Goal: Task Accomplishment & Management: Use online tool/utility

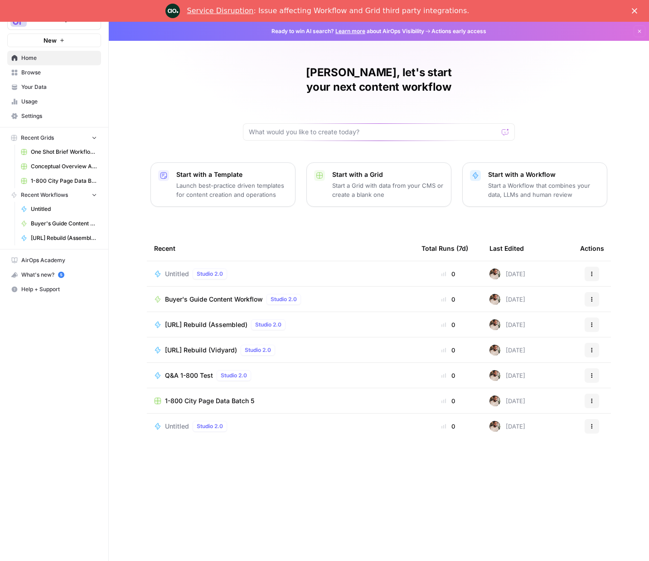
click at [180, 269] on span "Untitled" at bounding box center [177, 273] width 24 height 9
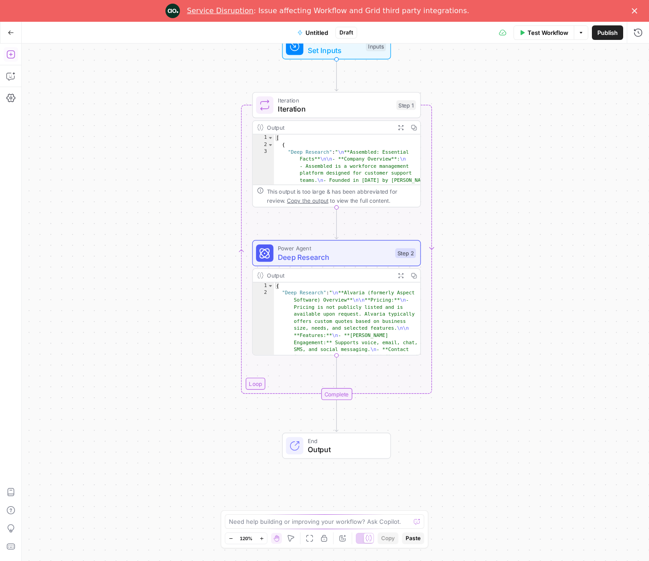
click at [14, 56] on icon "button" at bounding box center [10, 54] width 8 height 8
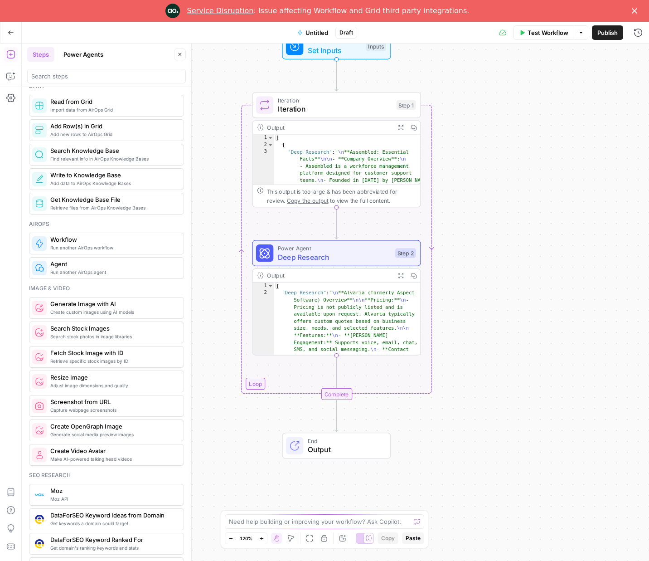
scroll to position [440, 0]
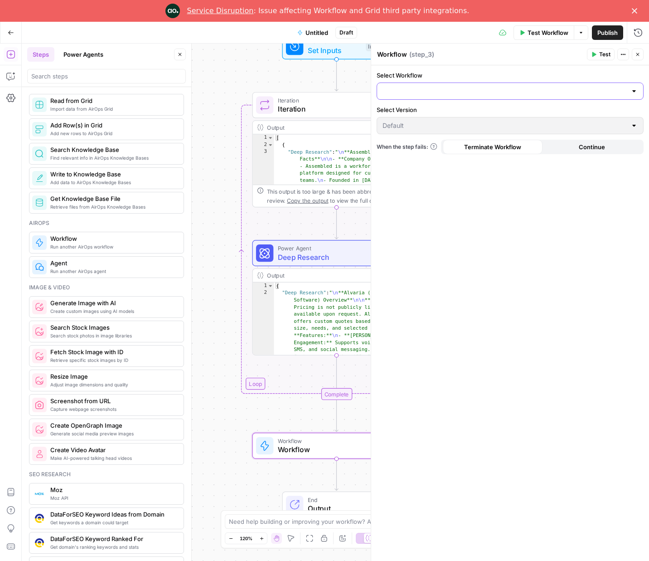
click at [424, 88] on input "Select Workflow" at bounding box center [505, 91] width 244 height 9
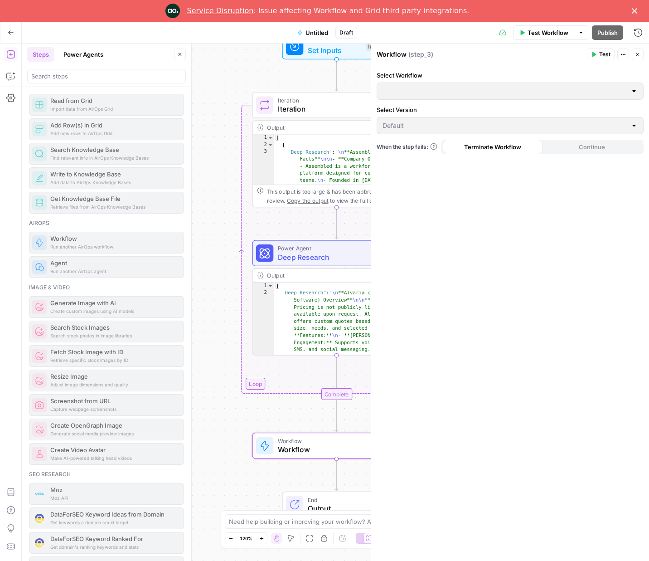
click at [431, 85] on div at bounding box center [510, 91] width 267 height 17
click at [321, 444] on span "Workflow" at bounding box center [334, 449] width 113 height 11
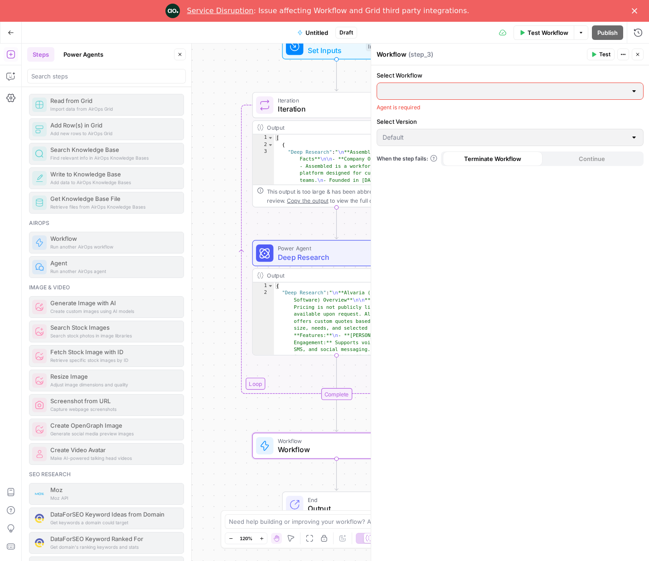
click at [636, 91] on div at bounding box center [634, 91] width 7 height 9
click at [639, 54] on icon "button" at bounding box center [637, 54] width 5 height 5
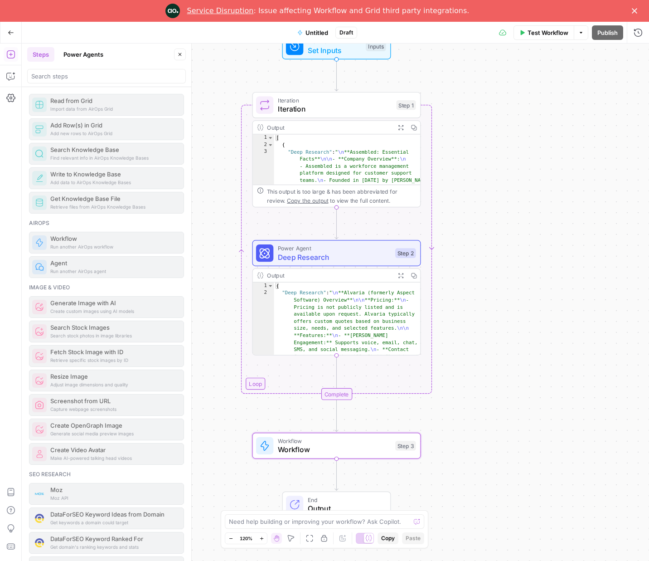
click at [297, 438] on span "Workflow" at bounding box center [334, 441] width 113 height 9
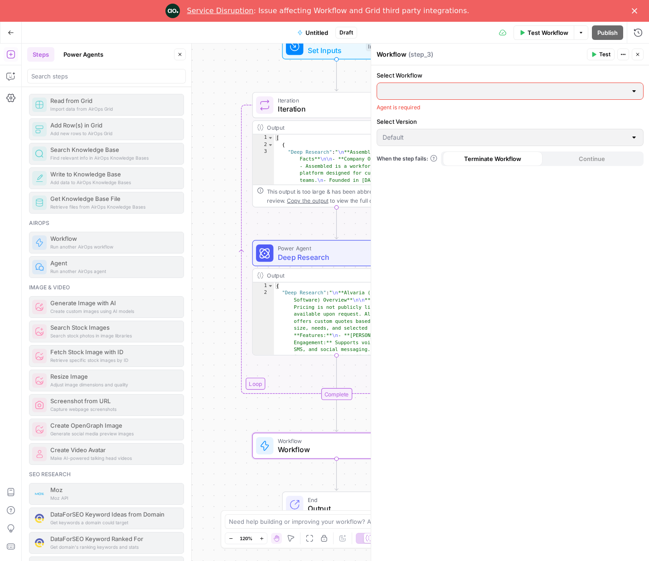
click at [641, 57] on button "Close" at bounding box center [638, 55] width 12 height 12
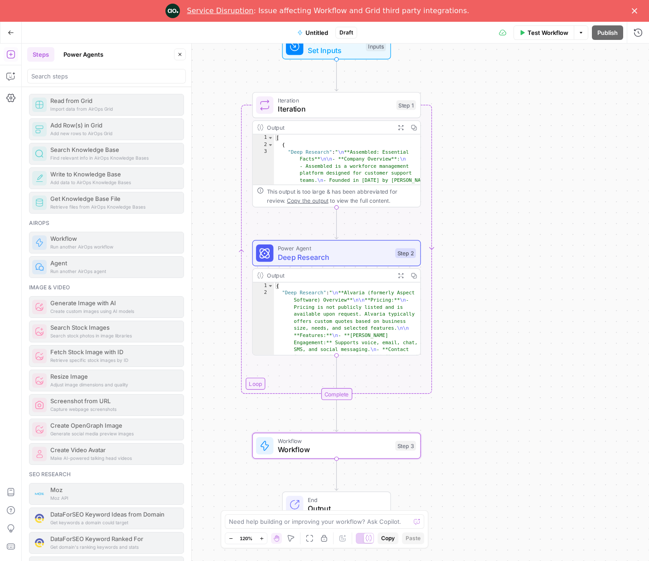
click at [345, 448] on span "Workflow" at bounding box center [334, 449] width 113 height 11
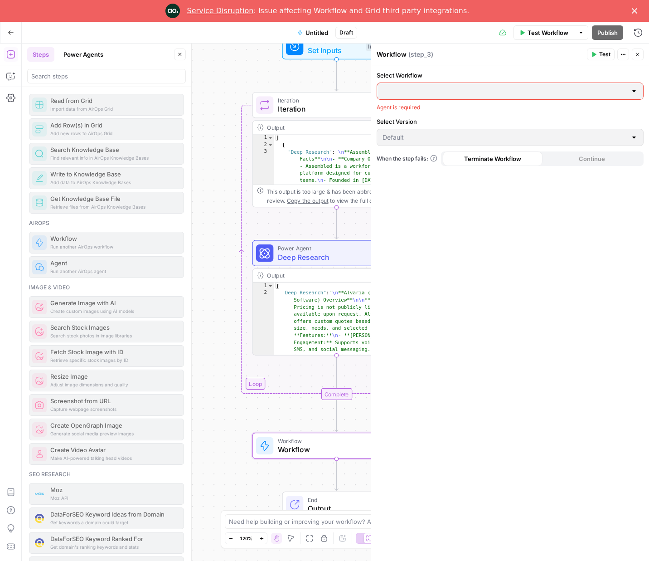
click at [639, 55] on icon "button" at bounding box center [637, 54] width 5 height 5
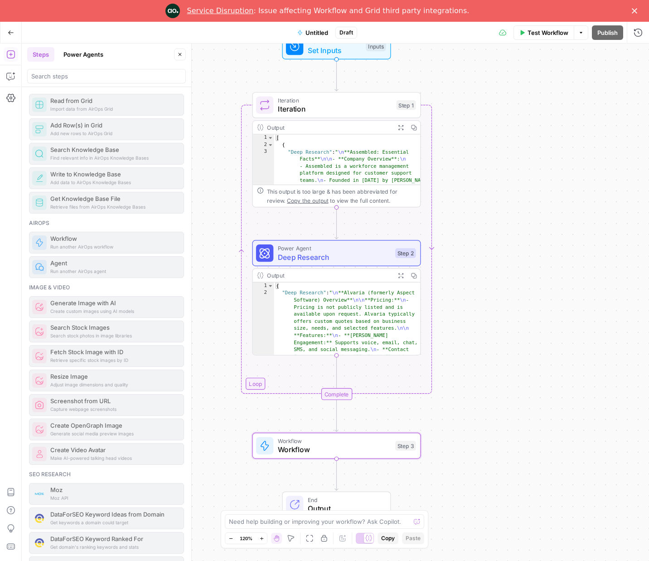
click at [639, 7] on div "Service Disruption : Issue affecting Workflow and Grid third party integrations." at bounding box center [324, 11] width 649 height 15
click at [636, 10] on polygon "Close" at bounding box center [634, 10] width 5 height 5
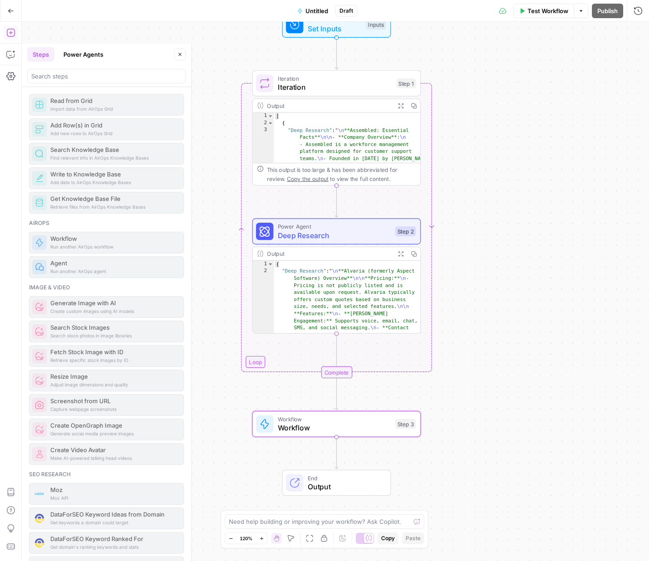
click at [356, 427] on span "Workflow" at bounding box center [334, 427] width 113 height 11
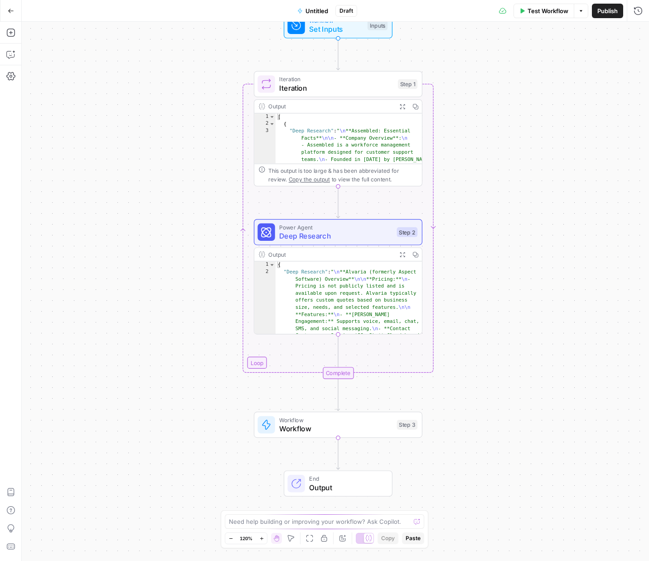
click at [328, 430] on span "Workflow" at bounding box center [335, 428] width 113 height 11
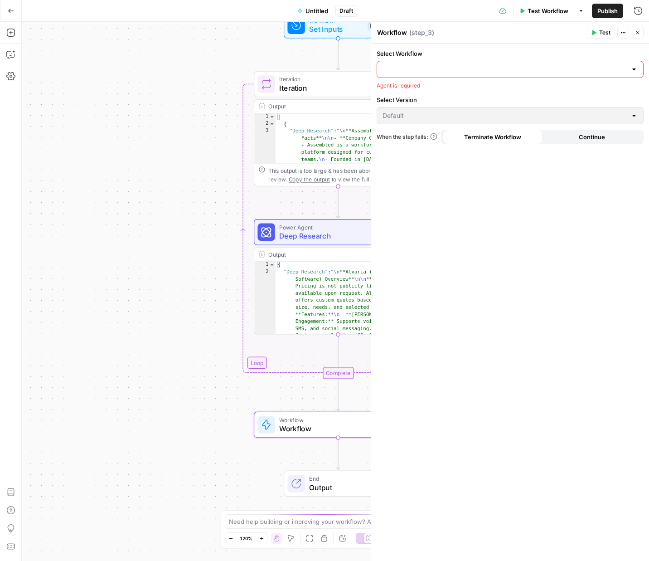
click at [458, 69] on input "Select Workflow" at bounding box center [505, 69] width 244 height 9
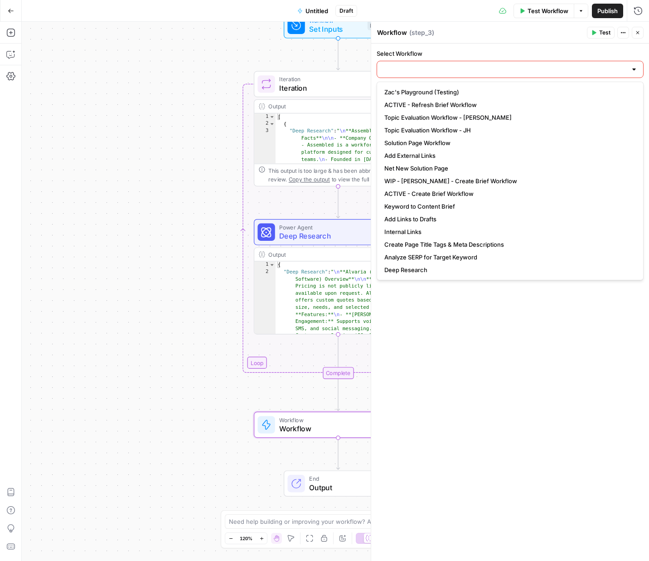
click at [467, 53] on label "Select Workflow" at bounding box center [510, 53] width 267 height 9
click at [467, 65] on input "Select Workflow" at bounding box center [505, 69] width 244 height 9
click at [636, 31] on icon "button" at bounding box center [637, 32] width 5 height 5
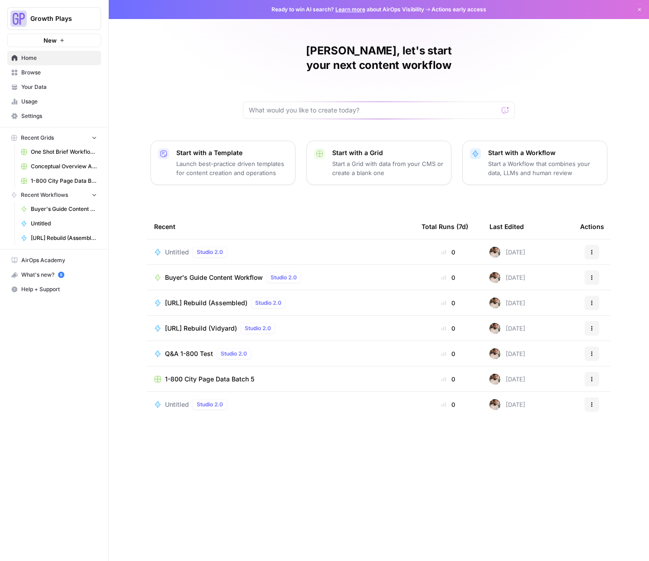
click at [238, 273] on span "Buyer's Guide Content Workflow" at bounding box center [214, 277] width 98 height 9
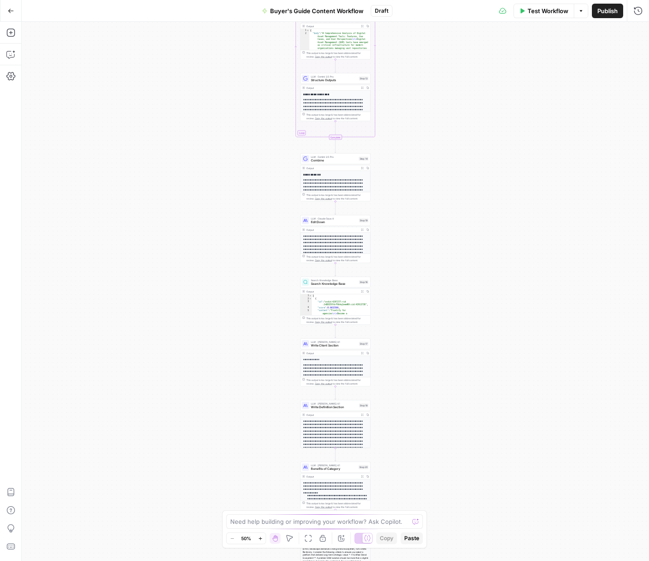
click at [380, 7] on div "Draft" at bounding box center [382, 11] width 22 height 12
click at [605, 13] on span "Publish" at bounding box center [608, 10] width 20 height 9
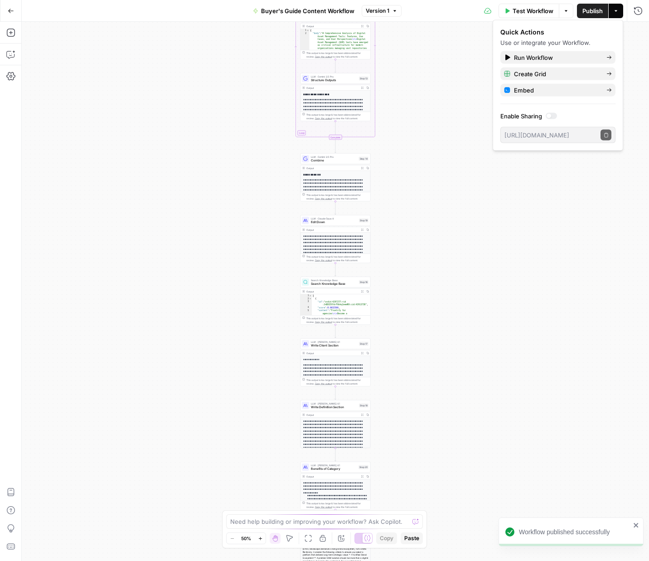
click at [333, 10] on span "Buyer's Guide Content Workflow" at bounding box center [307, 10] width 93 height 9
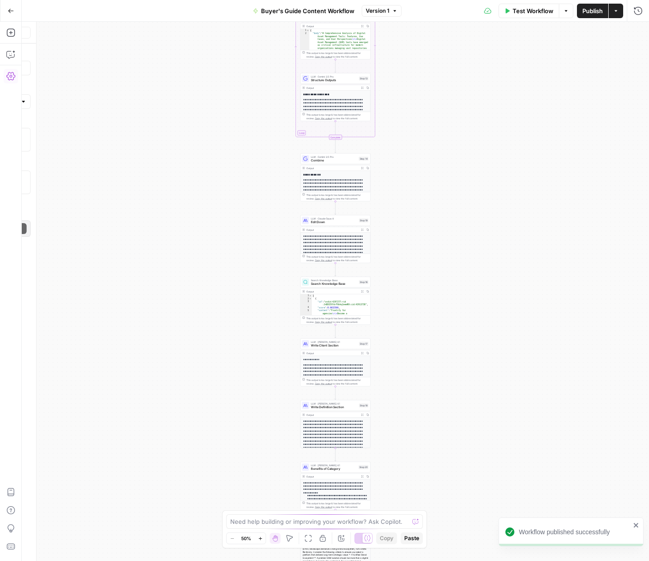
click at [333, 10] on span "Buyer's Guide Content Workflow" at bounding box center [307, 10] width 93 height 9
click at [338, 9] on span "Buyer's Guide Content Workflow" at bounding box center [307, 10] width 93 height 9
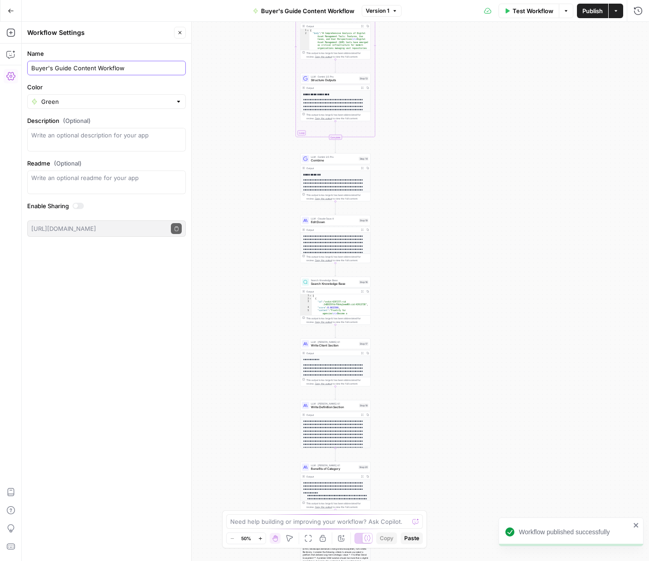
click at [131, 66] on input "Buyer's Guide Content Workflow" at bounding box center [106, 67] width 151 height 9
type input "Buyer's Guide Content Workflow (Zac)"
click at [244, 117] on div "Workflow Set Inputs Inputs Loop Iteration Iteration Step 11 Output Expand Outpu…" at bounding box center [336, 291] width 628 height 539
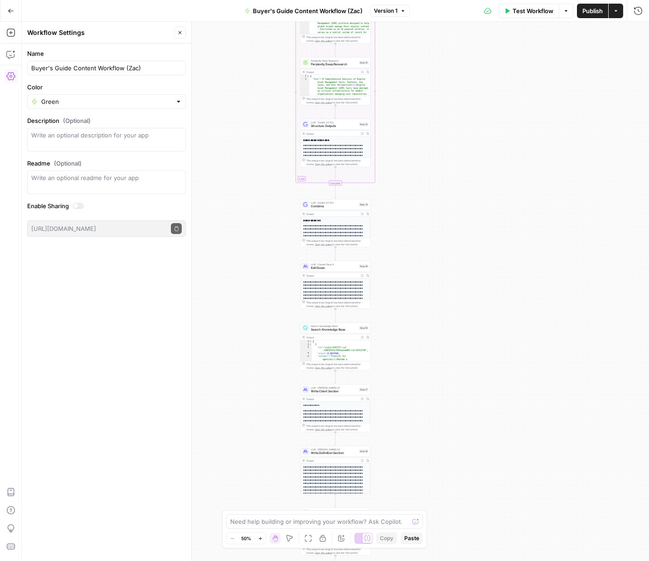
click at [339, 10] on span "Buyer's Guide Content Workflow (Zac)" at bounding box center [308, 10] width 110 height 9
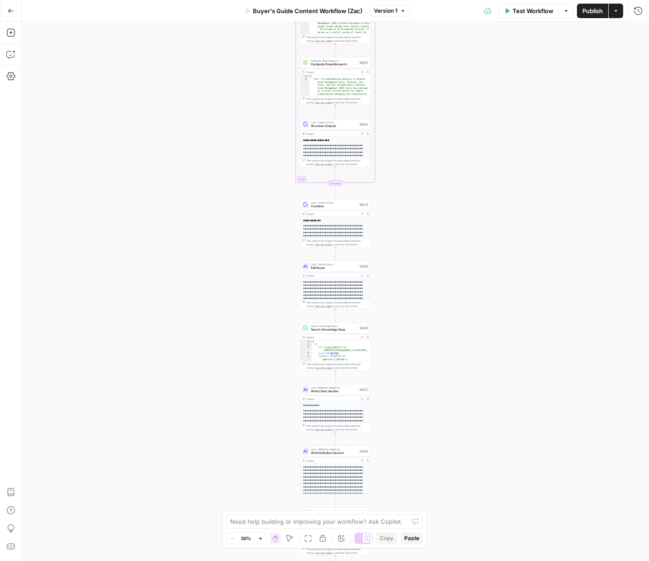
click at [345, 10] on span "Buyer's Guide Content Workflow (Zac)" at bounding box center [308, 10] width 110 height 9
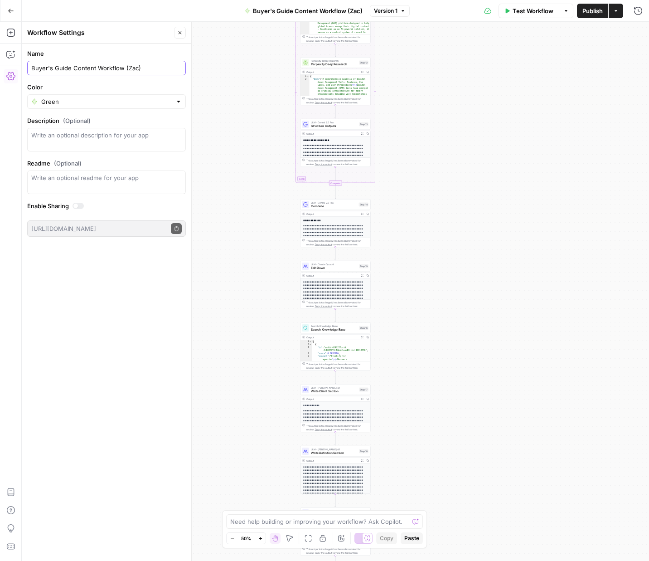
drag, startPoint x: 122, startPoint y: 66, endPoint x: 164, endPoint y: 68, distance: 41.3
click at [164, 68] on input "Buyer's Guide Content Workflow (Zac)" at bounding box center [106, 67] width 151 height 9
type input "Buyer's Guide Content Workflow"
click at [510, 189] on div "Workflow Set Inputs Inputs Loop Iteration Iteration Step 11 Output Expand Outpu…" at bounding box center [336, 291] width 628 height 539
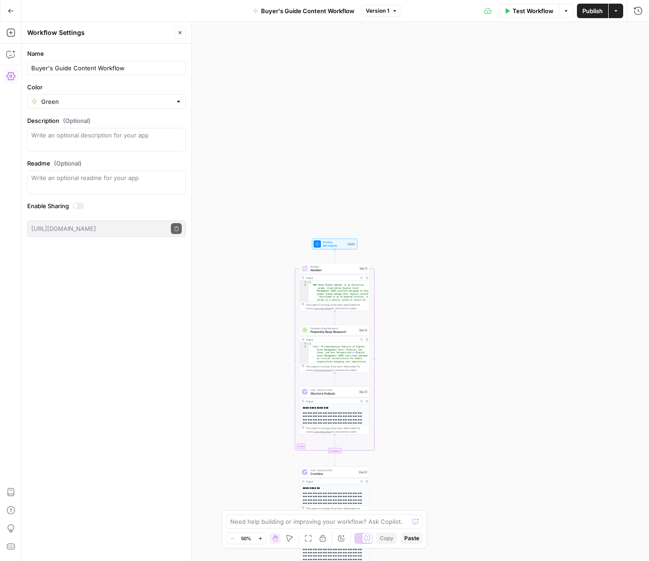
click at [8, 9] on icon "button" at bounding box center [11, 11] width 6 height 6
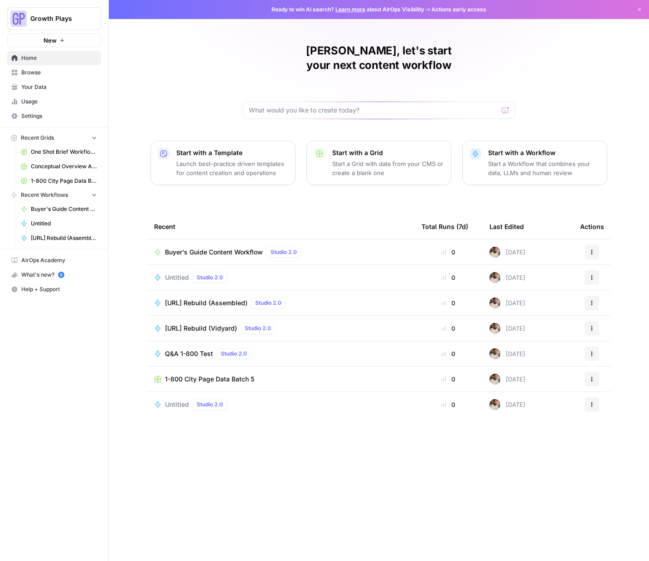
click at [192, 298] on span "[URL] Rebuild (Assembled)" at bounding box center [206, 302] width 83 height 9
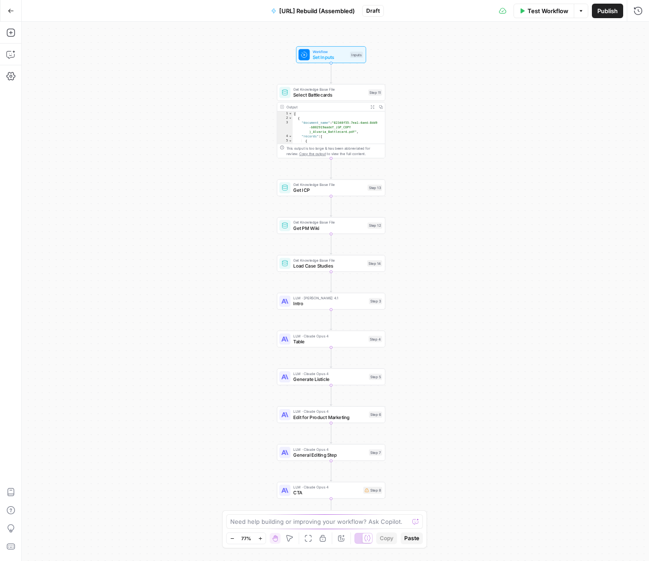
click at [607, 13] on span "Publish" at bounding box center [608, 10] width 20 height 9
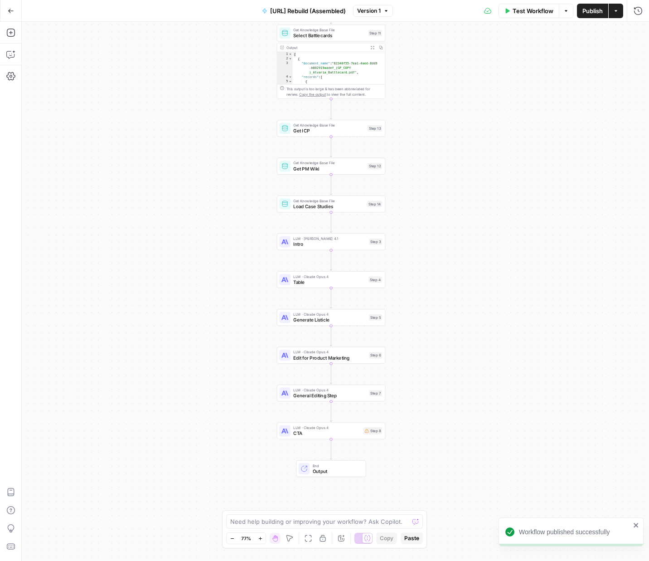
click at [309, 325] on div "LLM · Claude Opus 4 Generate Listicle Step 5 Copy step Delete step Add Note Test" at bounding box center [331, 317] width 108 height 17
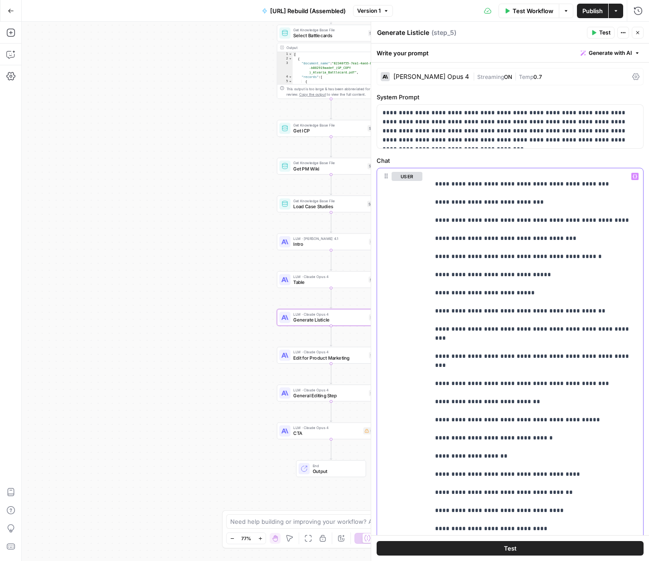
scroll to position [1660, 0]
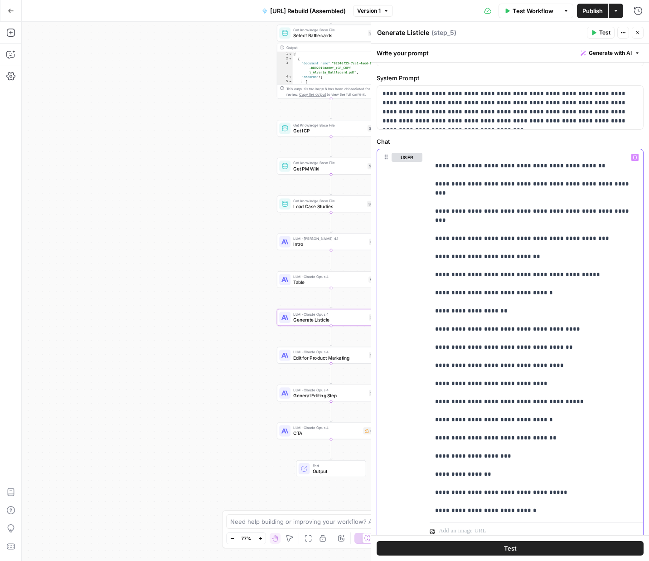
drag, startPoint x: 435, startPoint y: 288, endPoint x: 604, endPoint y: 557, distance: 317.9
click at [604, 557] on div "**********" at bounding box center [510, 302] width 278 height 517
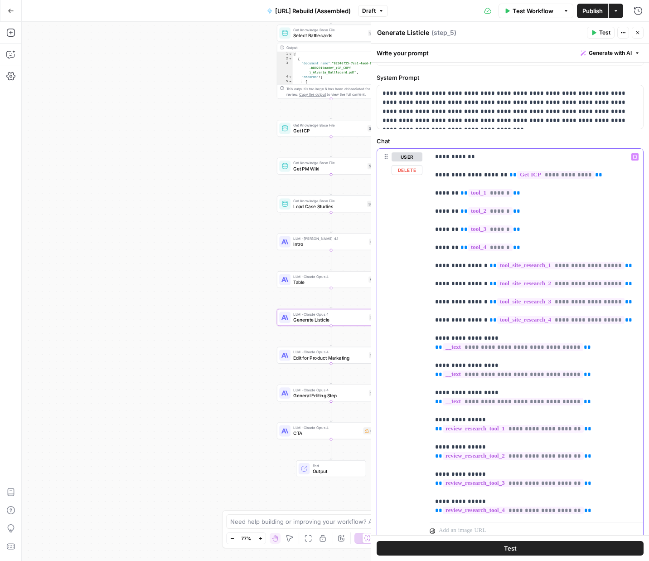
scroll to position [0, 0]
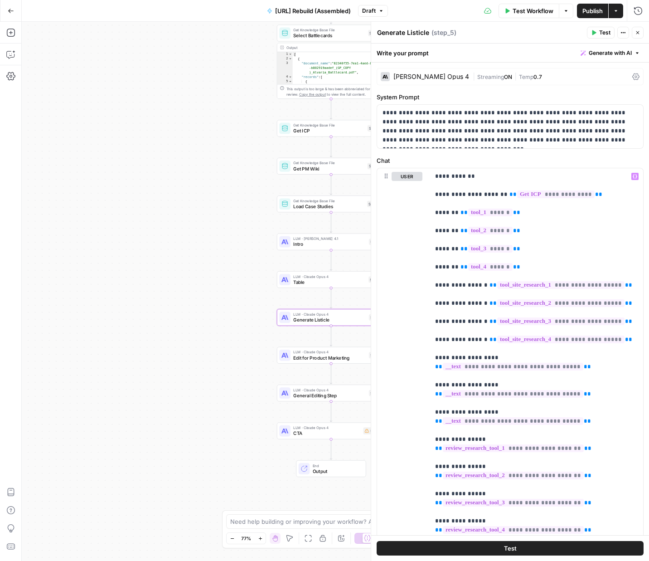
click at [335, 438] on div "LLM · Claude Opus 4 CTA Step 8 Copy step Delete step Add Note Test" at bounding box center [331, 431] width 108 height 17
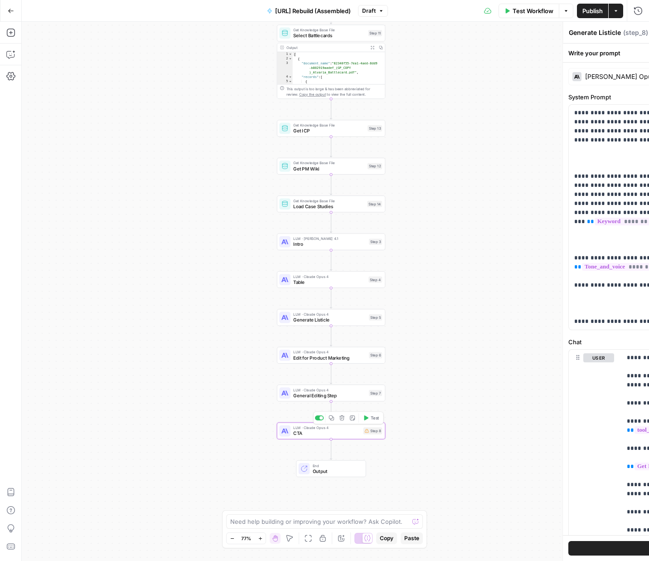
type textarea "CTA"
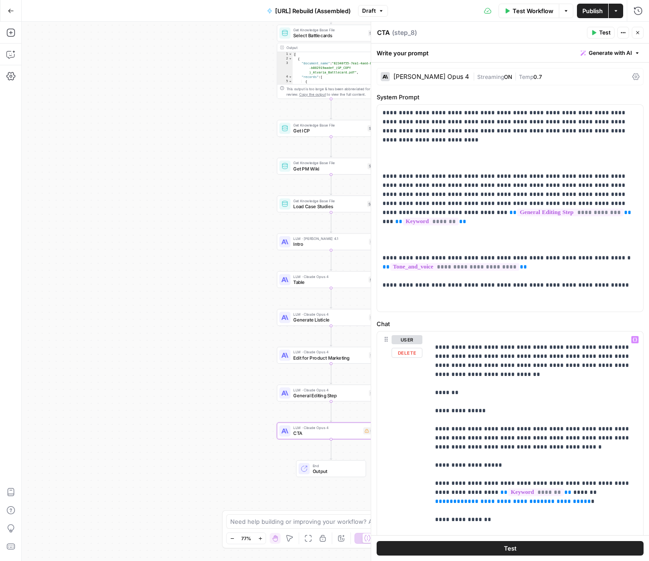
scroll to position [322, 0]
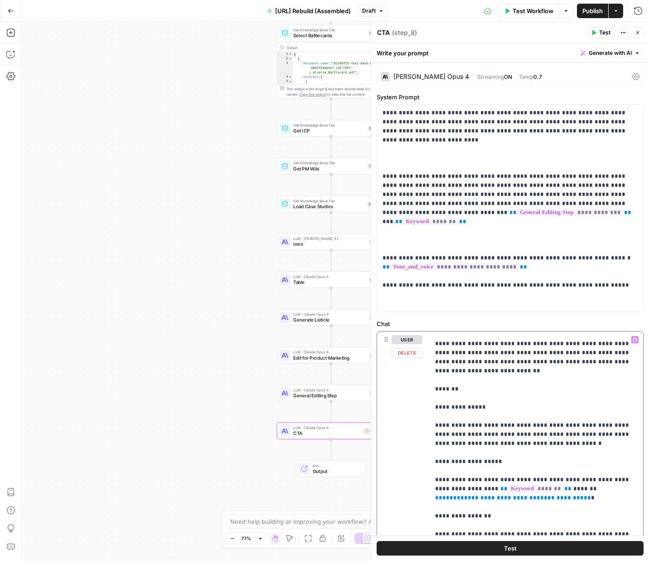
drag, startPoint x: 563, startPoint y: 474, endPoint x: 576, endPoint y: 465, distance: 15.7
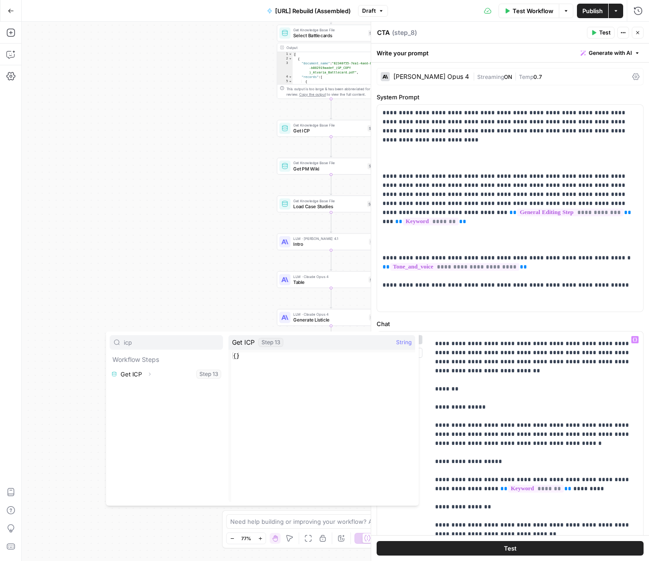
type input "icp"
click at [149, 372] on icon "button" at bounding box center [149, 373] width 5 height 5
click at [145, 389] on button "Select variable Output" at bounding box center [171, 388] width 104 height 15
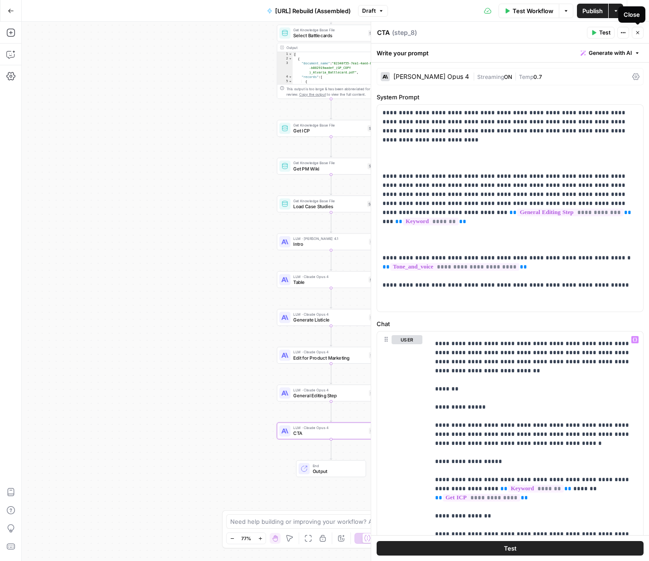
click at [635, 34] on icon "button" at bounding box center [637, 32] width 5 height 5
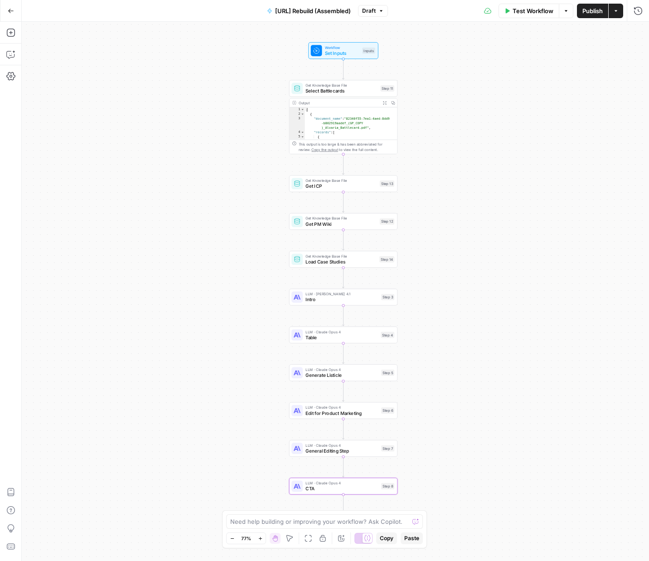
drag, startPoint x: 444, startPoint y: 134, endPoint x: 458, endPoint y: 234, distance: 101.7
click at [458, 234] on div "Workflow Set Inputs Inputs Get Knowledge Base File Select Battlecards Step 11 O…" at bounding box center [336, 291] width 628 height 539
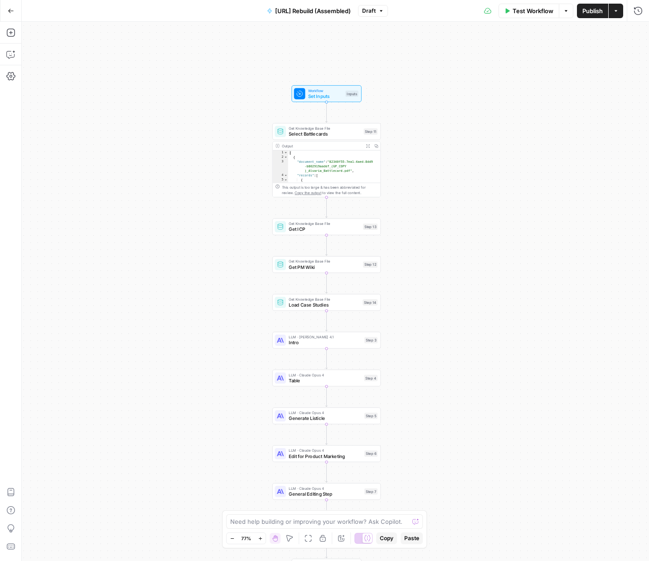
drag, startPoint x: 440, startPoint y: 153, endPoint x: 400, endPoint y: 145, distance: 40.7
click at [435, 152] on div "Workflow Set Inputs Inputs Get Knowledge Base File Select Battlecards Step 11 O…" at bounding box center [336, 291] width 628 height 539
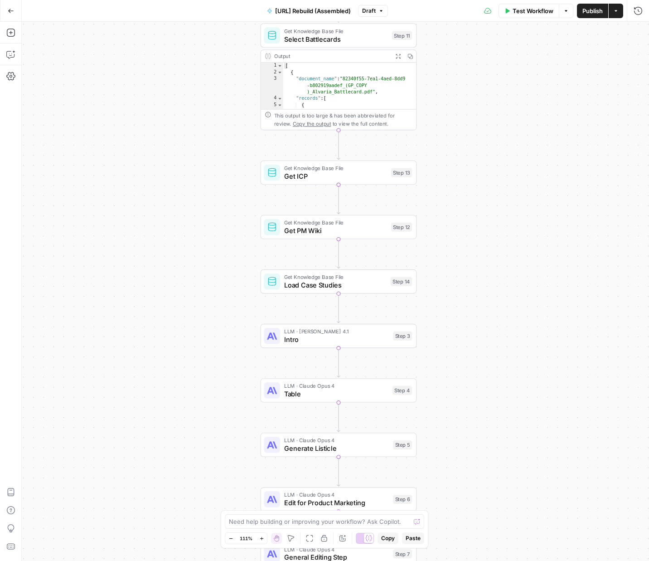
drag, startPoint x: 482, startPoint y: 165, endPoint x: 477, endPoint y: 138, distance: 28.1
click at [477, 138] on div "Workflow Set Inputs Inputs Get Knowledge Base File Select Battlecards Step 11 O…" at bounding box center [336, 291] width 628 height 539
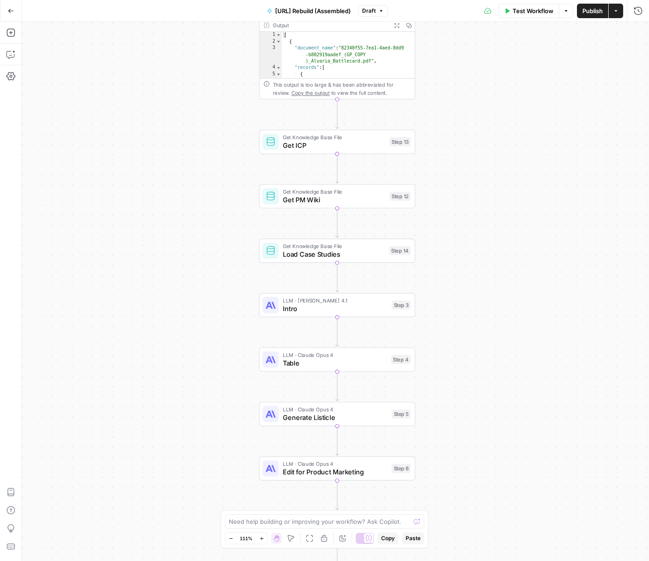
drag, startPoint x: 485, startPoint y: 195, endPoint x: 483, endPoint y: 165, distance: 30.9
click at [483, 165] on div "Workflow Set Inputs Inputs Get Knowledge Base File Select Battlecards Step 11 O…" at bounding box center [336, 291] width 628 height 539
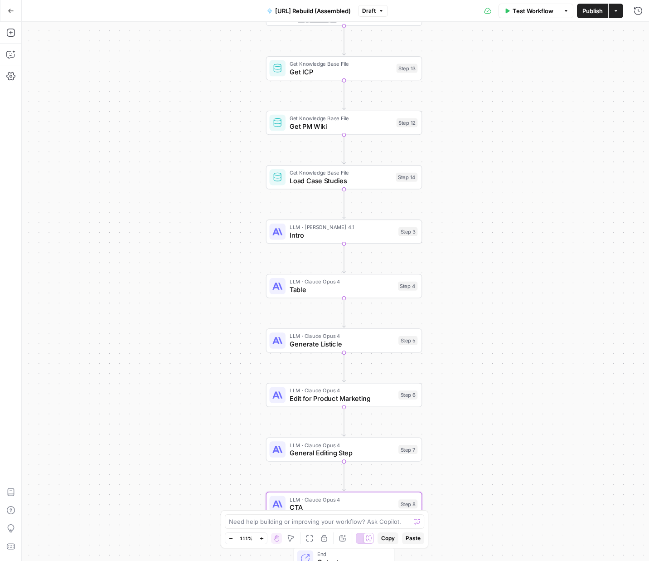
drag, startPoint x: 465, startPoint y: 161, endPoint x: 466, endPoint y: 106, distance: 54.9
click at [466, 106] on div "Workflow Set Inputs Inputs Get Knowledge Base File Select Battlecards Step 11 O…" at bounding box center [336, 291] width 628 height 539
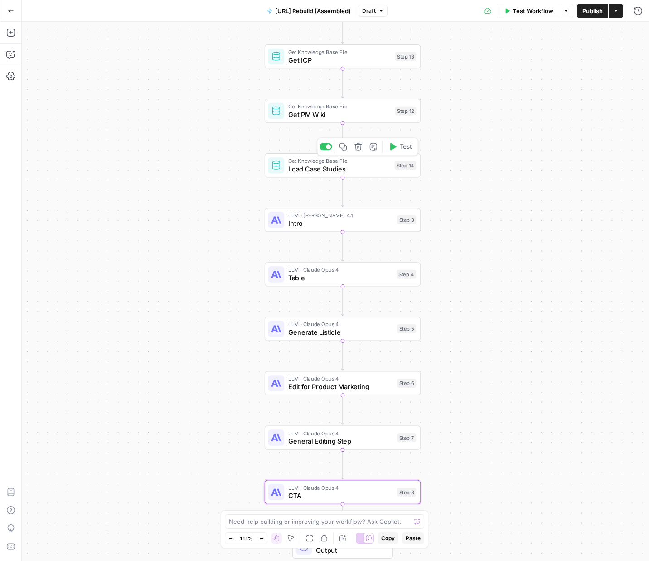
click at [320, 169] on span "Load Case Studies" at bounding box center [339, 169] width 102 height 10
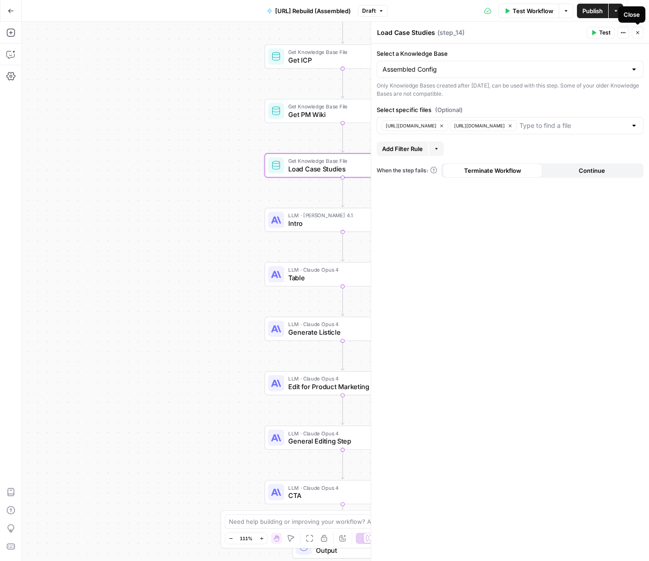
click at [637, 34] on icon "button" at bounding box center [637, 32] width 5 height 5
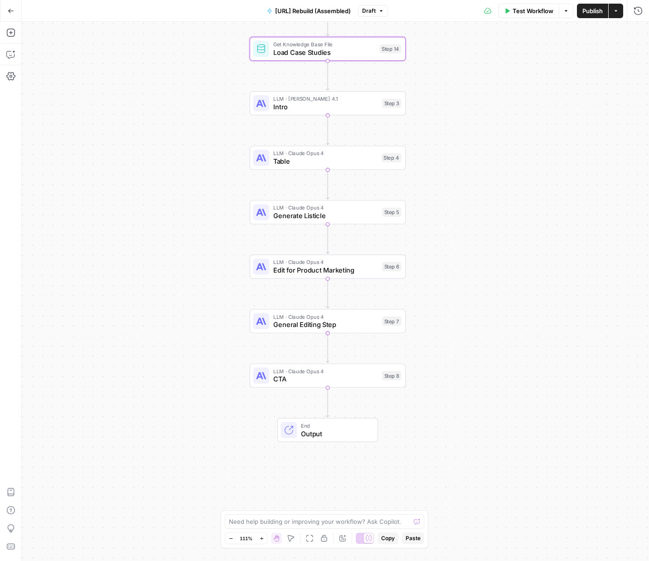
drag, startPoint x: 505, startPoint y: 270, endPoint x: 490, endPoint y: 155, distance: 116.1
click at [490, 155] on div "Workflow Set Inputs Inputs Get Knowledge Base File Select Battlecards Step 11 O…" at bounding box center [336, 291] width 628 height 539
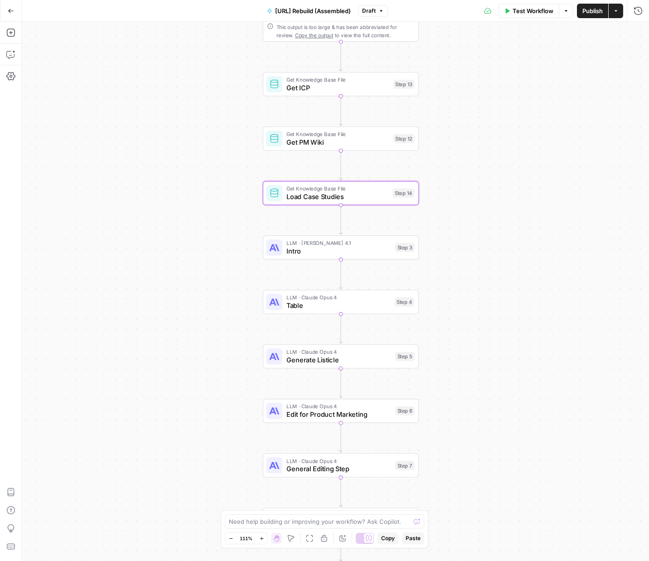
drag, startPoint x: 474, startPoint y: 166, endPoint x: 487, endPoint y: 310, distance: 144.8
click at [487, 310] on div "Workflow Set Inputs Inputs Get Knowledge Base File Select Battlecards Step 11 O…" at bounding box center [336, 291] width 628 height 539
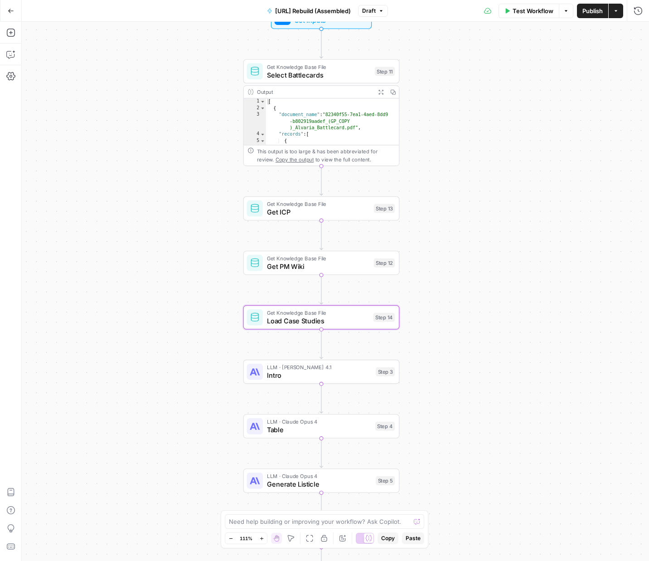
drag, startPoint x: 497, startPoint y: 169, endPoint x: 478, endPoint y: 293, distance: 125.8
click at [478, 293] on div "Workflow Set Inputs Inputs Get Knowledge Base File Select Battlecards Step 11 O…" at bounding box center [336, 291] width 628 height 539
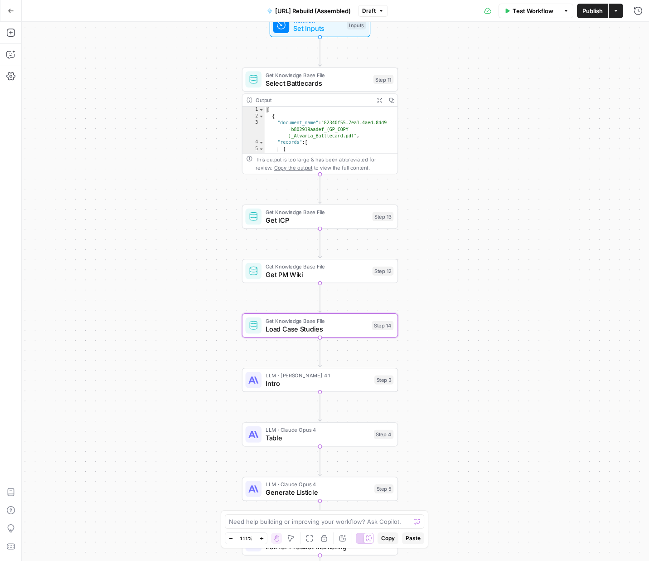
drag, startPoint x: 474, startPoint y: 298, endPoint x: 473, endPoint y: 305, distance: 7.3
click at [474, 306] on div "Workflow Set Inputs Inputs Get Knowledge Base File Select Battlecards Step 11 O…" at bounding box center [336, 291] width 628 height 539
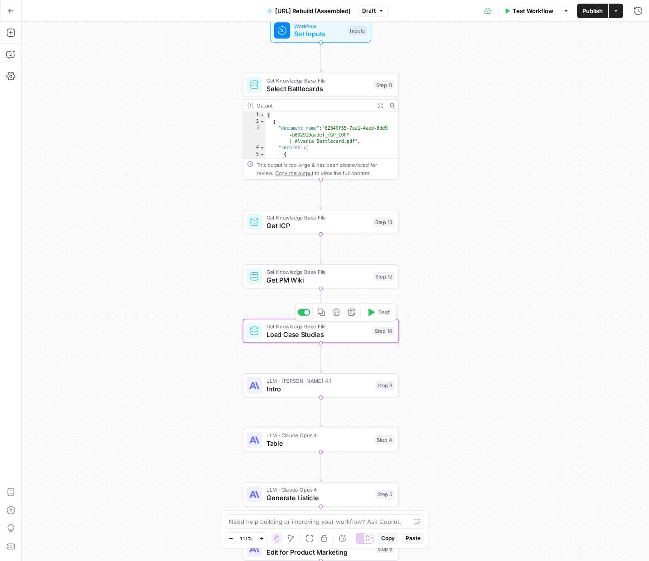
click at [304, 389] on span "Intro" at bounding box center [319, 389] width 105 height 10
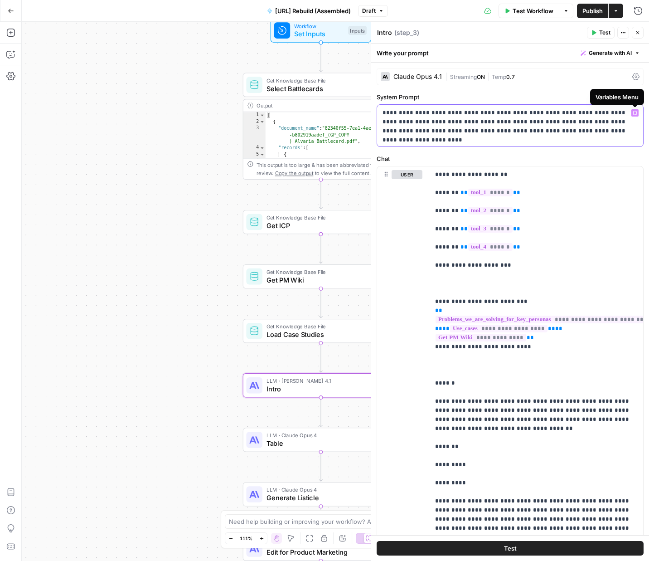
click at [635, 114] on icon "button" at bounding box center [635, 113] width 5 height 5
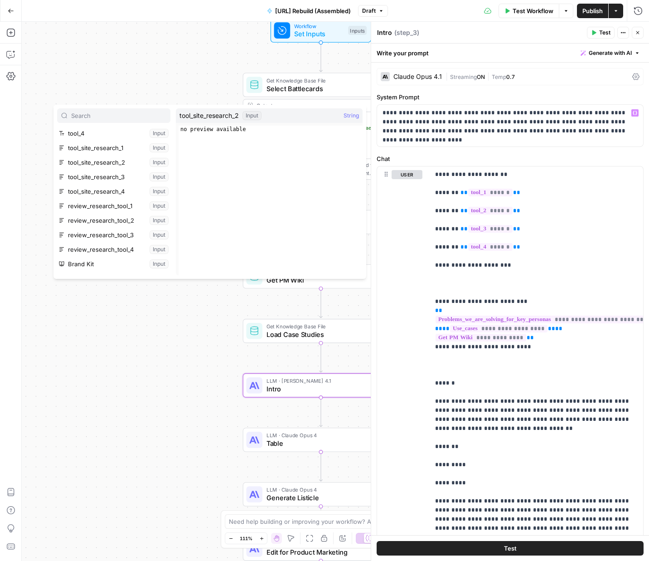
scroll to position [141, 0]
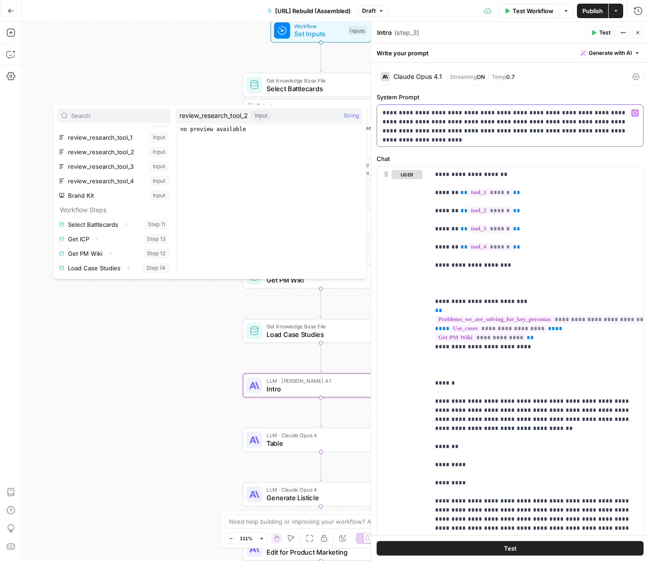
click at [626, 133] on p "**********" at bounding box center [510, 121] width 255 height 27
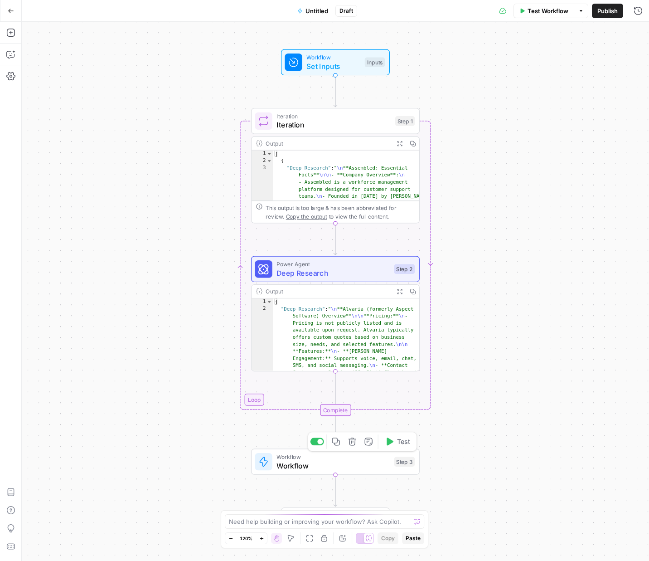
click at [302, 463] on span "Workflow" at bounding box center [333, 465] width 113 height 11
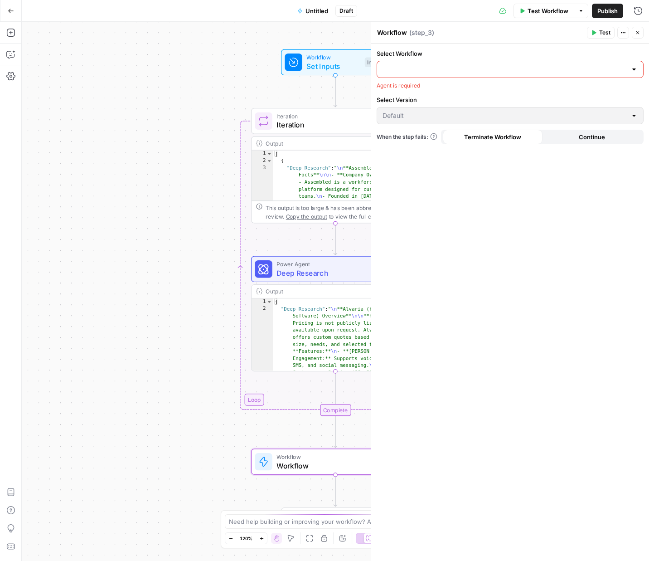
click at [633, 69] on div at bounding box center [634, 69] width 7 height 9
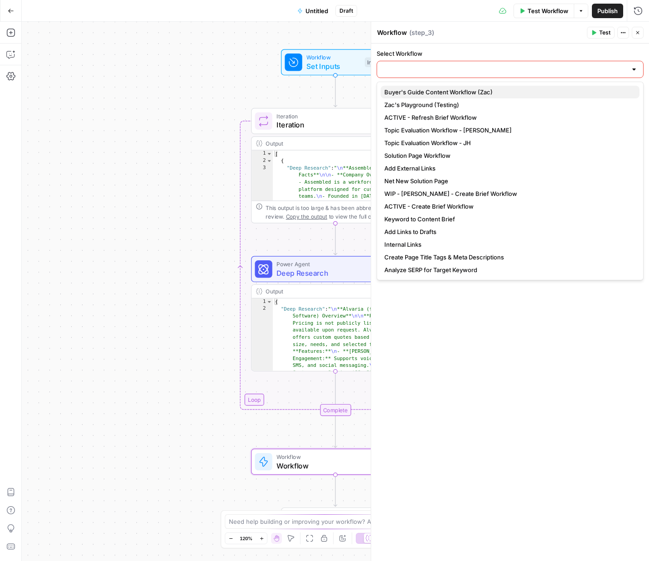
click at [487, 92] on span "Buyer's Guide Content Workflow (Zac)" at bounding box center [508, 92] width 248 height 9
type input "Buyer's Guide Content Workflow (Zac)"
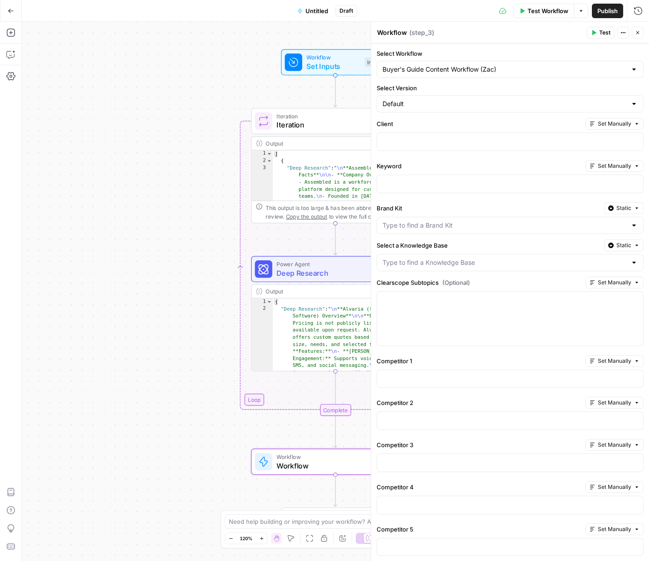
click at [630, 126] on span "Set Manually" at bounding box center [615, 124] width 34 height 8
click at [447, 128] on div "Client Set Manually" at bounding box center [510, 124] width 267 height 12
click at [453, 142] on p at bounding box center [510, 140] width 255 height 9
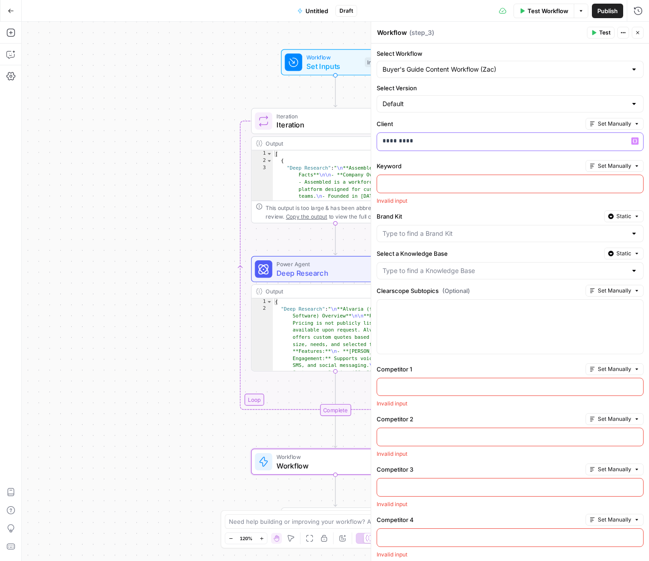
click at [415, 141] on p "*********" at bounding box center [510, 140] width 255 height 9
click at [428, 180] on p at bounding box center [510, 183] width 255 height 9
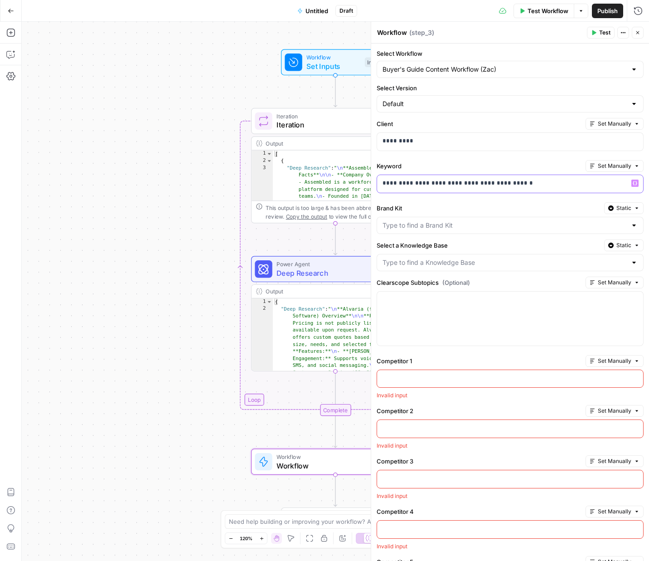
scroll to position [26, 0]
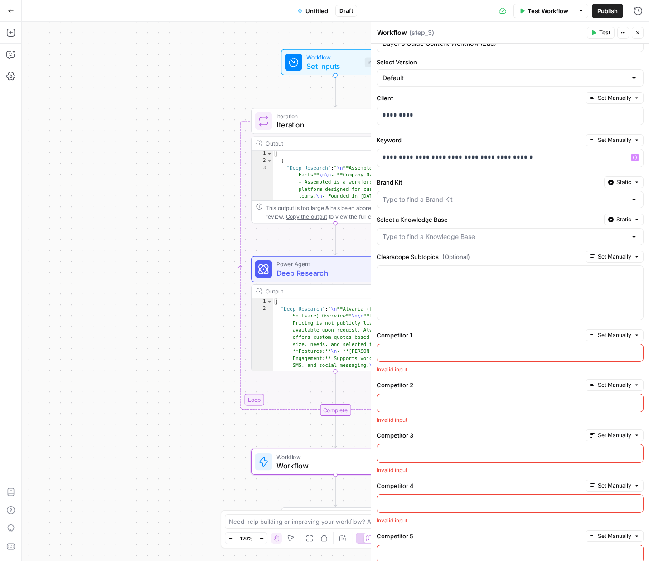
click at [636, 198] on div at bounding box center [634, 199] width 7 height 9
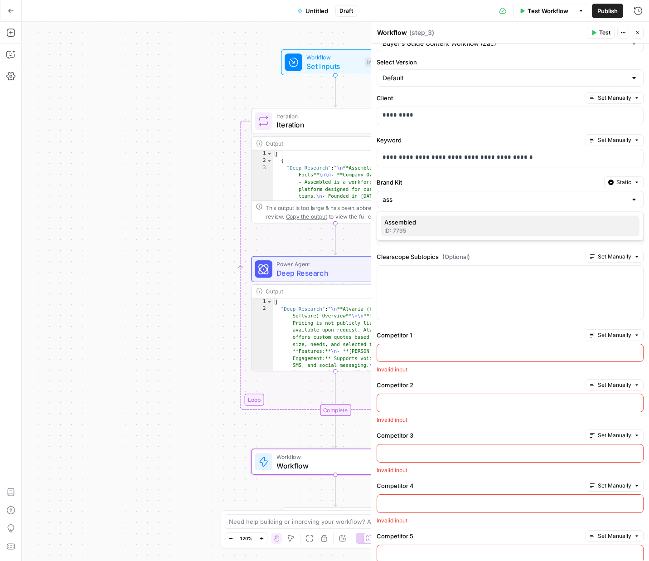
click at [445, 221] on span "Assembled" at bounding box center [508, 222] width 248 height 9
type input "Assembled"
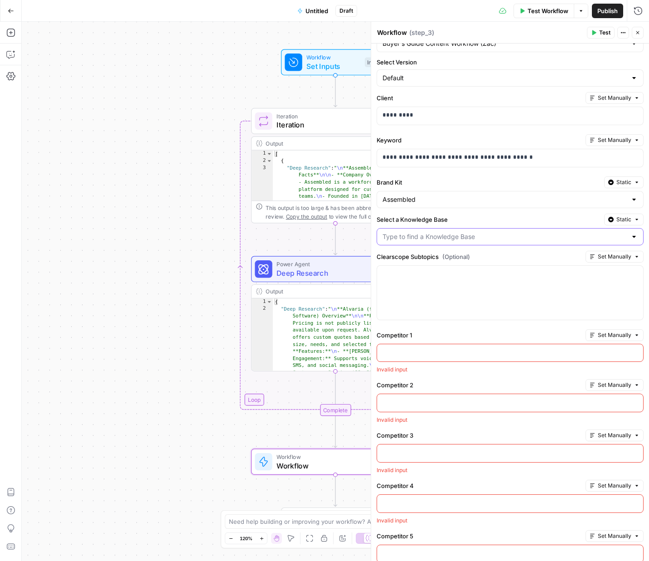
click at [451, 239] on input "Select a Knowledge Base" at bounding box center [505, 236] width 244 height 9
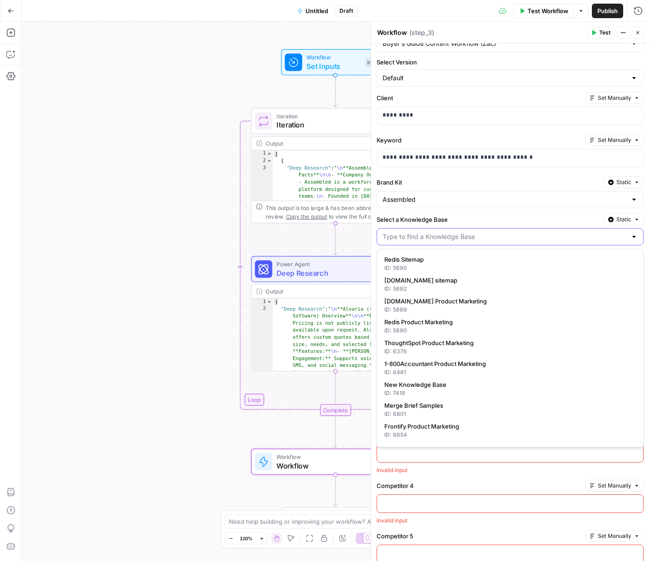
click at [467, 239] on input "Select a Knowledge Base" at bounding box center [505, 236] width 244 height 9
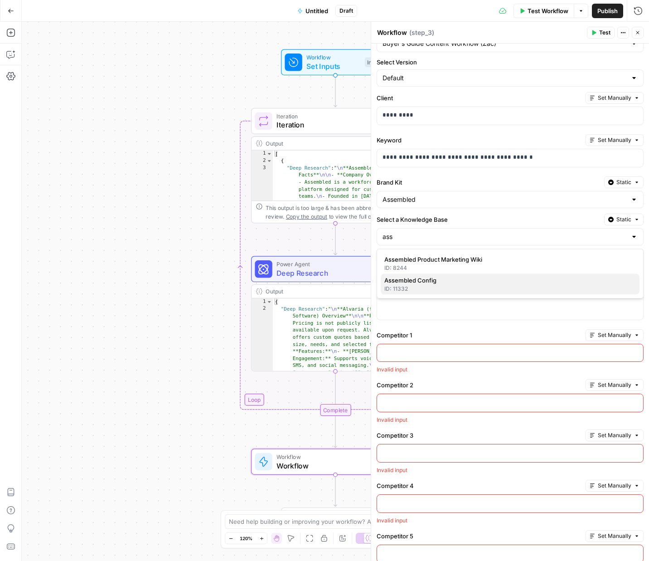
click at [401, 289] on div "ID: 11332" at bounding box center [510, 289] width 252 height 8
type input "Assembled Config"
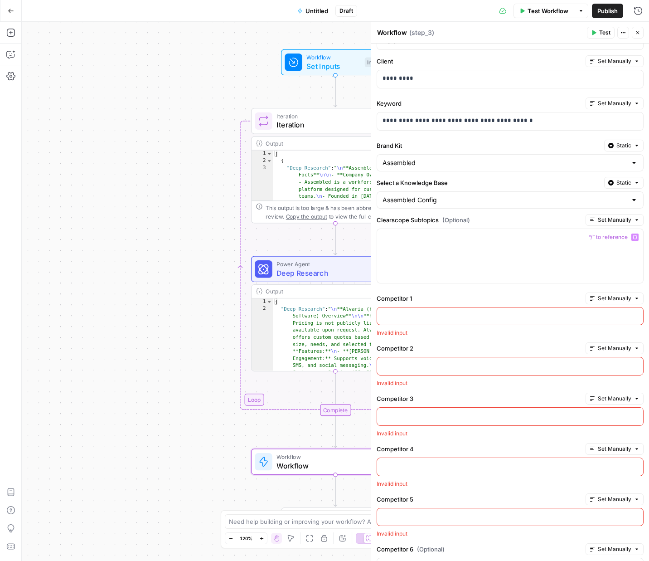
scroll to position [0, 0]
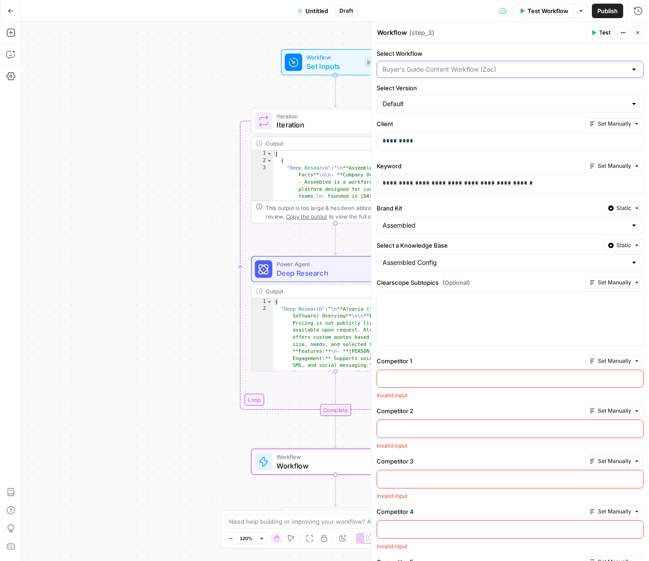
click at [469, 66] on input "Select Workflow" at bounding box center [505, 69] width 244 height 9
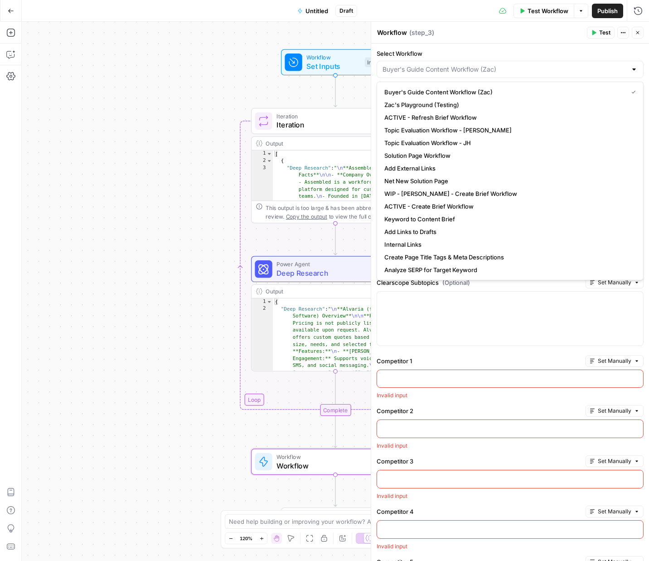
type input "Buyer's Guide Content Workflow (Zac)"
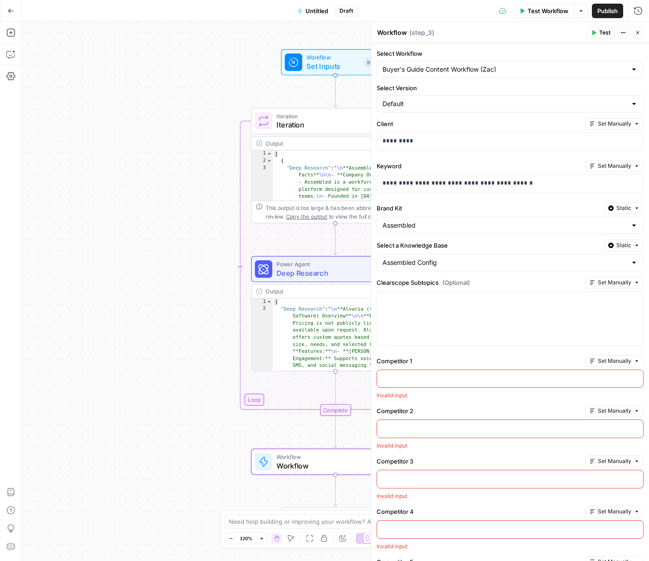
click at [639, 33] on icon "button" at bounding box center [638, 32] width 3 height 3
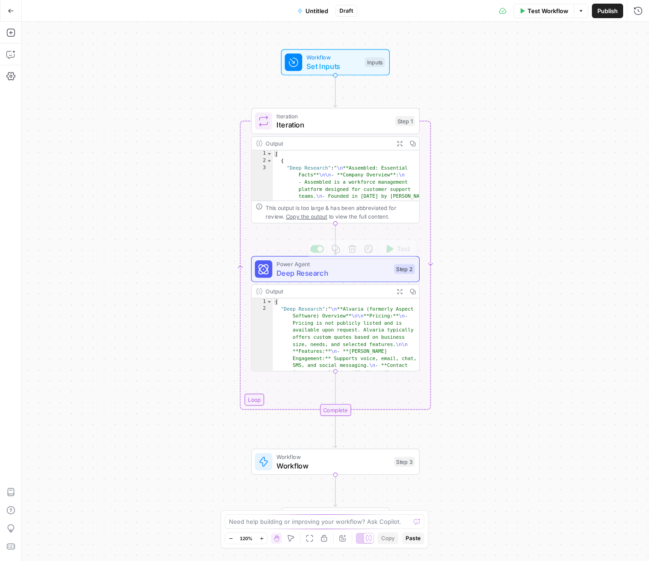
click at [299, 272] on span "Deep Research" at bounding box center [333, 273] width 113 height 11
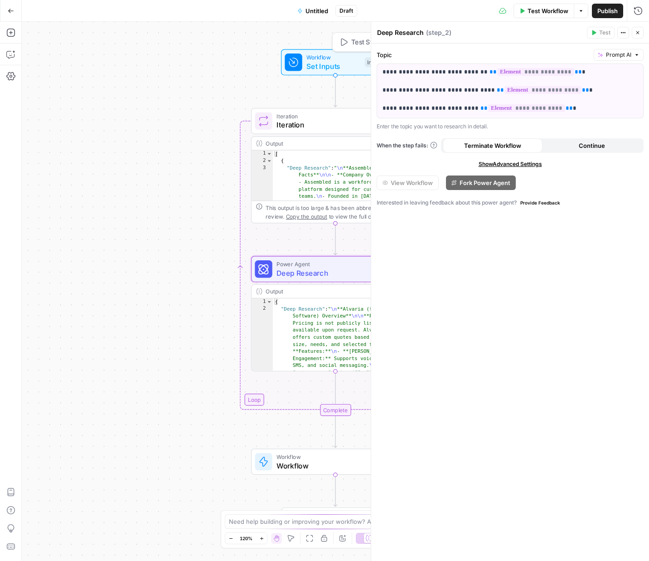
click at [312, 68] on span "Set Inputs" at bounding box center [334, 66] width 54 height 11
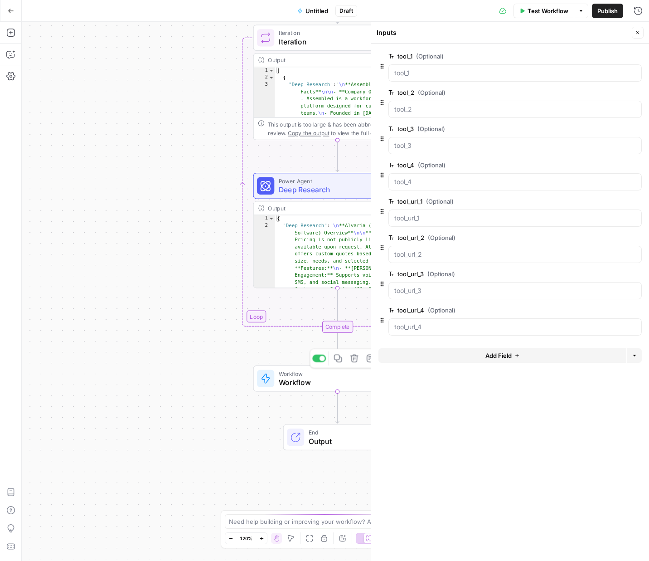
click at [296, 375] on span "Workflow" at bounding box center [335, 373] width 113 height 9
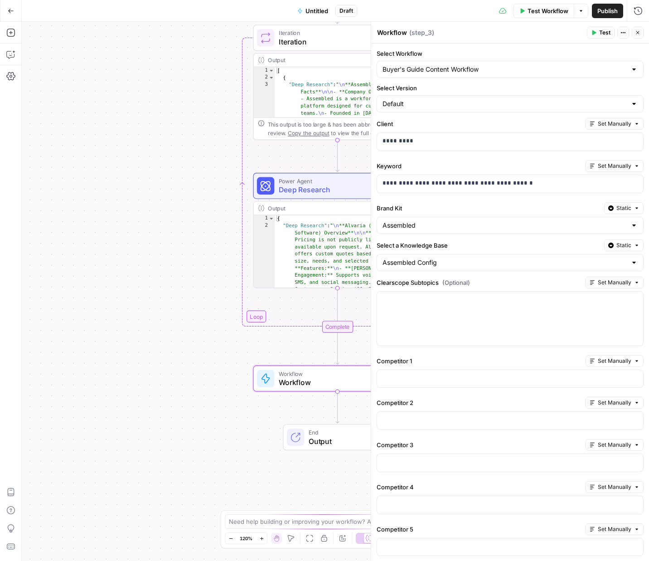
click at [502, 74] on div "Buyer's Guide Content Workflow" at bounding box center [510, 69] width 267 height 17
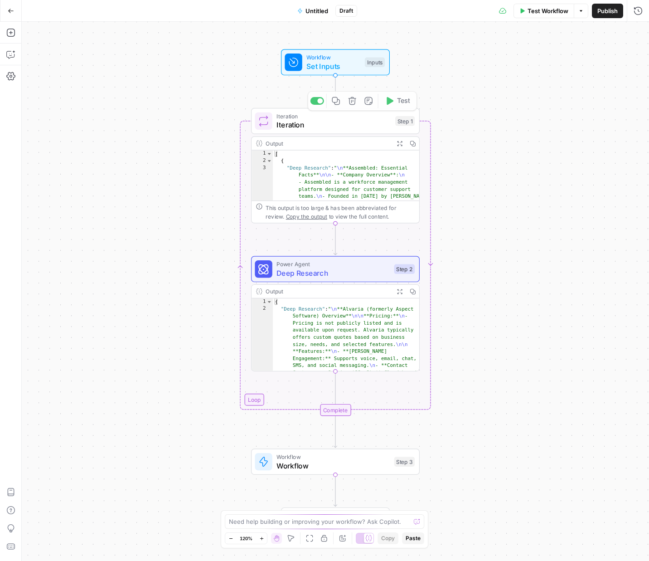
click at [346, 459] on span "Workflow" at bounding box center [333, 457] width 113 height 9
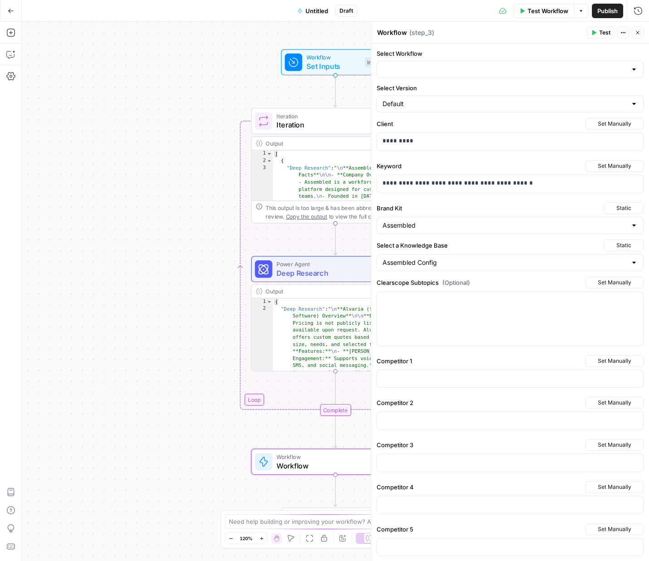
type input "Buyer's Guide Content Workflow"
click at [433, 70] on input "Select Workflow" at bounding box center [505, 69] width 244 height 9
type input "cop"
click at [457, 95] on span "[URL] Rebuild (Assembled)" at bounding box center [508, 92] width 248 height 9
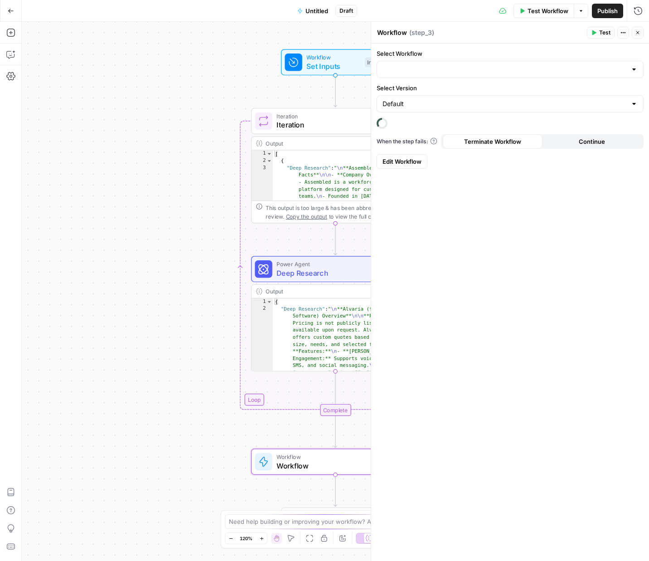
type input "[URL] Rebuild (Assembled)"
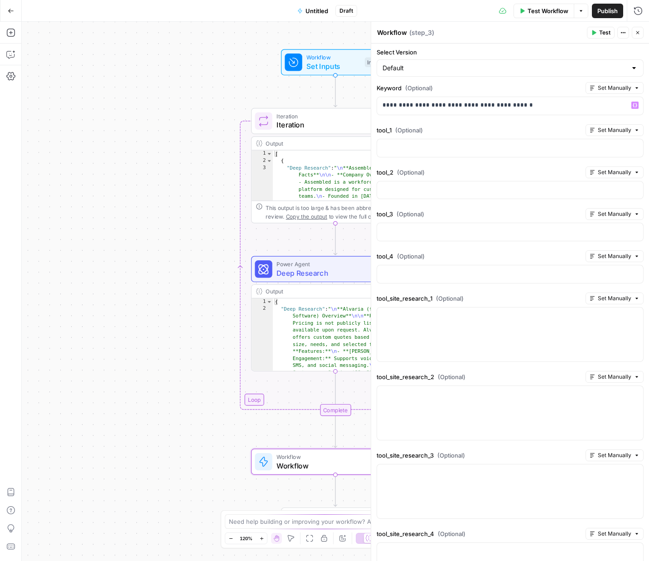
scroll to position [49, 0]
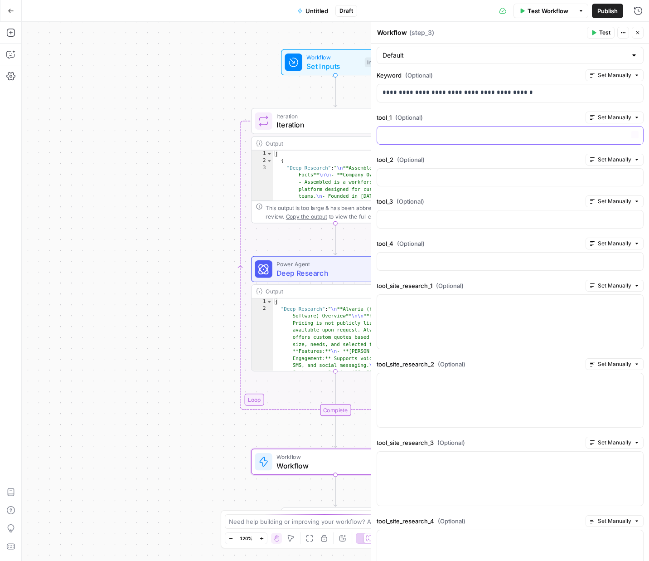
click at [430, 139] on div at bounding box center [510, 136] width 266 height 18
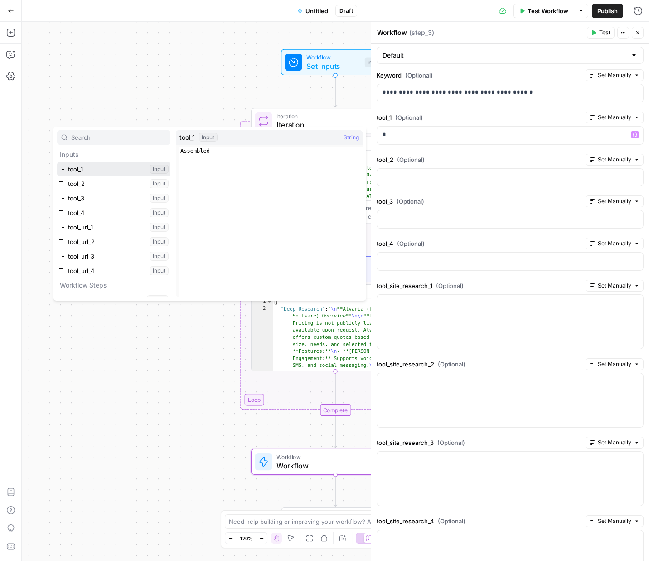
drag, startPoint x: 100, startPoint y: 170, endPoint x: 121, endPoint y: 170, distance: 20.9
click at [102, 170] on button "Select variable tool_1" at bounding box center [113, 169] width 113 height 15
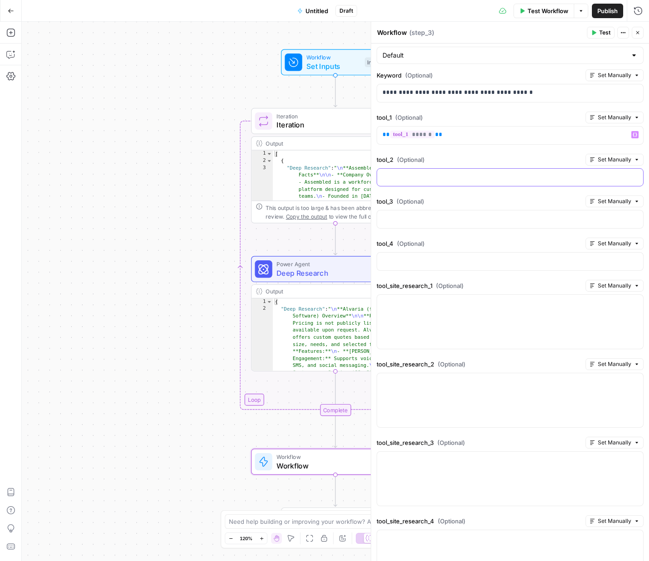
click at [415, 181] on div at bounding box center [510, 178] width 266 height 18
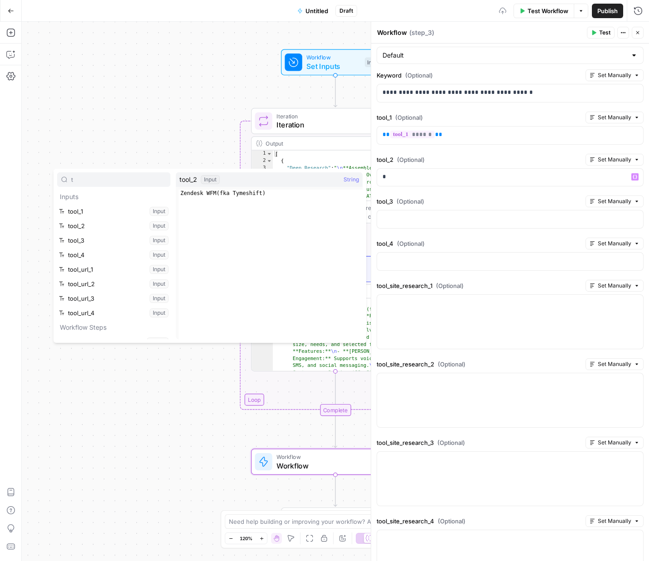
type input "t"
drag, startPoint x: 86, startPoint y: 228, endPoint x: 260, endPoint y: 236, distance: 174.3
click at [86, 228] on button "Select variable tool_2" at bounding box center [113, 226] width 113 height 15
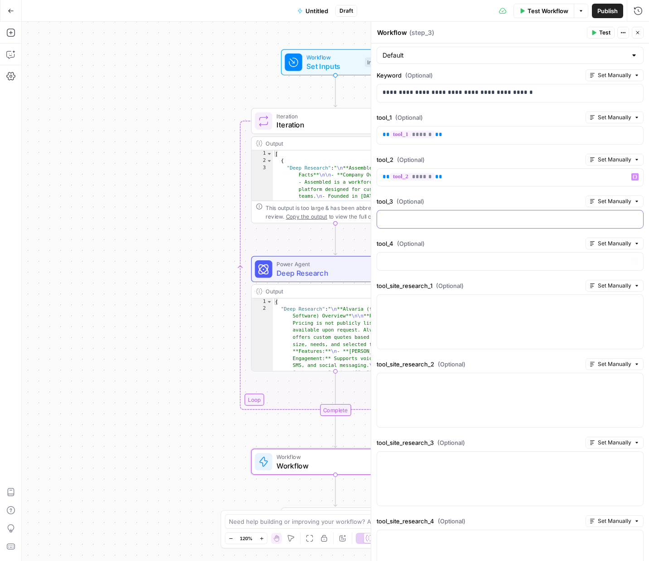
click at [407, 224] on div at bounding box center [510, 219] width 266 height 18
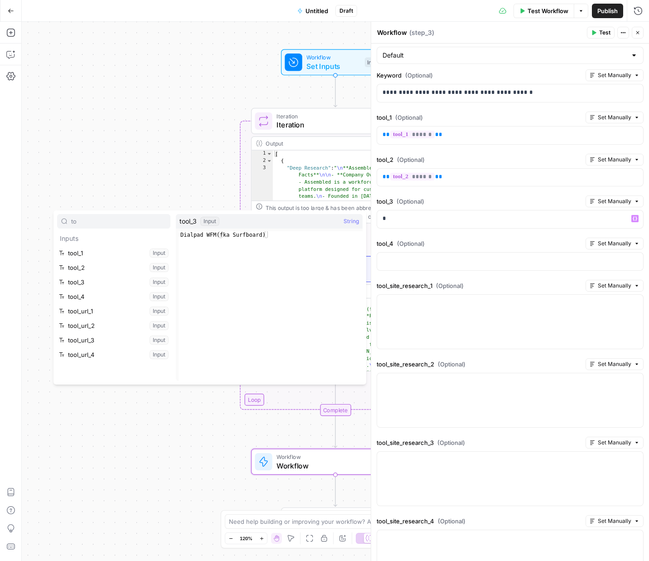
type input "to"
drag, startPoint x: 65, startPoint y: 281, endPoint x: 73, endPoint y: 282, distance: 7.8
click at [65, 281] on button "Select variable tool_3" at bounding box center [113, 282] width 113 height 15
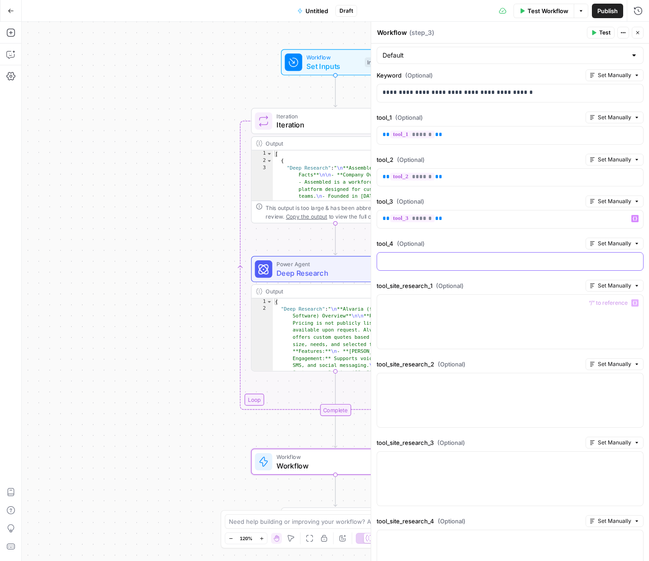
click at [409, 259] on p at bounding box center [510, 260] width 255 height 9
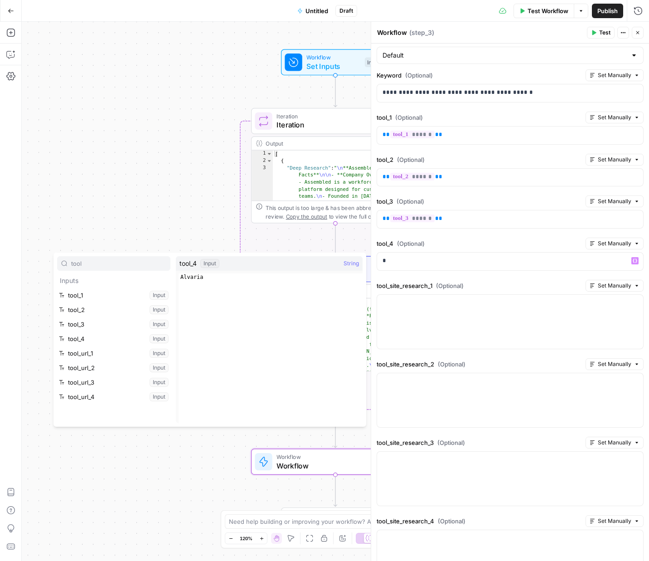
type input "tool"
click at [95, 341] on button "Select variable tool_4" at bounding box center [113, 338] width 113 height 15
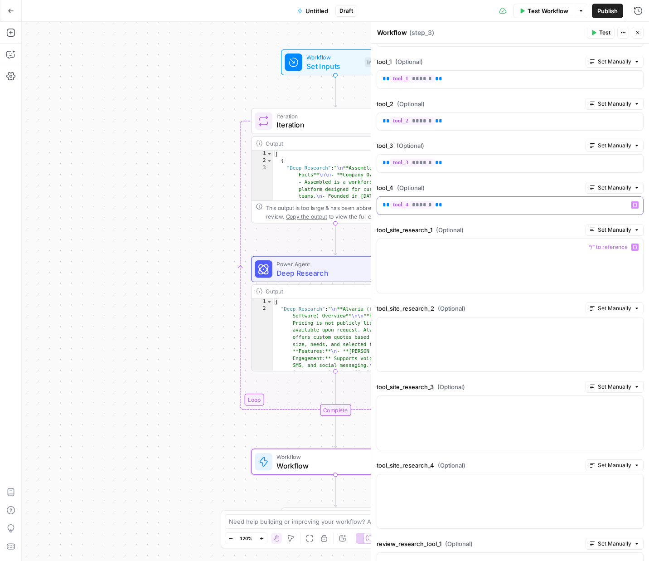
scroll to position [106, 0]
click at [442, 267] on div at bounding box center [510, 265] width 266 height 54
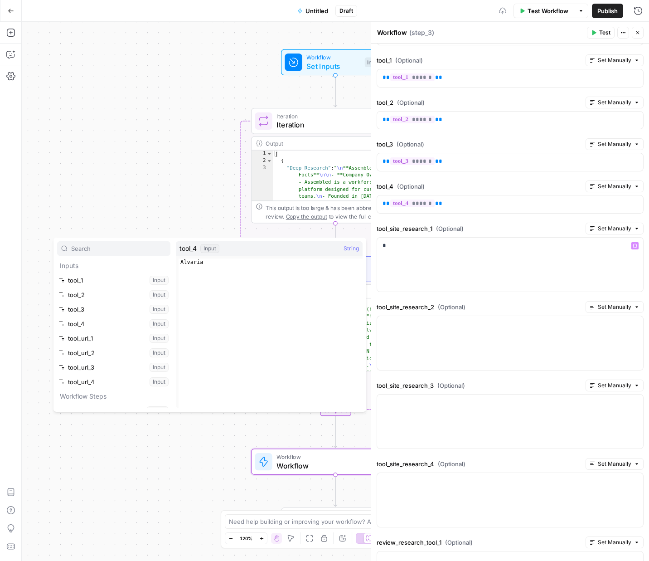
scroll to position [10, 0]
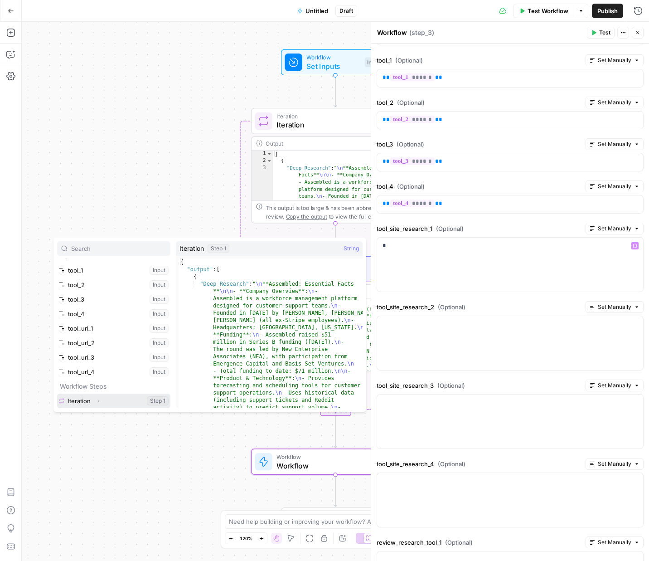
click at [100, 399] on icon "button" at bounding box center [98, 400] width 5 height 5
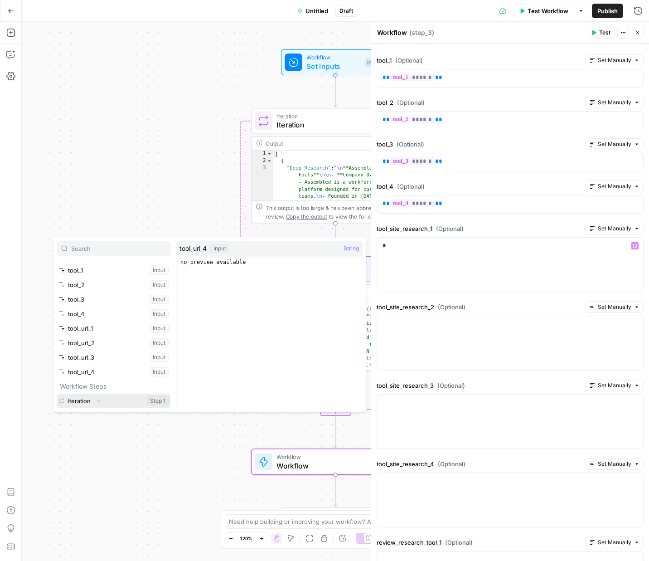
scroll to position [24, 0]
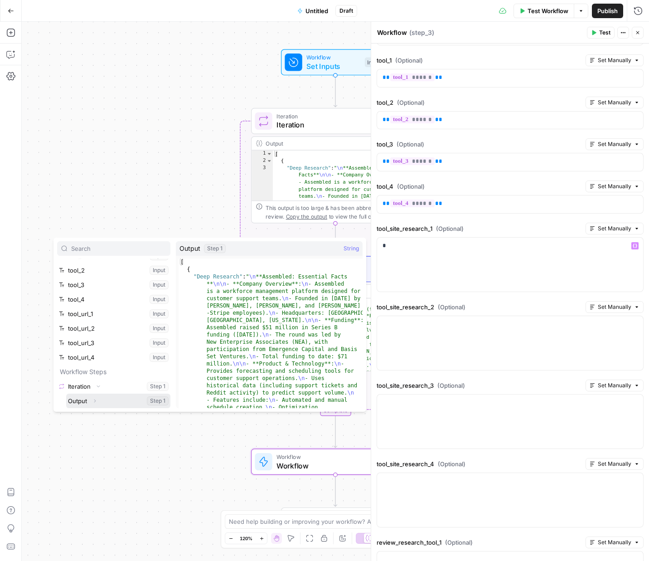
click at [97, 401] on icon "button" at bounding box center [94, 400] width 5 height 5
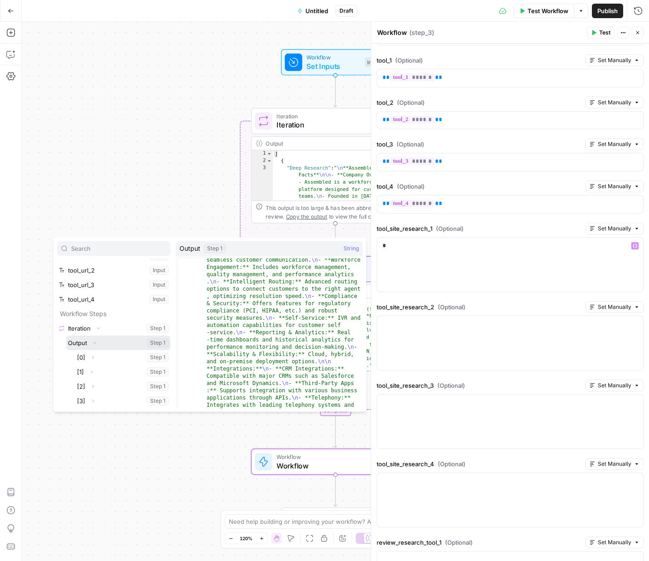
scroll to position [7073, 0]
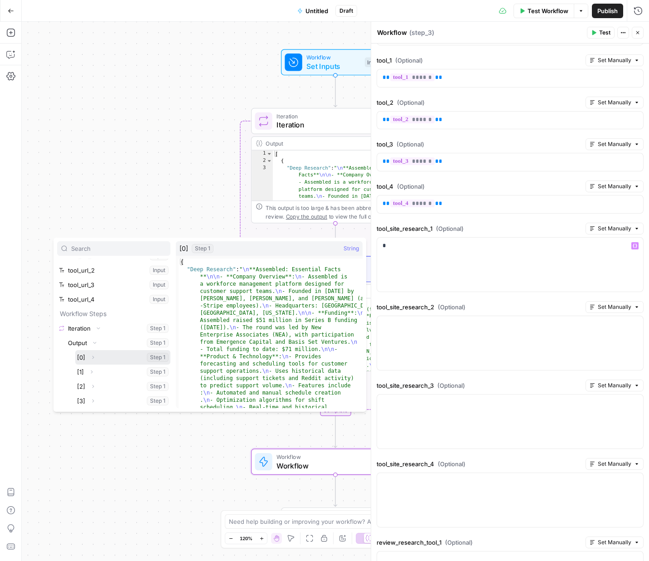
click at [95, 357] on span "Expand" at bounding box center [95, 357] width 0 height 0
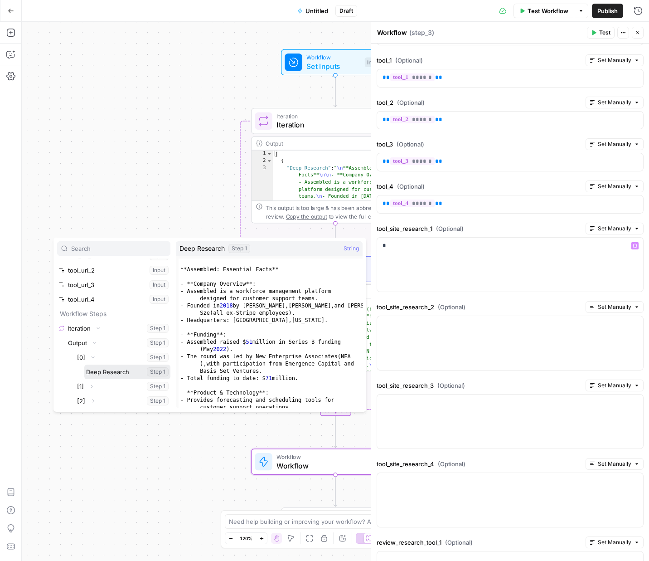
click at [110, 372] on button "Select variable Deep Research" at bounding box center [127, 372] width 86 height 15
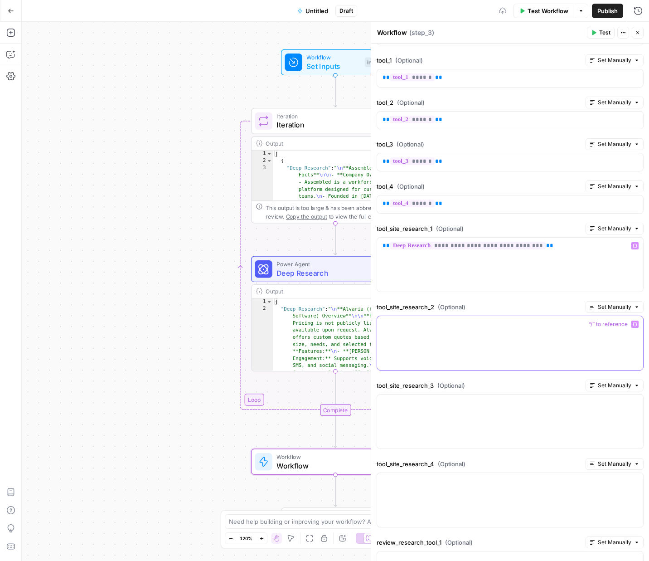
click at [493, 326] on p at bounding box center [510, 324] width 255 height 9
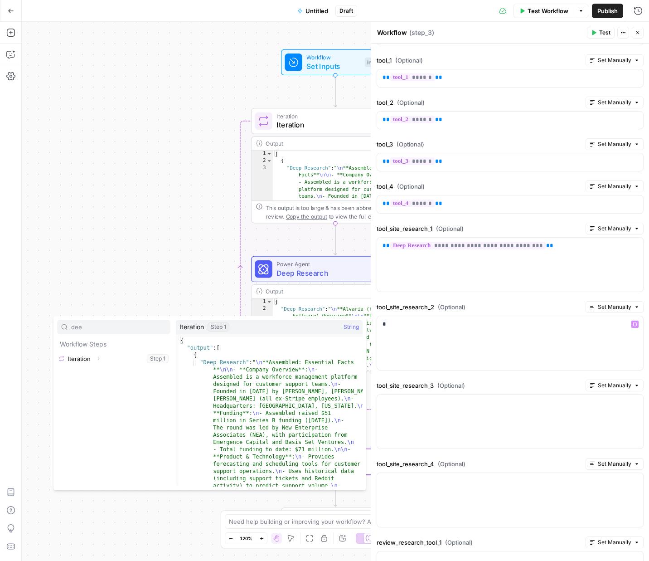
type input "dee"
click at [97, 360] on icon "button" at bounding box center [98, 358] width 5 height 5
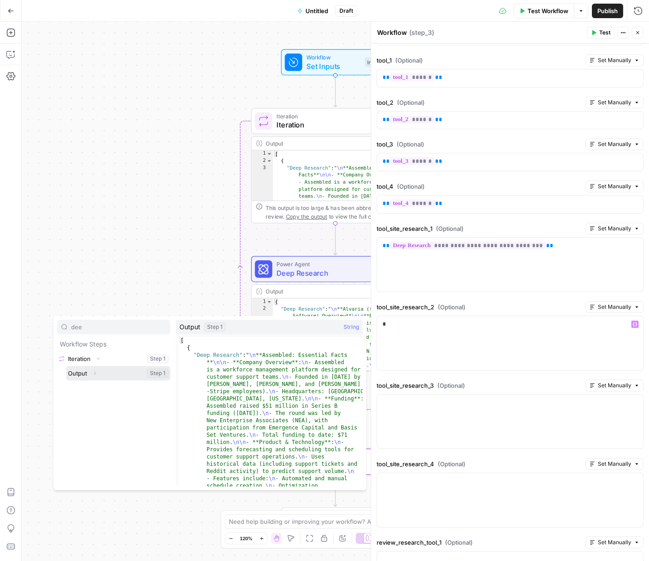
click at [94, 374] on icon "button" at bounding box center [94, 372] width 5 height 5
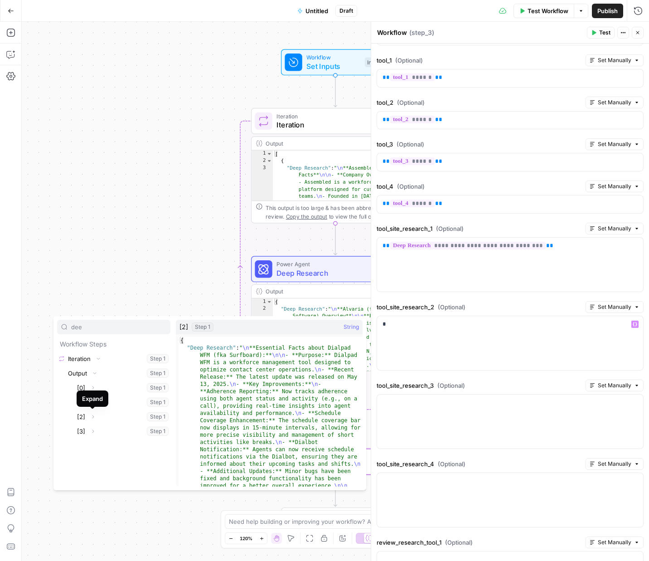
click at [94, 402] on div "Expand" at bounding box center [92, 398] width 21 height 9
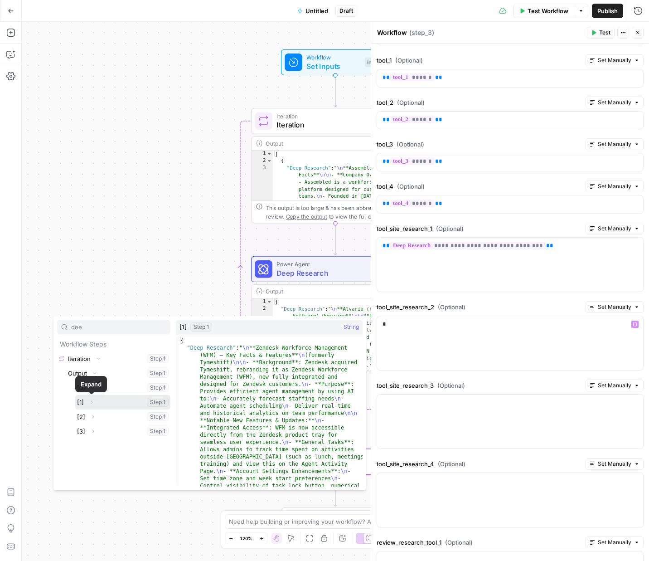
click at [94, 404] on button "Expand" at bounding box center [92, 402] width 12 height 12
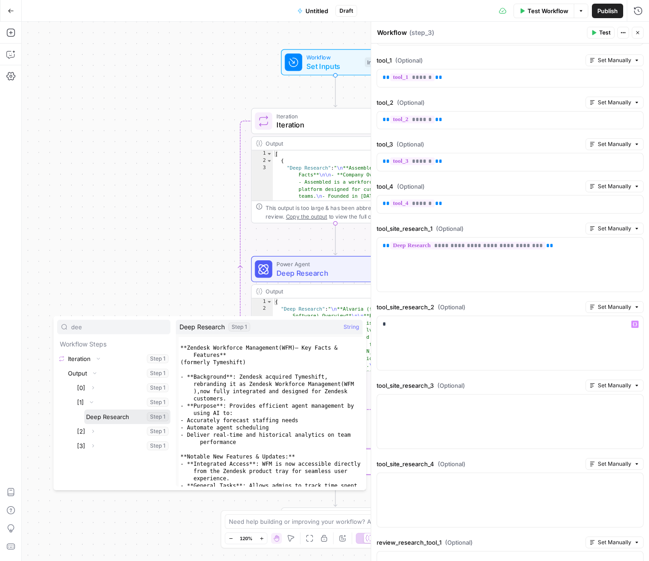
click at [108, 417] on button "Select variable Deep Research" at bounding box center [127, 416] width 86 height 15
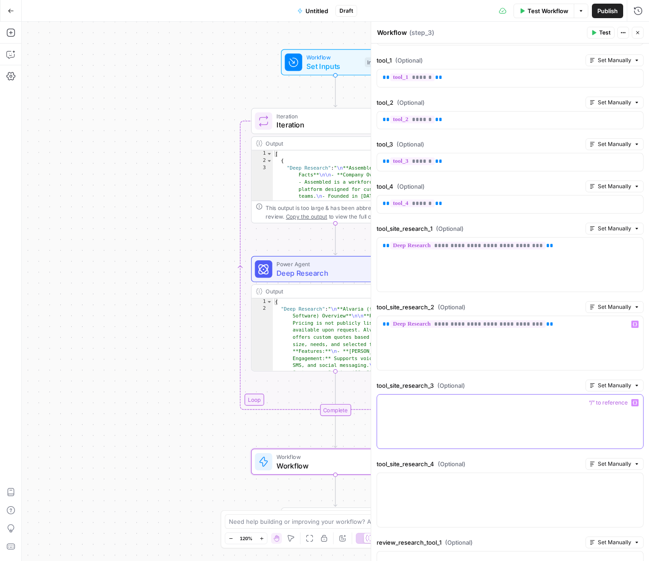
click at [472, 399] on p at bounding box center [510, 402] width 255 height 9
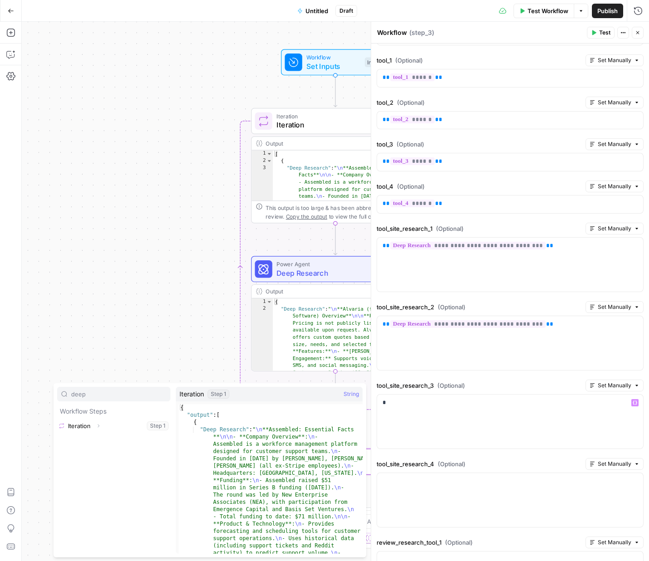
type input "deep"
click at [98, 423] on button "Expand" at bounding box center [98, 426] width 12 height 12
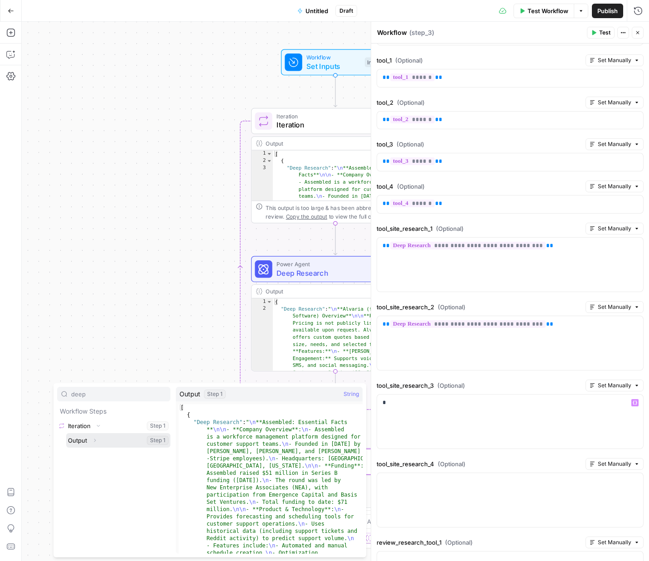
click at [94, 442] on icon "button" at bounding box center [94, 440] width 5 height 5
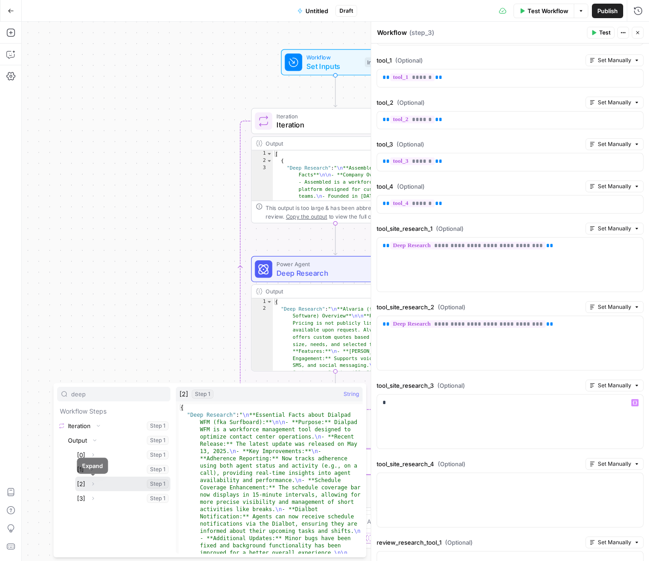
click at [92, 484] on icon "button" at bounding box center [92, 483] width 5 height 5
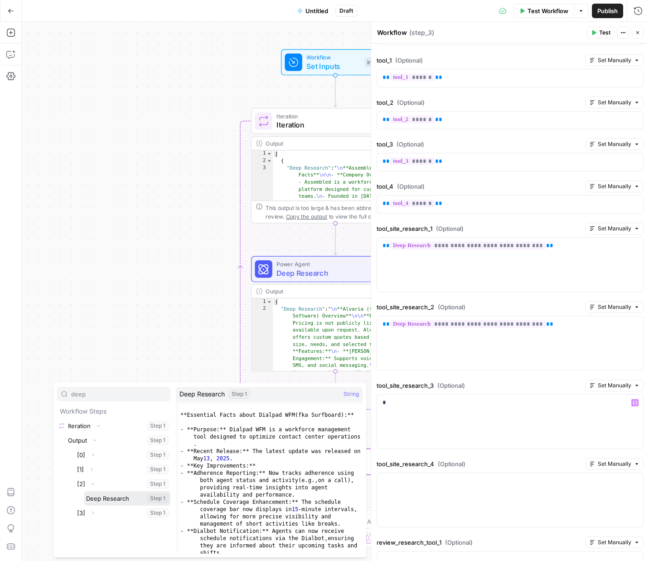
click at [102, 502] on button "Select variable Deep Research" at bounding box center [127, 498] width 86 height 15
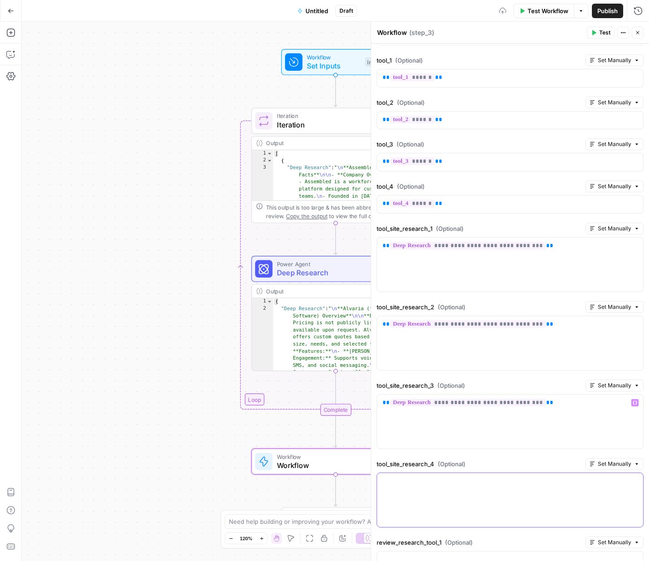
click at [491, 495] on div at bounding box center [510, 500] width 266 height 54
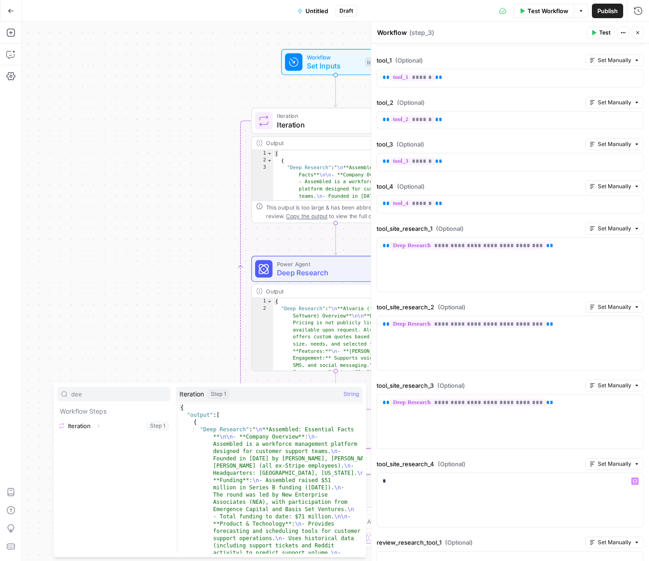
type input "dee"
click at [100, 427] on icon "button" at bounding box center [98, 425] width 5 height 5
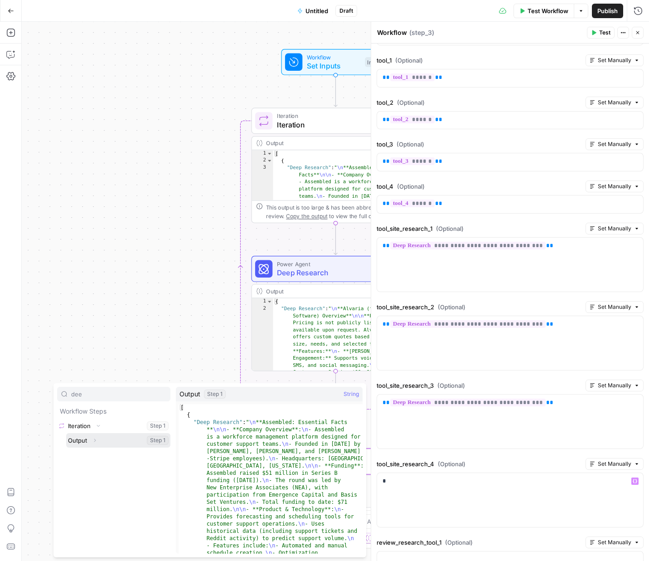
click at [92, 438] on icon "button" at bounding box center [94, 440] width 5 height 5
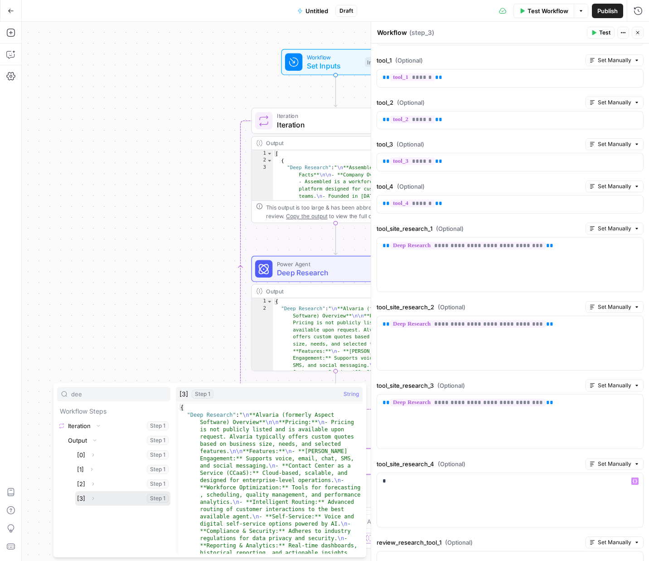
click at [93, 498] on icon "button" at bounding box center [93, 498] width 2 height 3
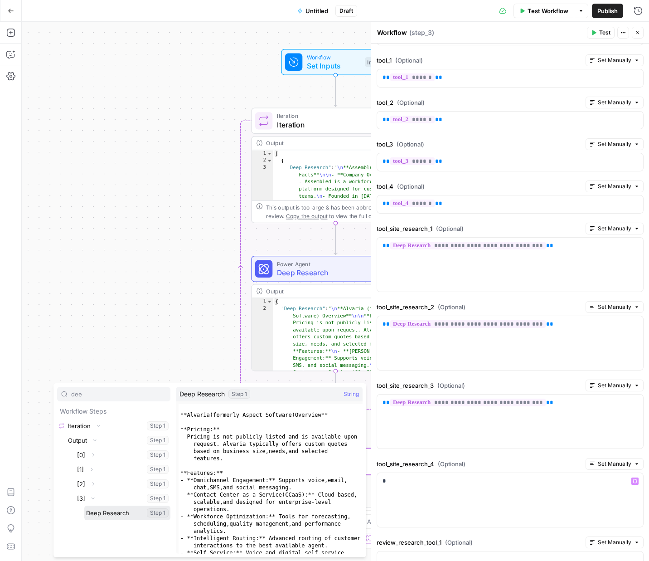
click at [99, 514] on button "Select variable Deep Research" at bounding box center [127, 513] width 86 height 15
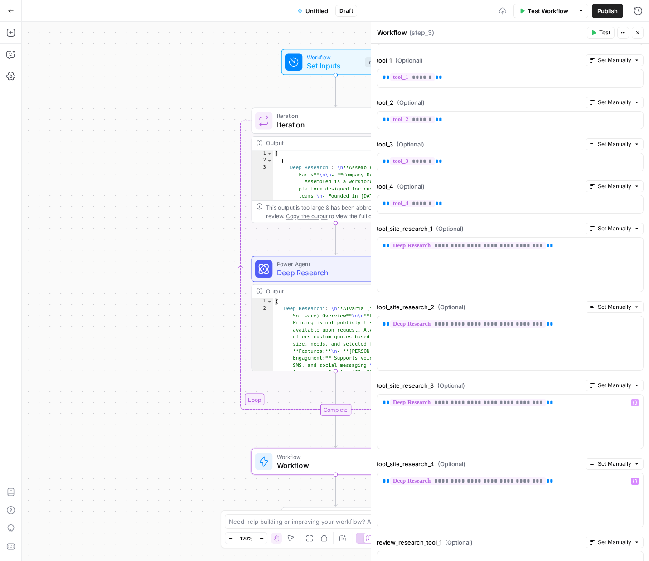
click at [532, 452] on form "**********" at bounding box center [510, 432] width 278 height 989
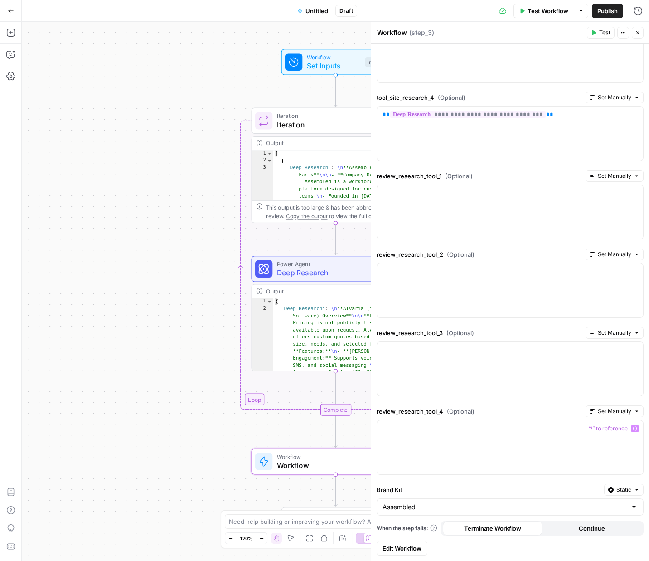
scroll to position [0, 0]
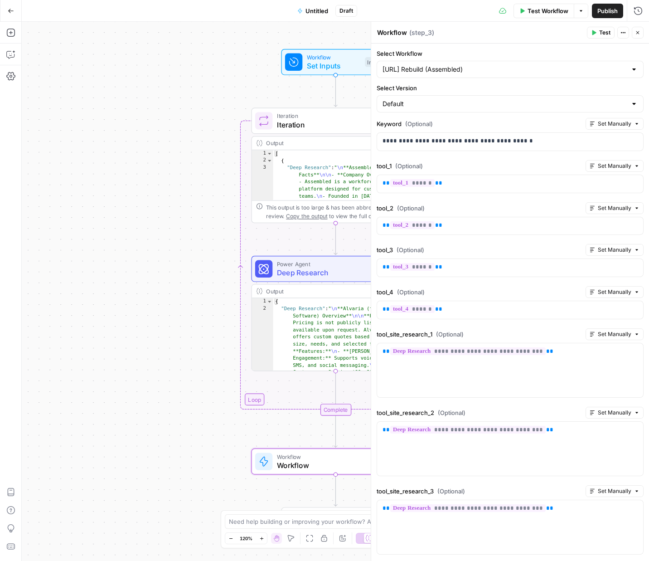
click at [600, 34] on span "Test" at bounding box center [604, 33] width 11 height 8
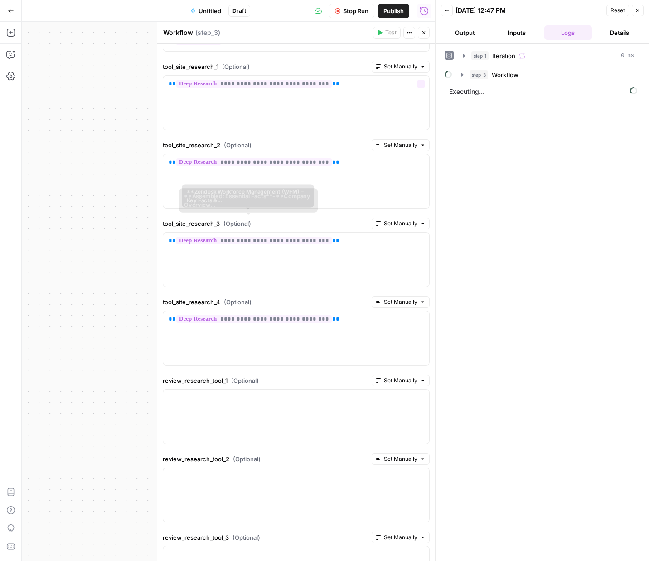
scroll to position [311, 0]
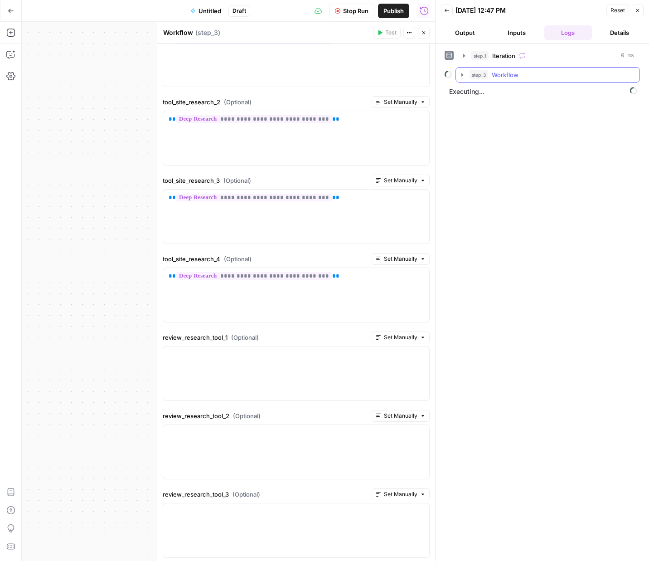
click at [464, 74] on icon "button" at bounding box center [462, 74] width 7 height 7
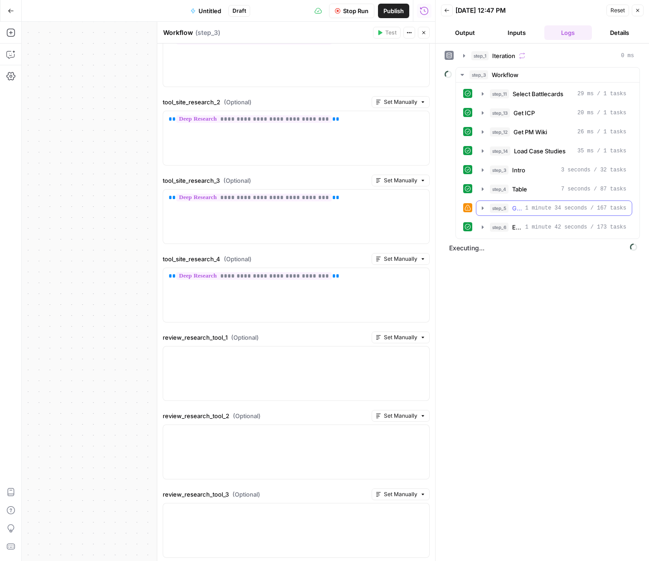
click at [483, 208] on icon "button" at bounding box center [483, 207] width 2 height 3
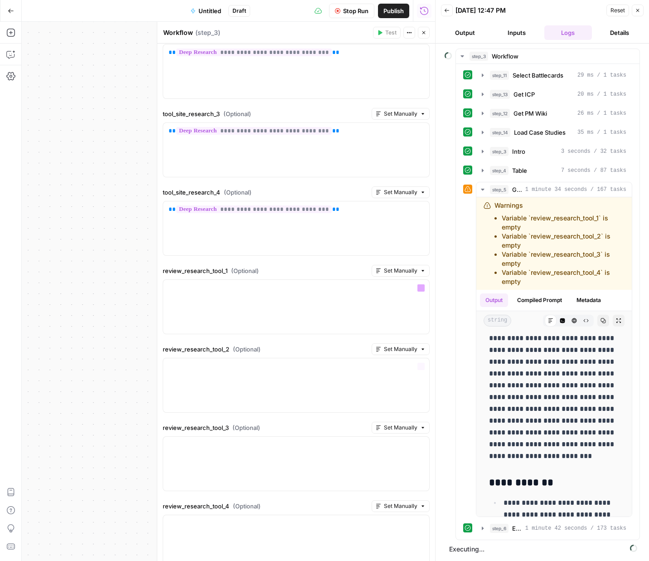
scroll to position [472, 0]
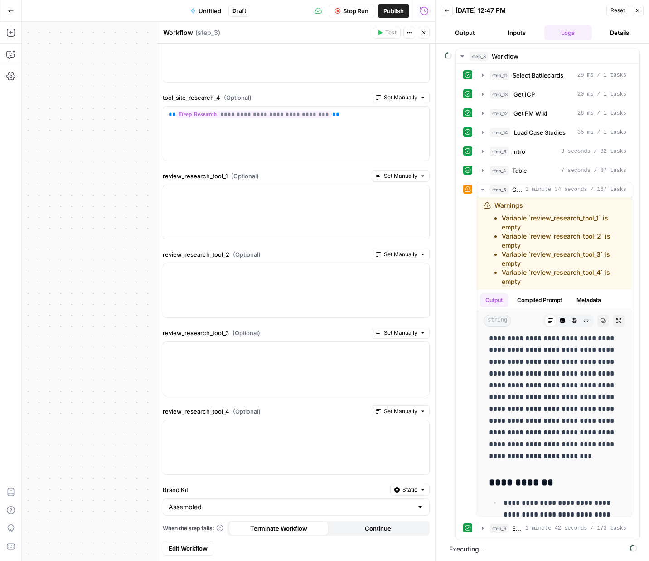
click at [635, 13] on button "Close" at bounding box center [638, 11] width 12 height 12
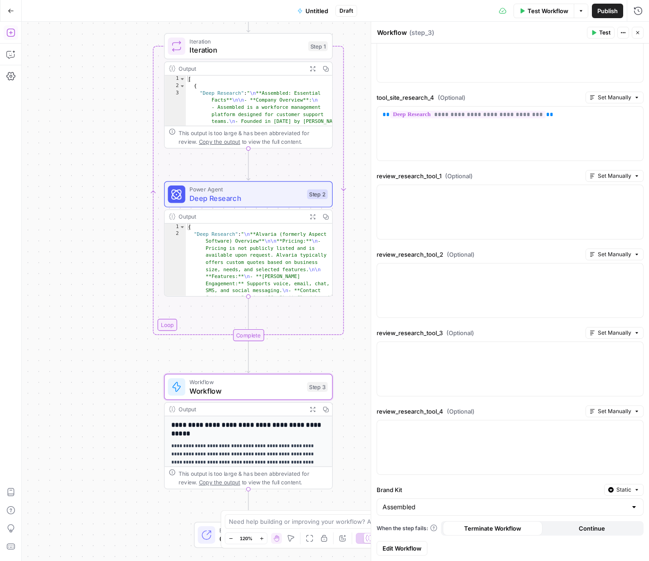
click at [14, 35] on icon "button" at bounding box center [10, 33] width 8 height 8
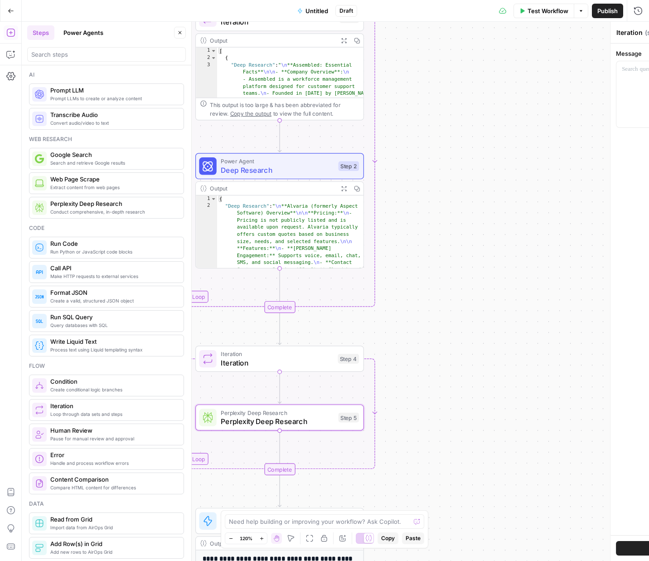
type textarea "Perplexity Deep Research"
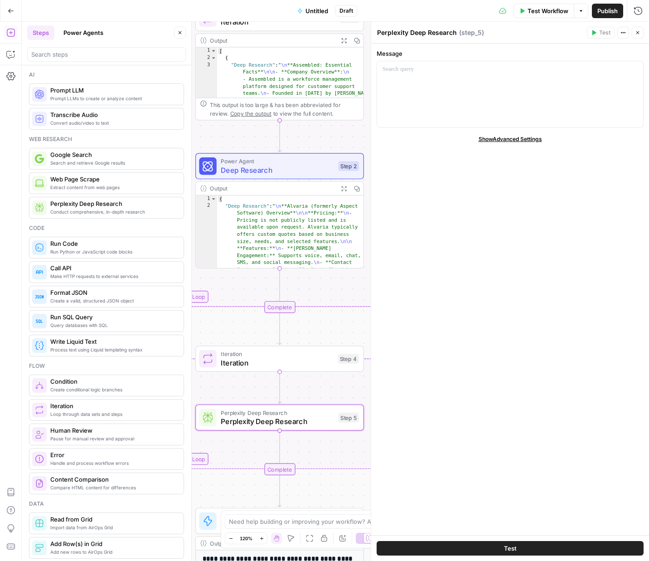
click at [519, 141] on span "Show Advanced Settings" at bounding box center [510, 139] width 63 height 8
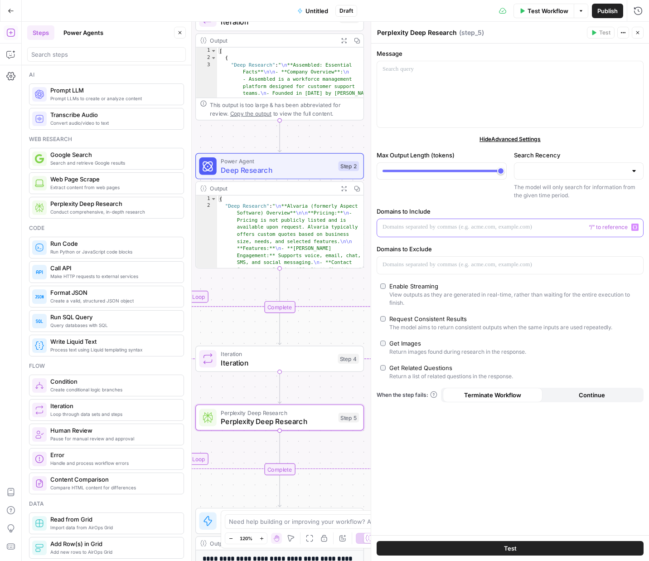
click at [471, 231] on p at bounding box center [510, 227] width 255 height 9
click at [427, 84] on div at bounding box center [510, 94] width 266 height 66
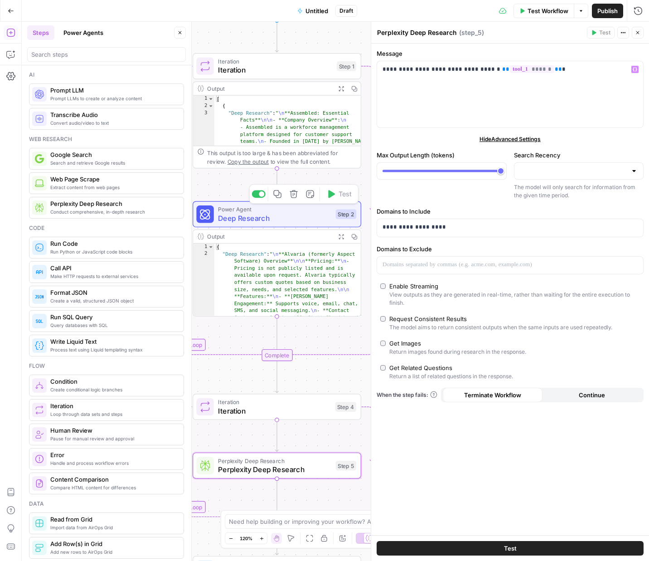
click at [231, 218] on span "Deep Research" at bounding box center [274, 218] width 113 height 11
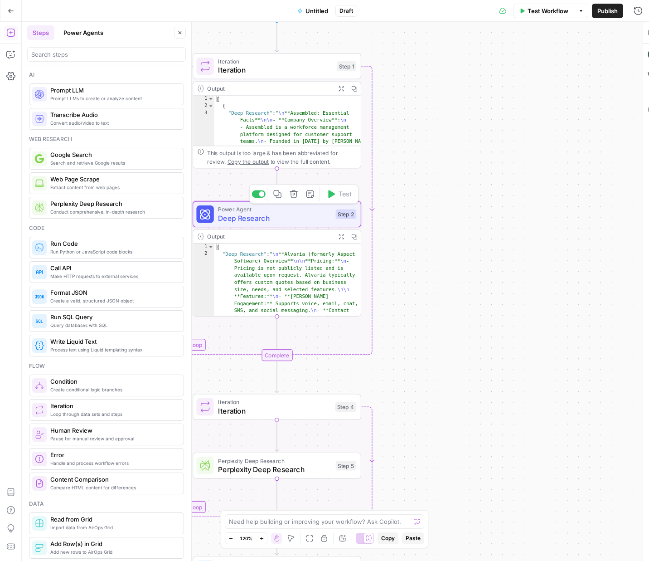
type textarea "Deep Research"
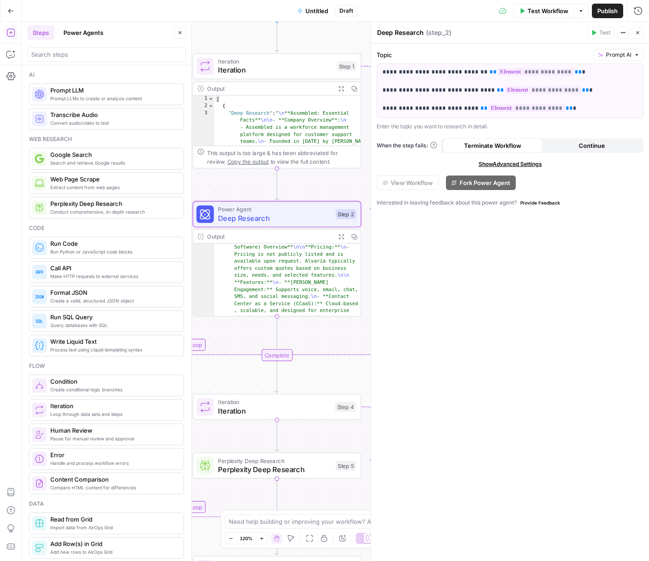
scroll to position [44, 0]
click at [268, 471] on span "Perplexity Deep Research" at bounding box center [274, 469] width 113 height 11
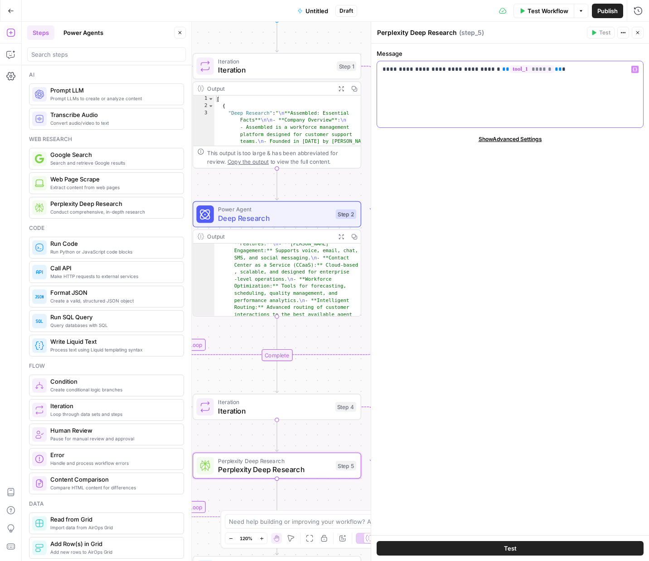
click at [574, 78] on div "**********" at bounding box center [510, 94] width 266 height 66
click at [525, 142] on span "Show Advanced Settings" at bounding box center [510, 139] width 63 height 8
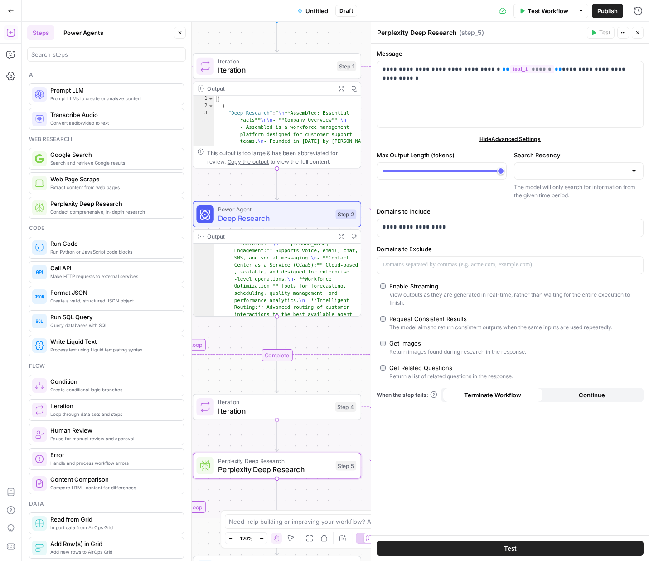
click at [255, 67] on span "Iteration" at bounding box center [275, 69] width 114 height 11
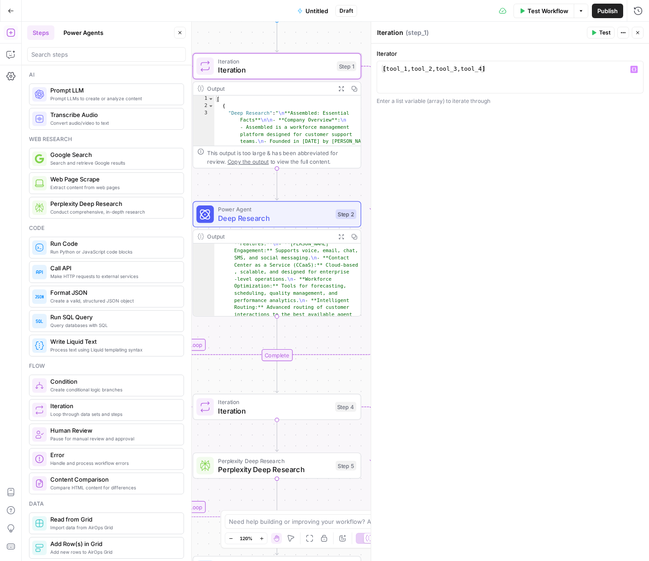
type textarea "**********"
click at [481, 73] on div "[ tool_1 , tool_2 , tool_3 , tool_4 ]" at bounding box center [510, 85] width 259 height 41
click at [233, 416] on div "Iteration Iteration Step 4 Copy step Delete step Add Note Test" at bounding box center [277, 407] width 169 height 26
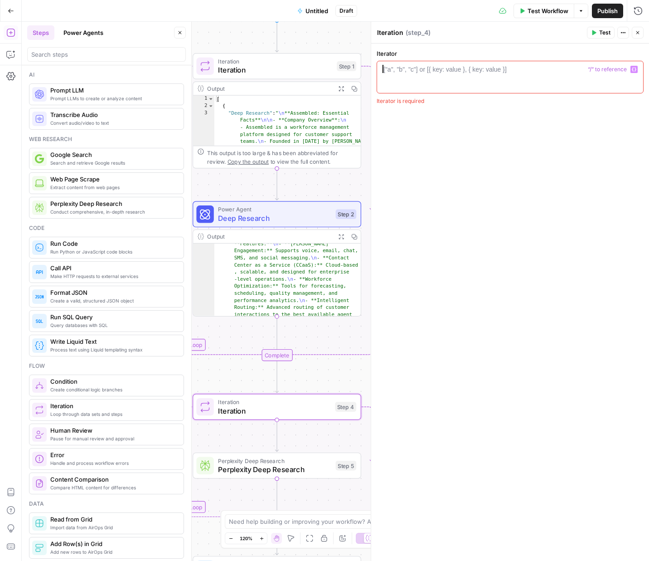
click at [480, 80] on div at bounding box center [510, 85] width 259 height 41
paste textarea "**********"
type textarea "**********"
click at [266, 470] on span "Perplexity Deep Research" at bounding box center [274, 469] width 113 height 11
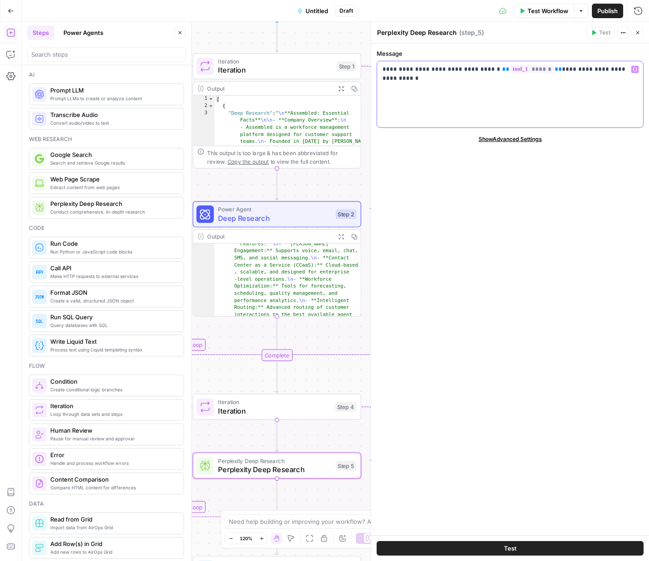
drag, startPoint x: 537, startPoint y: 71, endPoint x: 486, endPoint y: 72, distance: 51.2
click at [486, 72] on p "**********" at bounding box center [510, 69] width 255 height 9
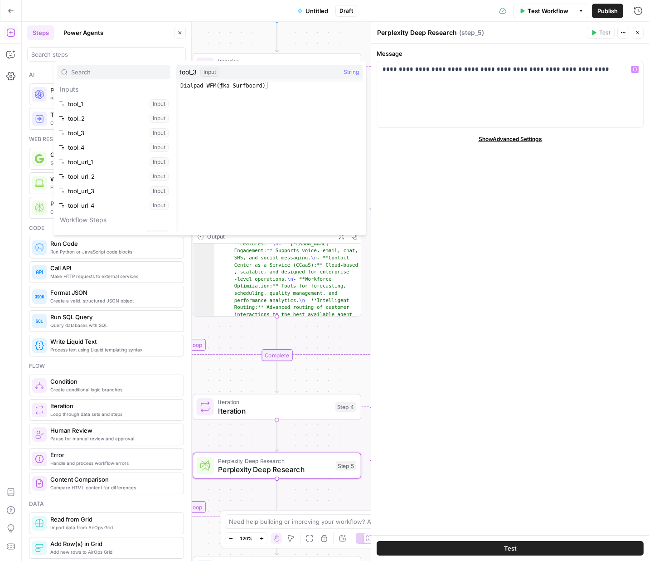
scroll to position [24, 0]
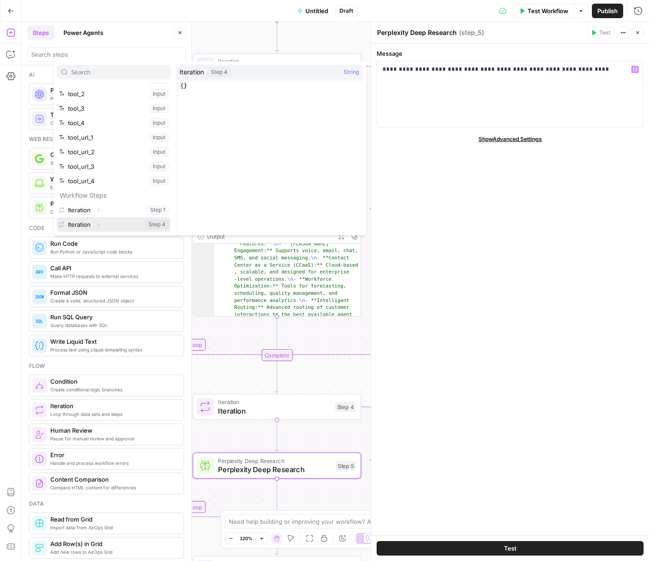
click at [98, 224] on icon "button" at bounding box center [98, 224] width 5 height 5
click at [87, 213] on button "Select variable Element" at bounding box center [118, 210] width 104 height 15
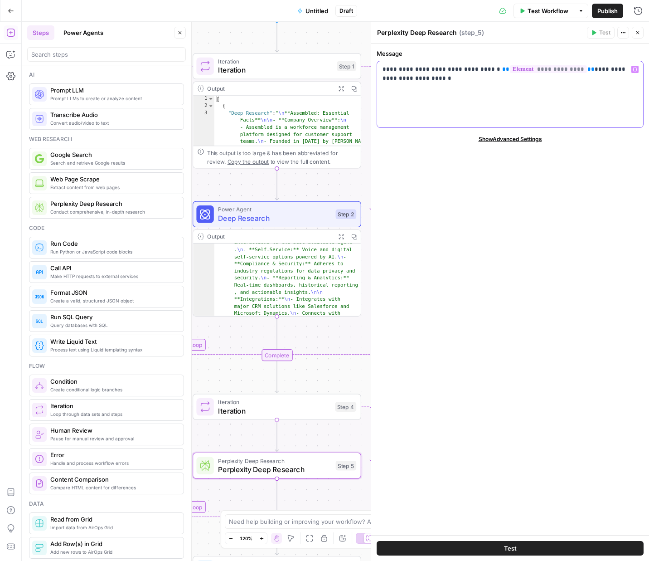
scroll to position [104, 0]
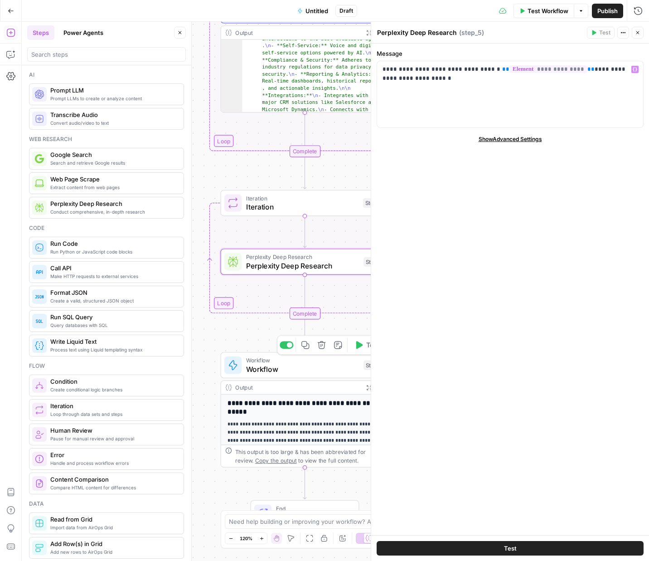
click at [258, 370] on span "Workflow" at bounding box center [302, 369] width 113 height 11
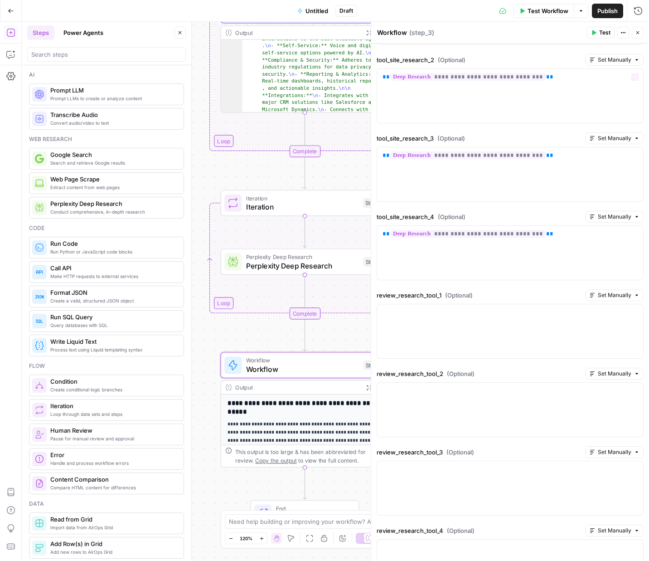
scroll to position [360, 0]
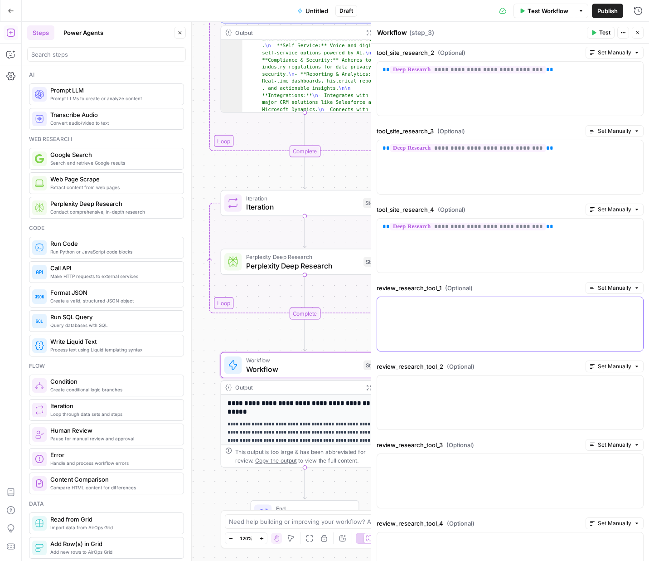
click at [430, 315] on div at bounding box center [510, 324] width 266 height 54
click at [272, 209] on span "Iteration" at bounding box center [302, 206] width 112 height 11
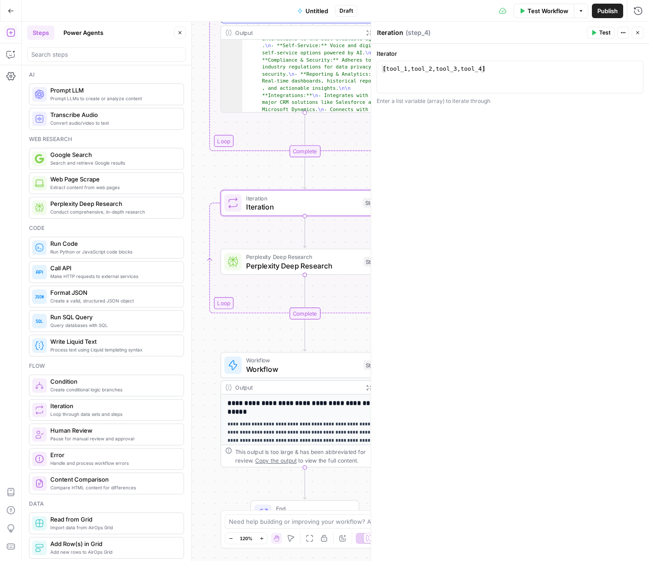
click at [595, 35] on icon "button" at bounding box center [593, 32] width 5 height 5
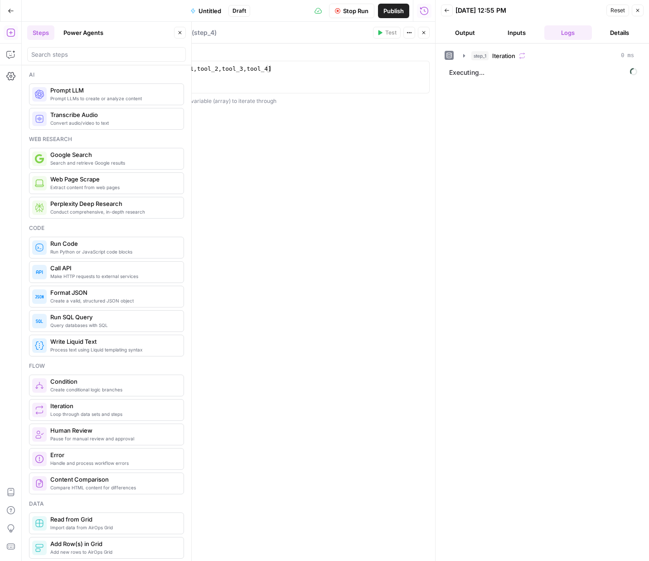
scroll to position [104, 0]
click at [10, 9] on icon "button" at bounding box center [11, 11] width 6 height 6
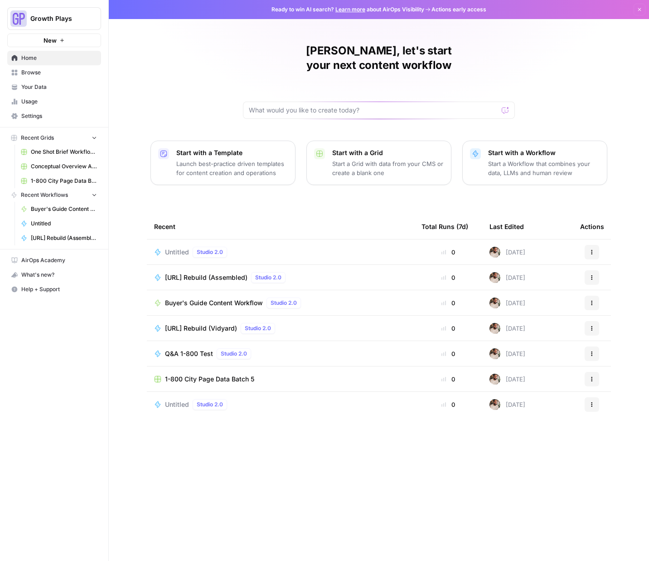
click at [47, 87] on span "Your Data" at bounding box center [59, 87] width 76 height 8
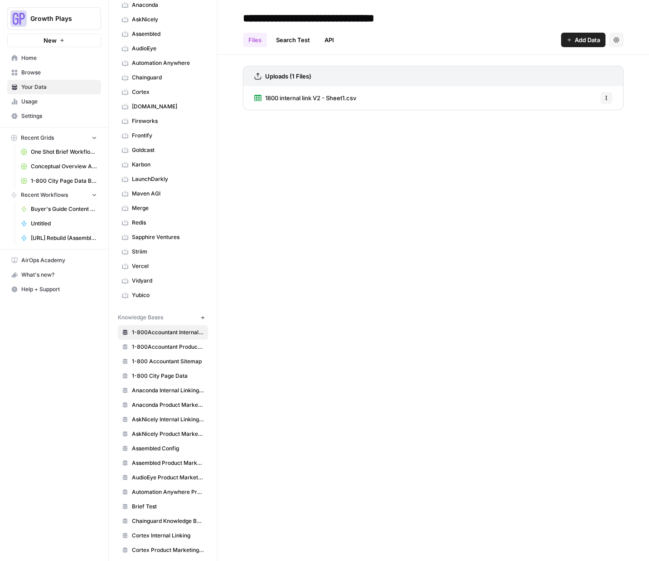
scroll to position [69, 0]
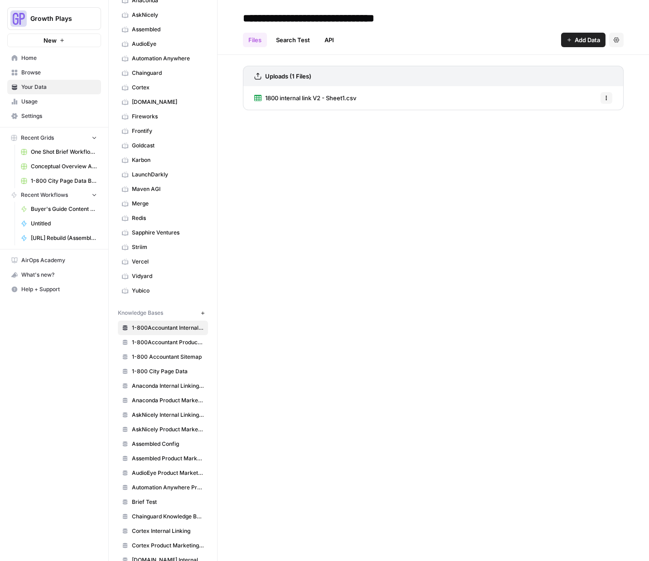
click at [159, 340] on span "1-800Accountant Product Marketing" at bounding box center [168, 342] width 72 height 8
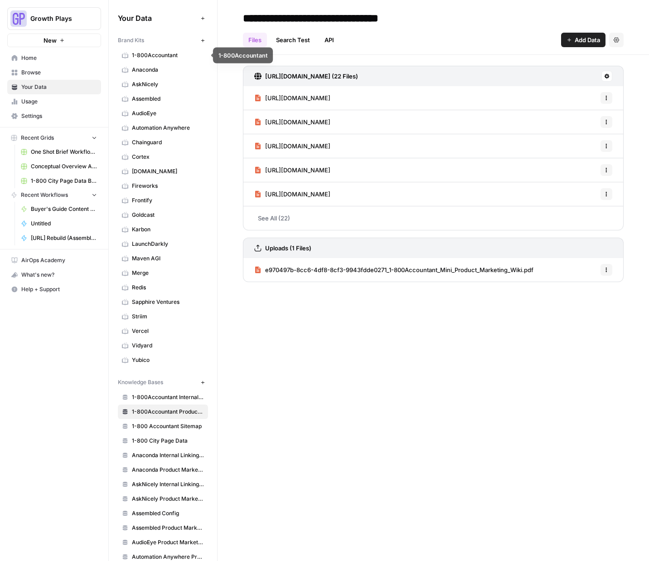
click at [155, 55] on span "1-800Accountant" at bounding box center [168, 55] width 72 height 8
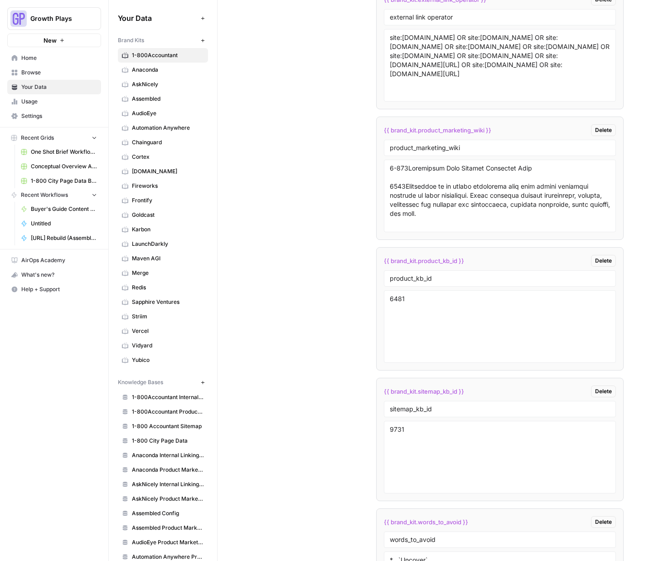
scroll to position [2401, 0]
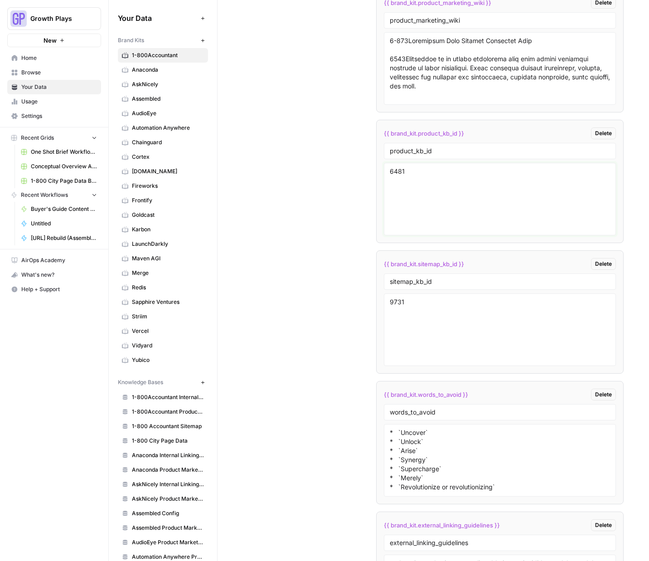
drag, startPoint x: 513, startPoint y: 181, endPoint x: 380, endPoint y: 125, distance: 144.3
click at [512, 182] on textarea "6481" at bounding box center [500, 199] width 220 height 64
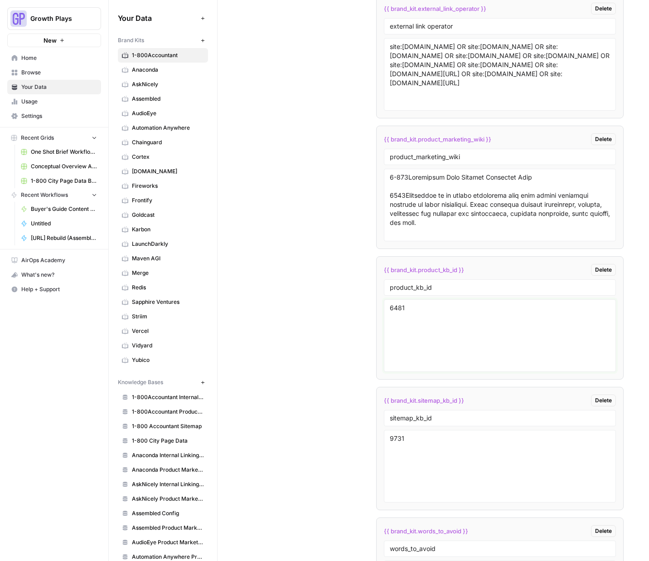
scroll to position [2430, 0]
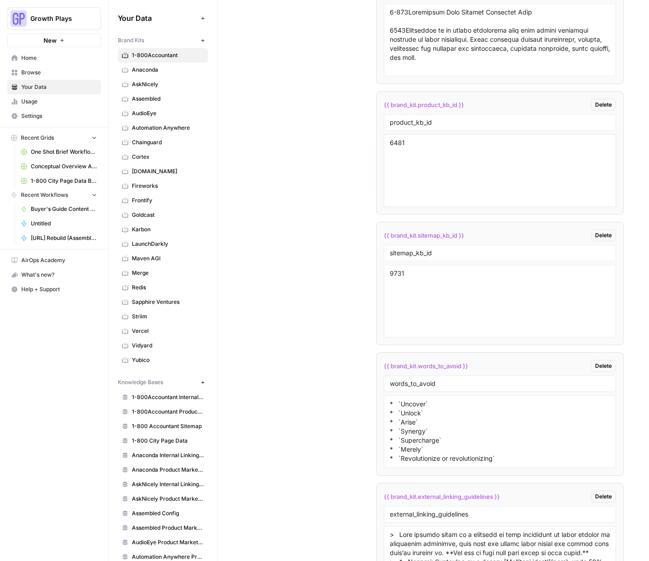
click at [399, 144] on textarea "6481" at bounding box center [500, 170] width 220 height 64
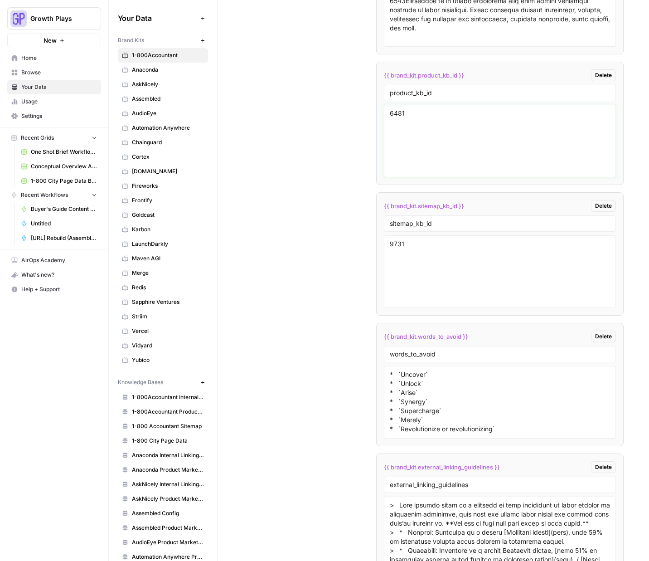
scroll to position [2462, 0]
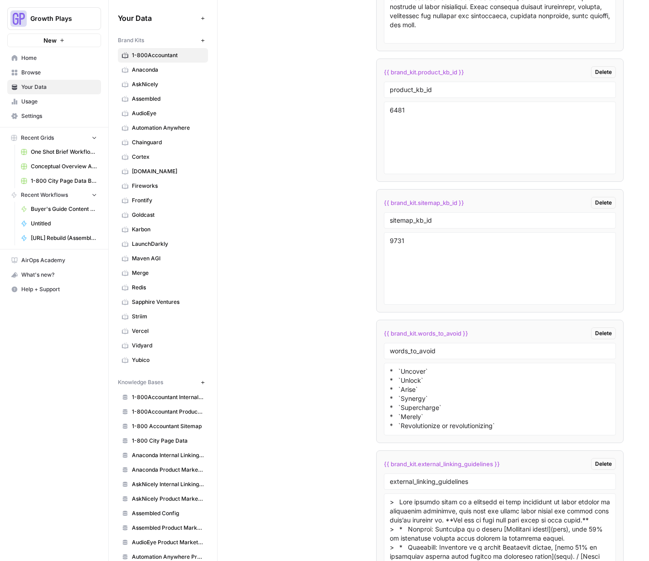
click at [411, 71] on span "{{ brand_kit.product_kb_id }}" at bounding box center [424, 72] width 80 height 9
copy div "{{ brand_kit.product_kb_id }} Delete"
click at [399, 117] on textarea "6481" at bounding box center [500, 138] width 220 height 64
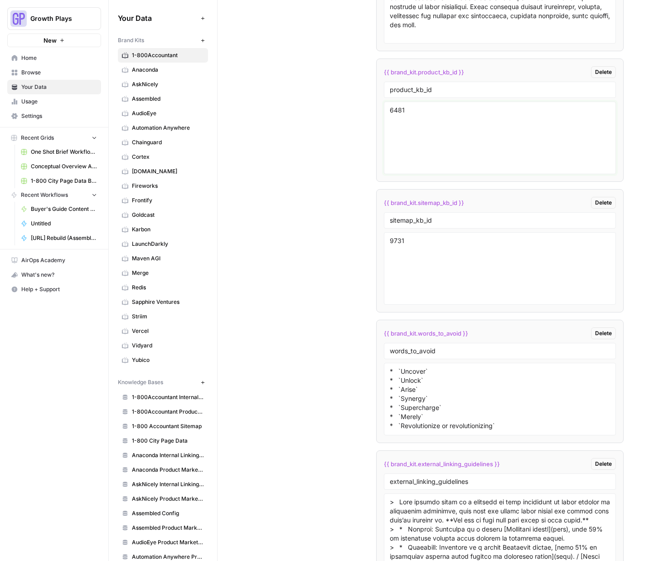
click at [399, 117] on textarea "6481" at bounding box center [500, 138] width 220 height 64
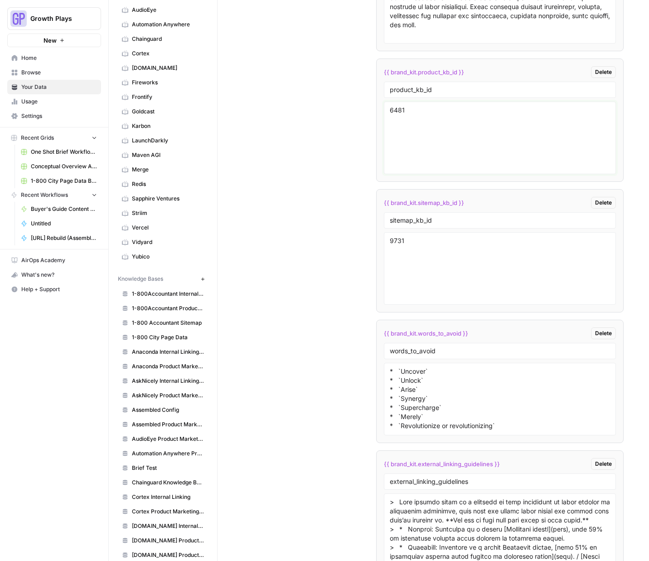
scroll to position [104, 0]
click at [165, 309] on span "1-800Accountant Product Marketing" at bounding box center [168, 307] width 72 height 8
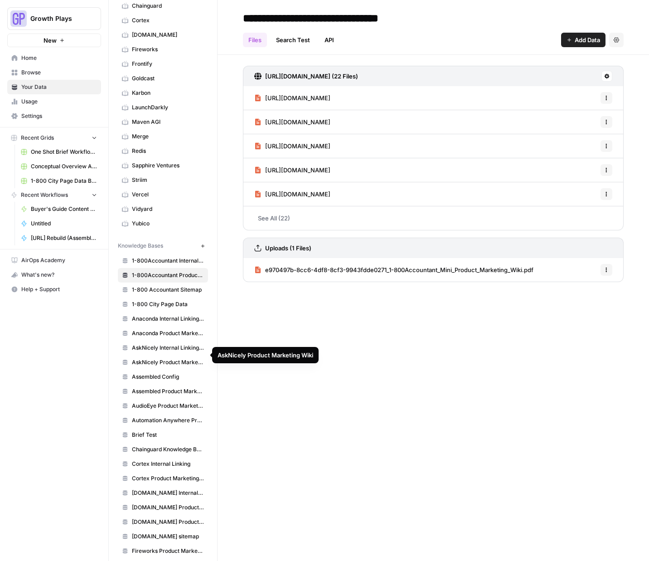
scroll to position [150, 0]
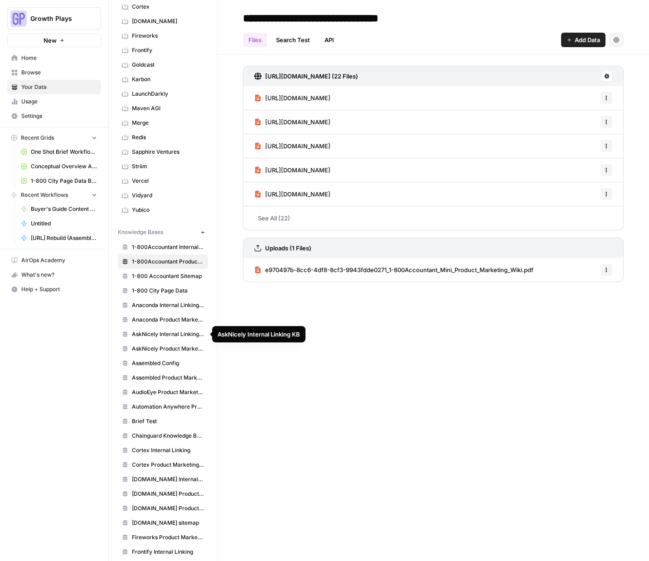
click at [151, 350] on span "AskNicely Product Marketing Wiki" at bounding box center [168, 349] width 72 height 8
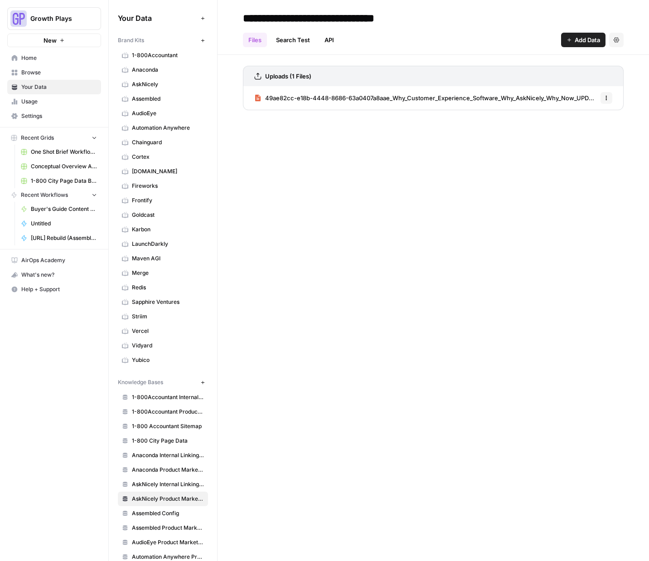
click at [29, 56] on span "Home" at bounding box center [59, 58] width 76 height 8
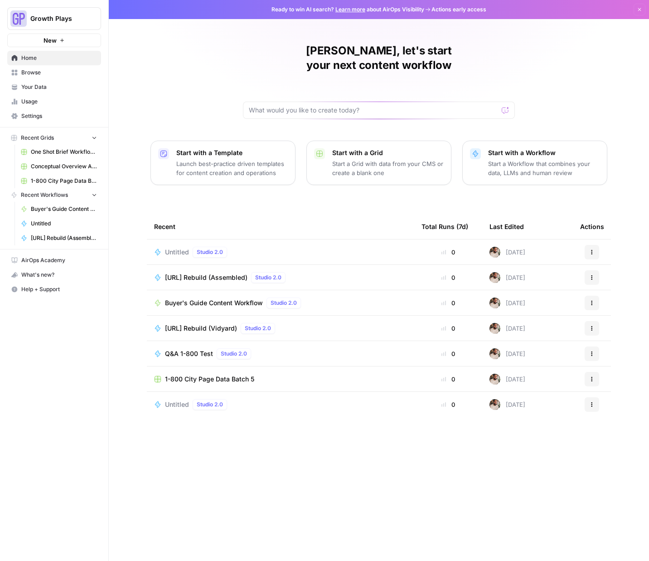
click at [172, 248] on span "Untitled" at bounding box center [177, 252] width 24 height 9
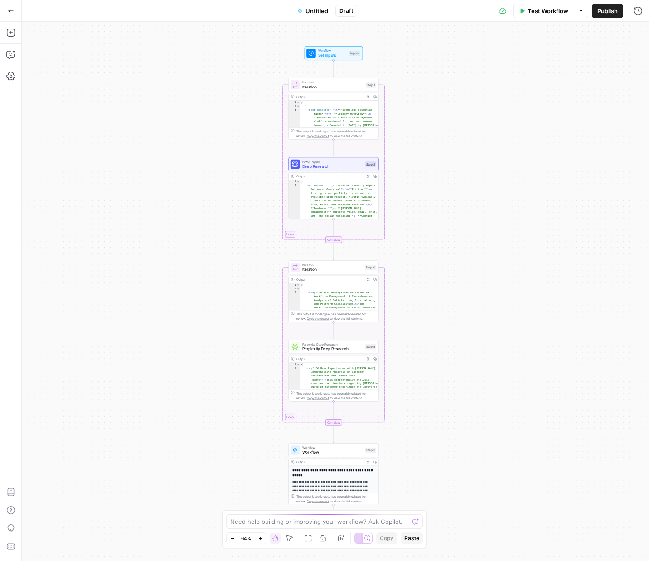
click at [310, 4] on button "Untitled" at bounding box center [313, 11] width 42 height 15
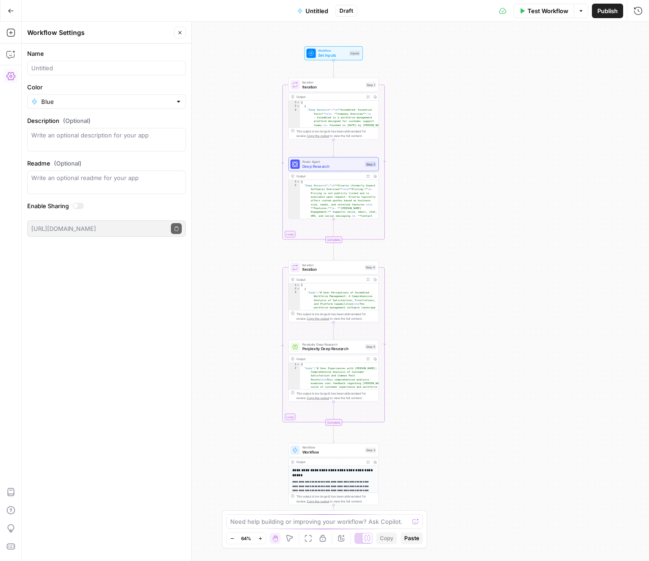
click at [68, 59] on div "Name" at bounding box center [106, 62] width 159 height 26
click at [68, 63] on div at bounding box center [106, 68] width 159 height 15
type input "Research for [PERSON_NAME]'s Guides"
click at [442, 156] on div "Workflow Set Inputs Inputs Loop Iteration Iteration Step 1 Output Expand Output…" at bounding box center [336, 291] width 628 height 539
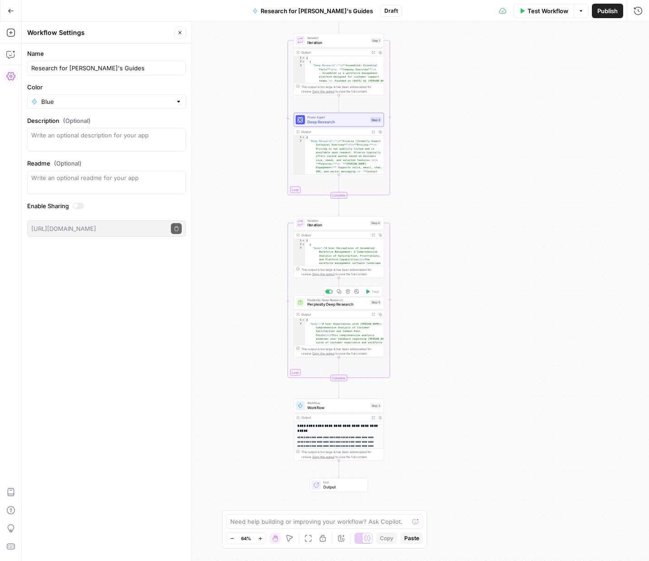
click at [329, 306] on span "Perplexity Deep Research" at bounding box center [337, 305] width 61 height 6
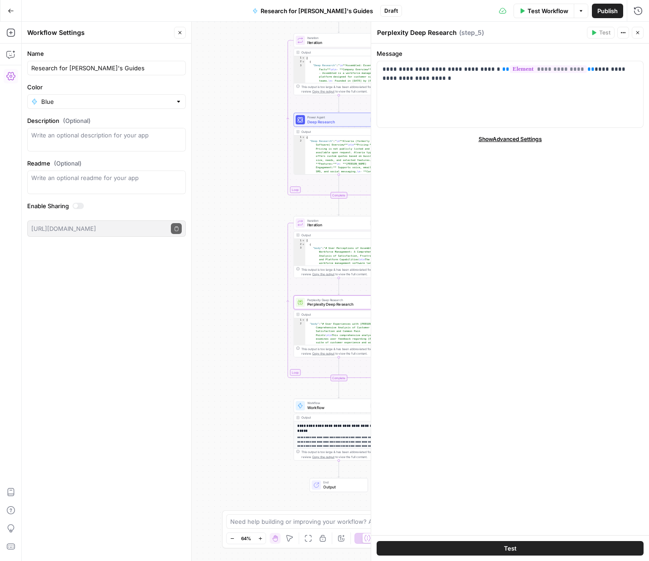
click at [636, 35] on button "Close" at bounding box center [638, 33] width 12 height 12
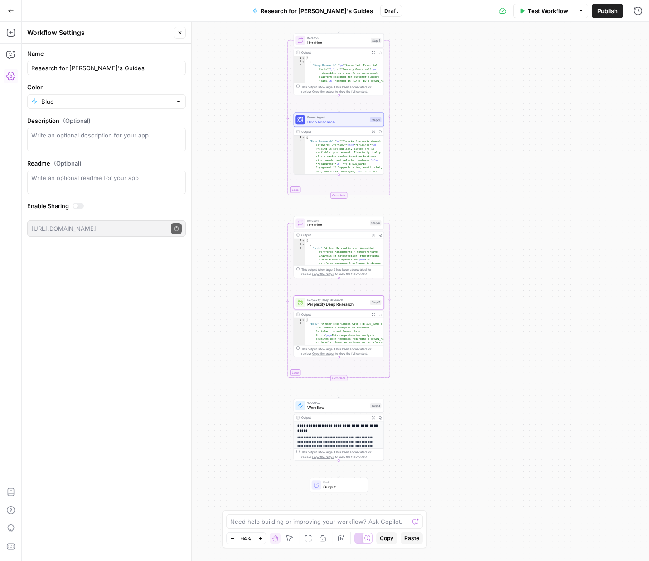
click at [373, 315] on icon "button" at bounding box center [373, 314] width 3 height 3
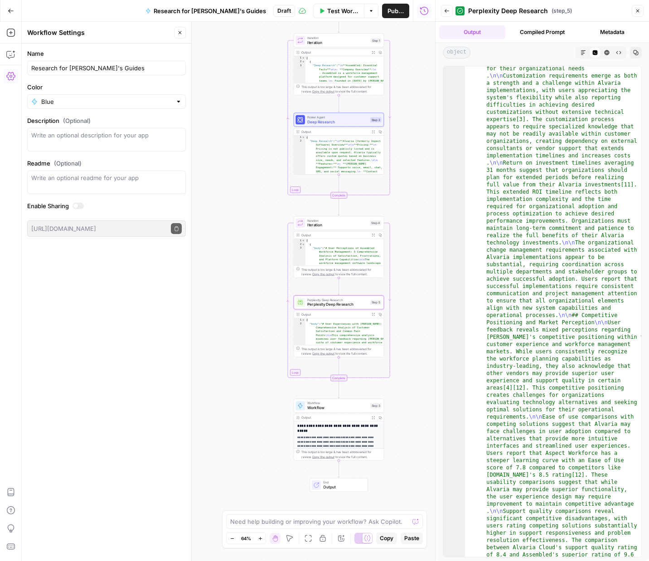
scroll to position [2737, 0]
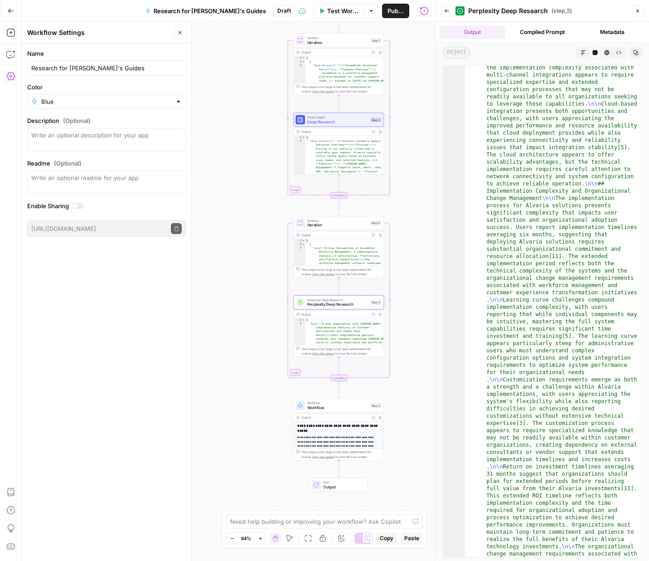
click at [584, 51] on icon "button" at bounding box center [583, 52] width 5 height 5
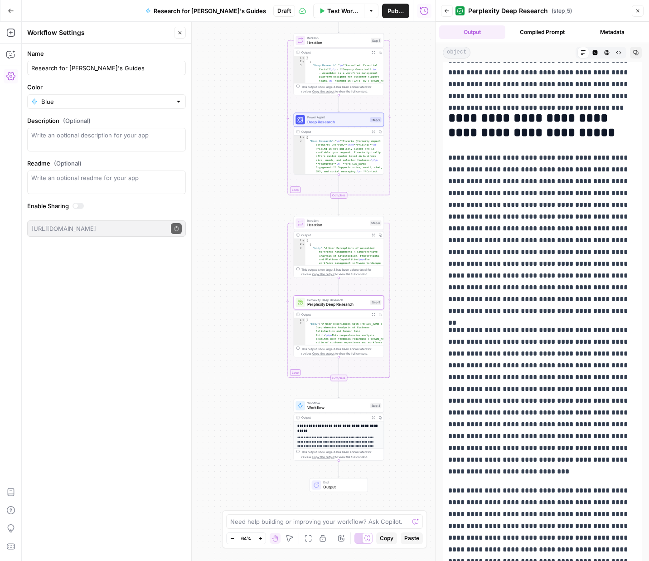
scroll to position [0, 0]
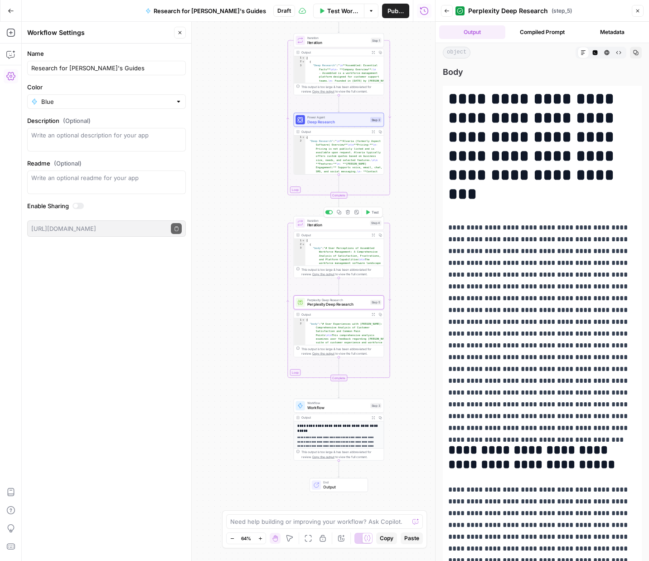
click at [339, 229] on div "Iteration Iteration Step 4 Copy step Delete step Add Note Test" at bounding box center [339, 223] width 90 height 14
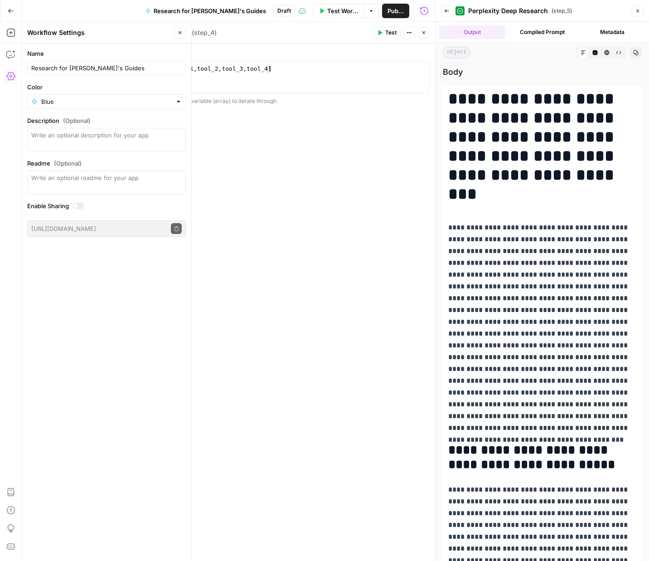
click at [636, 12] on icon "button" at bounding box center [637, 10] width 5 height 5
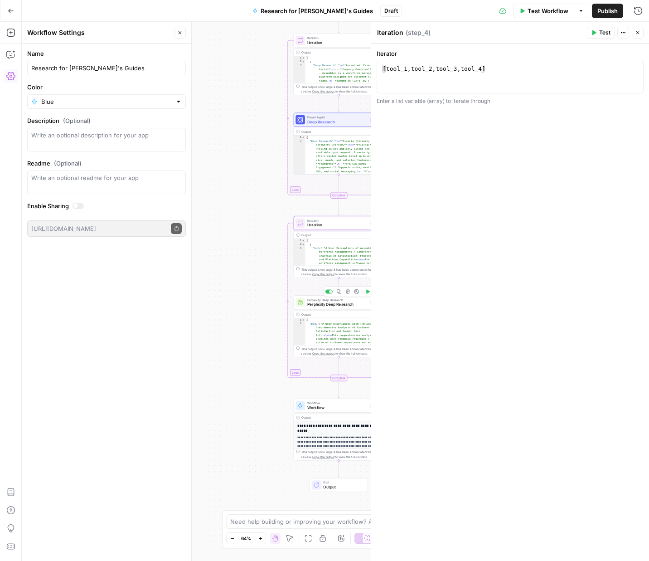
click at [320, 305] on span "Perplexity Deep Research" at bounding box center [337, 305] width 61 height 6
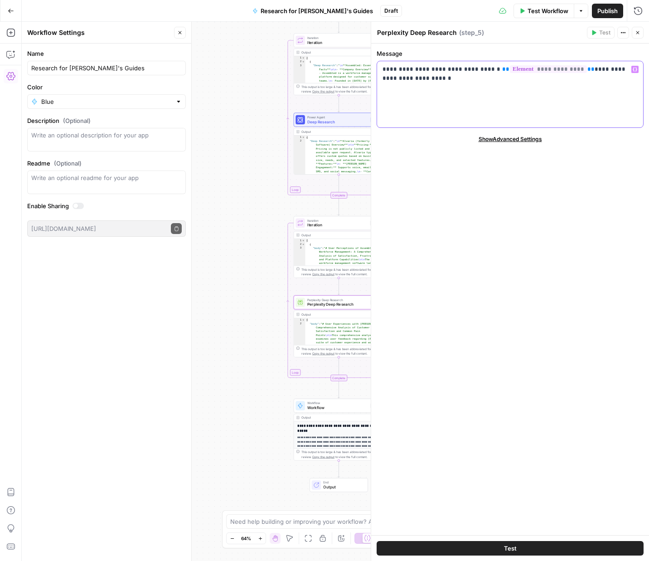
click at [525, 85] on div "**********" at bounding box center [510, 94] width 266 height 66
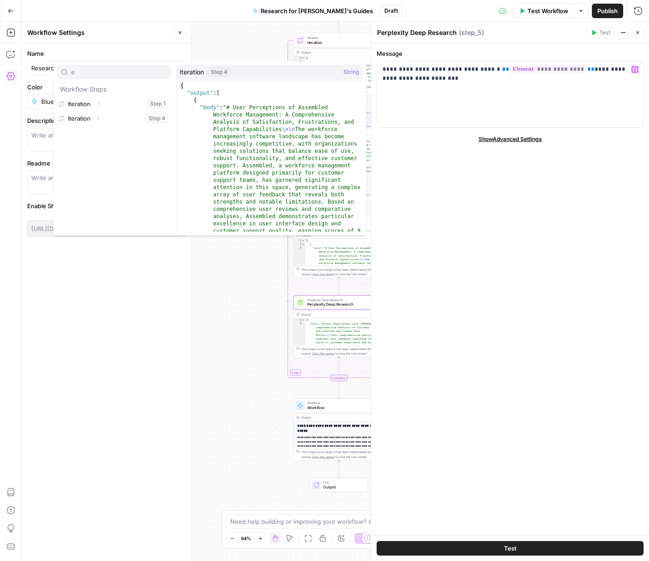
type input "e"
click at [97, 119] on icon "button" at bounding box center [98, 118] width 5 height 5
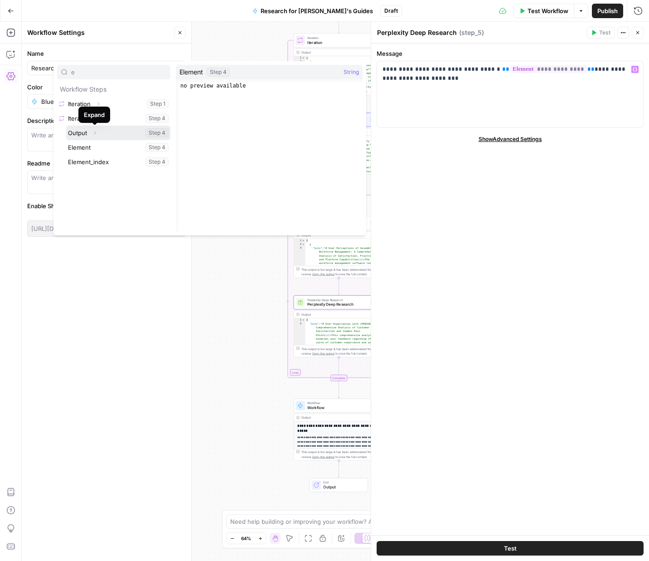
click at [96, 132] on icon "button" at bounding box center [94, 132] width 5 height 5
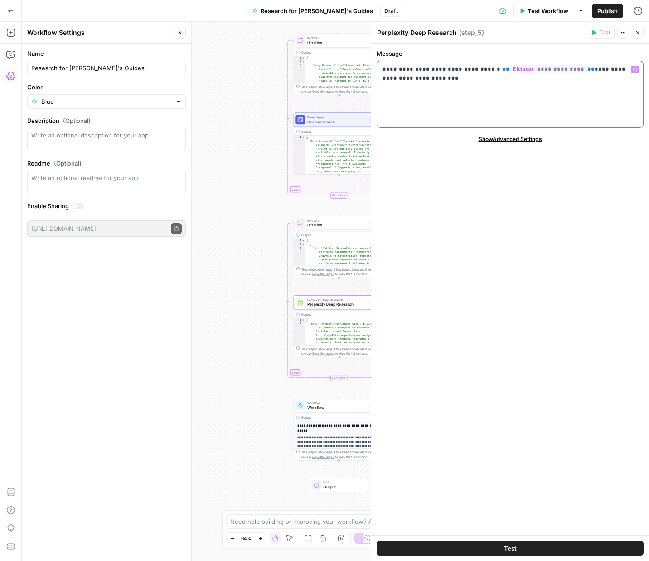
click at [440, 74] on p "**********" at bounding box center [510, 74] width 255 height 18
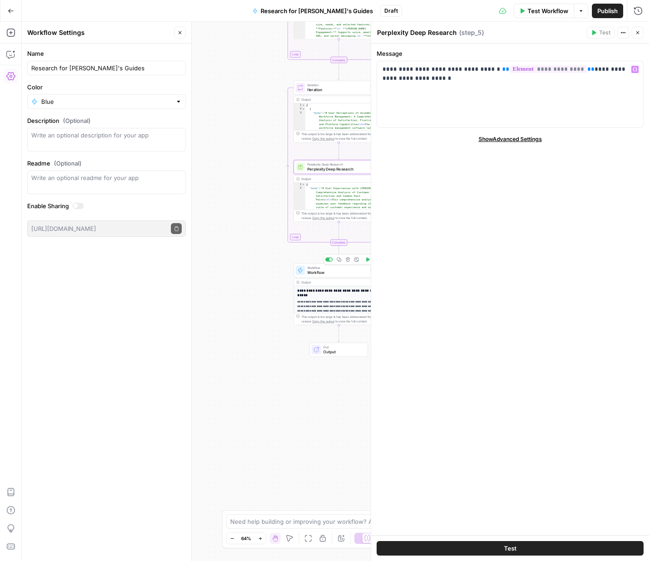
click at [315, 272] on span "Workflow" at bounding box center [337, 272] width 61 height 6
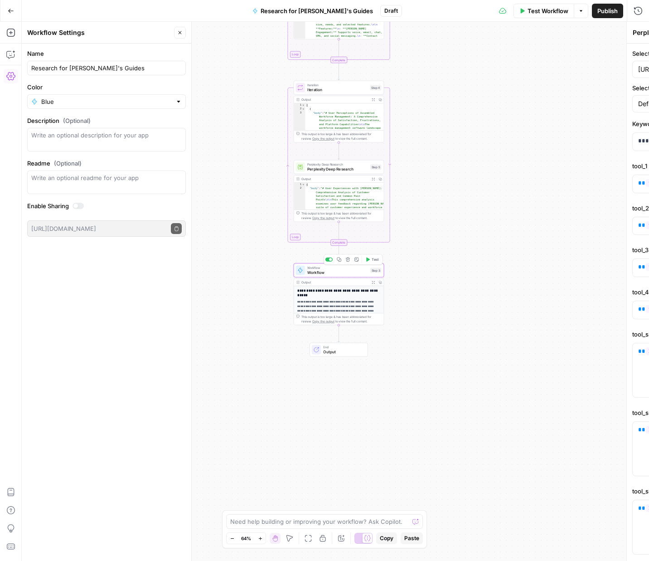
type textarea "Workflow"
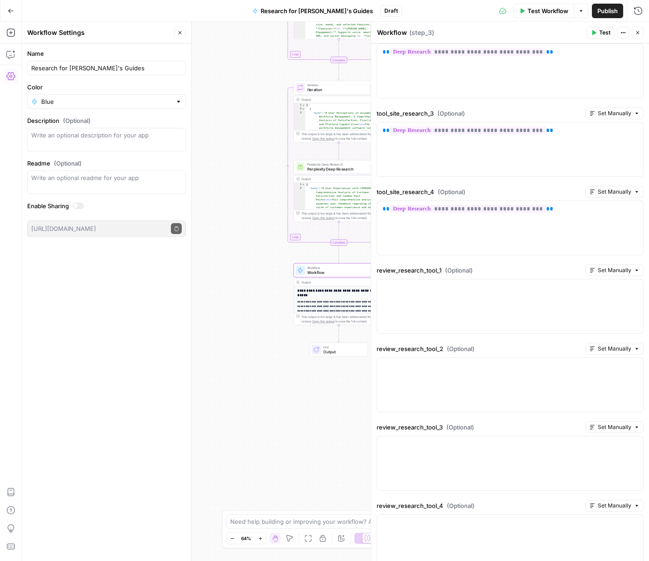
scroll to position [472, 0]
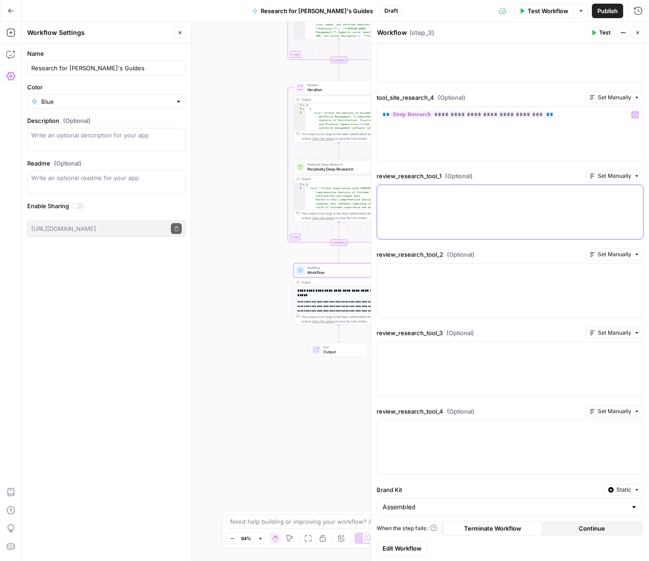
click at [431, 209] on div at bounding box center [510, 212] width 266 height 54
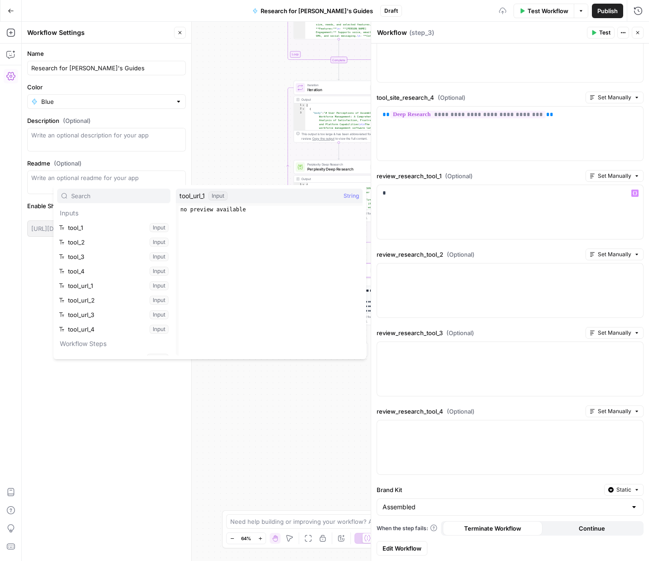
scroll to position [24, 0]
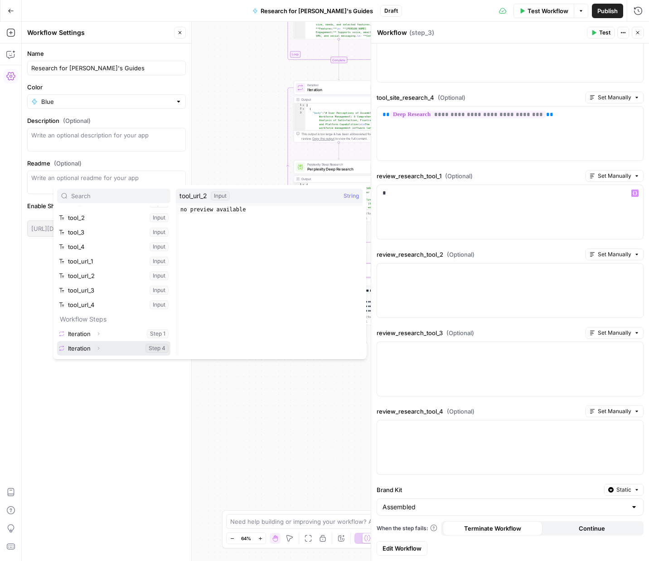
click at [99, 348] on icon "button" at bounding box center [98, 347] width 5 height 5
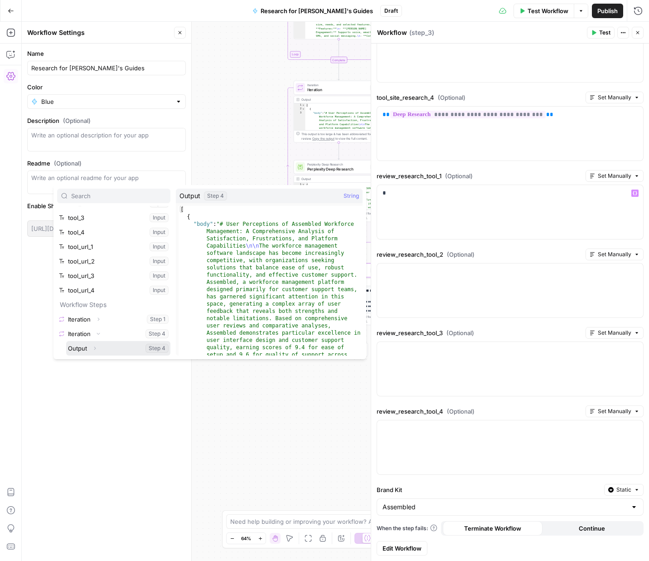
drag, startPoint x: 94, startPoint y: 347, endPoint x: 86, endPoint y: 291, distance: 57.2
click at [93, 348] on icon "button" at bounding box center [94, 347] width 5 height 5
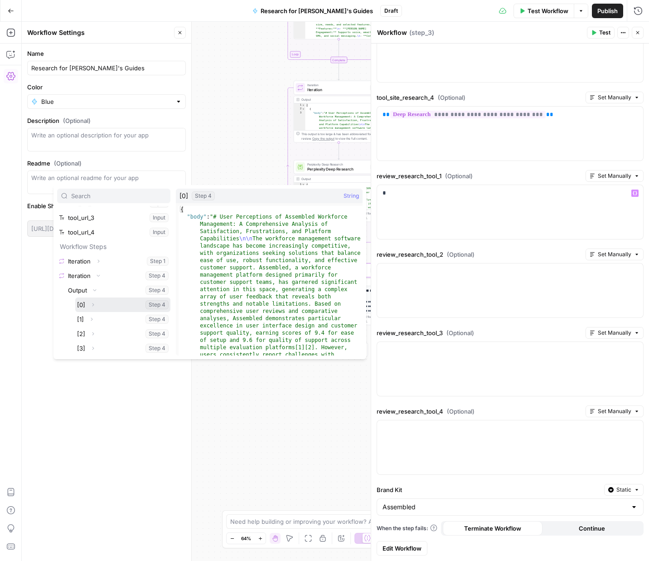
click at [83, 303] on button "Select variable [0]" at bounding box center [122, 304] width 95 height 15
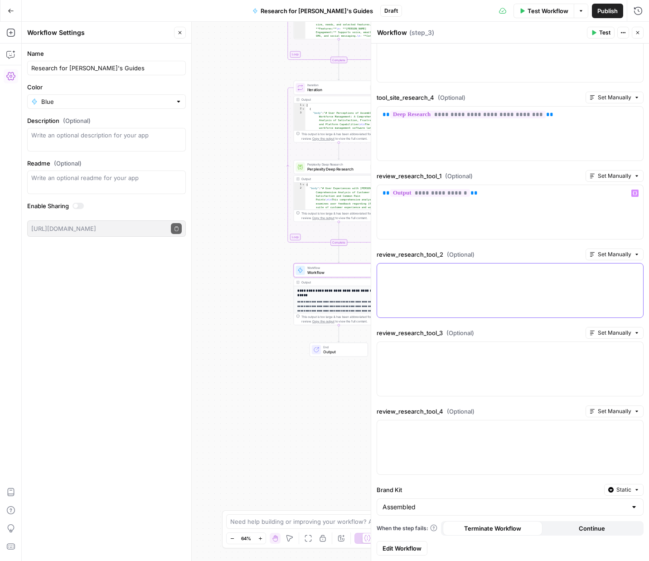
click at [425, 285] on div at bounding box center [510, 290] width 266 height 54
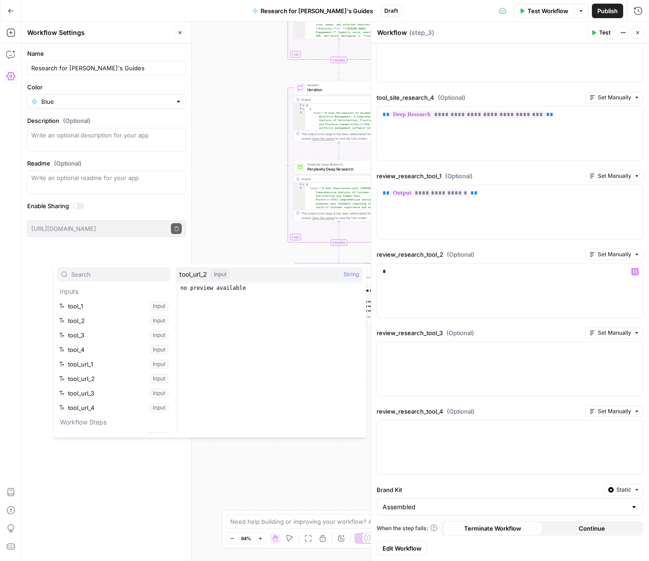
scroll to position [24, 0]
click at [99, 431] on button "Expand" at bounding box center [98, 427] width 12 height 12
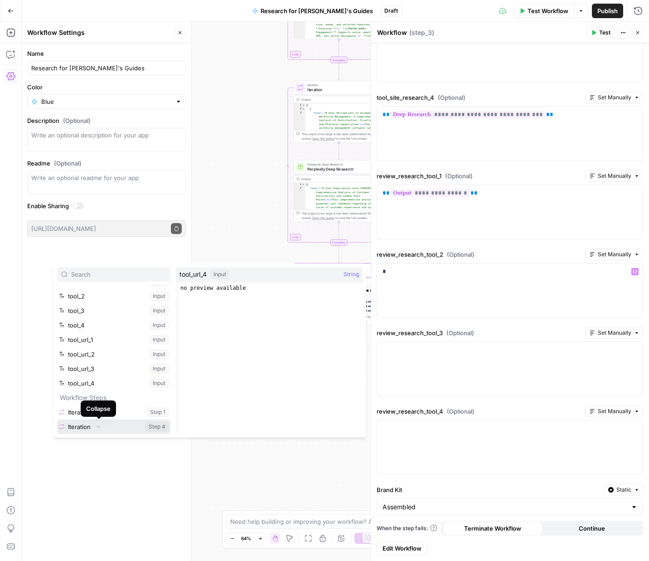
scroll to position [39, 0]
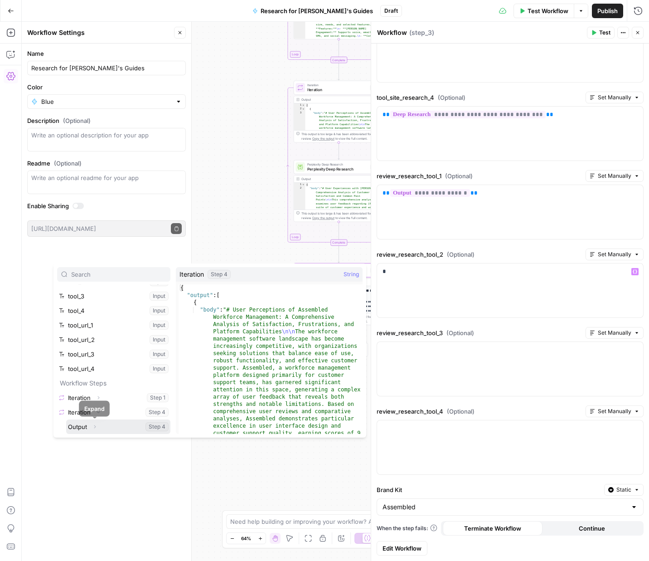
click at [94, 428] on icon "button" at bounding box center [94, 426] width 5 height 5
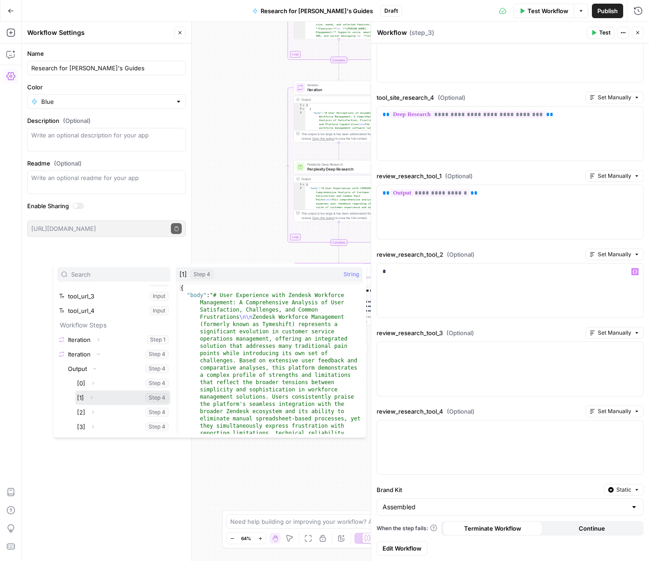
click at [84, 399] on button "Select variable [1]" at bounding box center [122, 397] width 95 height 15
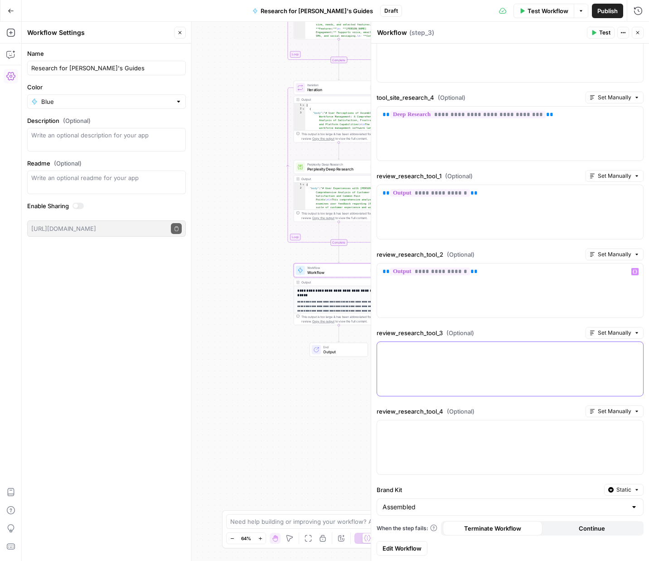
click at [452, 374] on div at bounding box center [510, 369] width 266 height 54
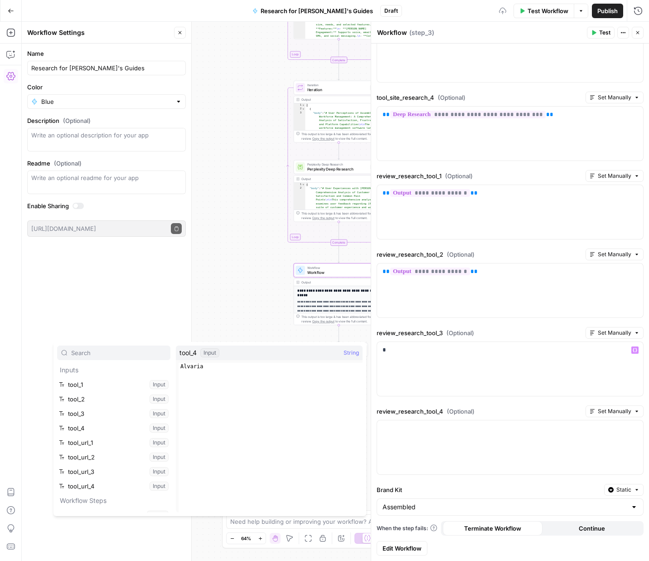
scroll to position [24, 0]
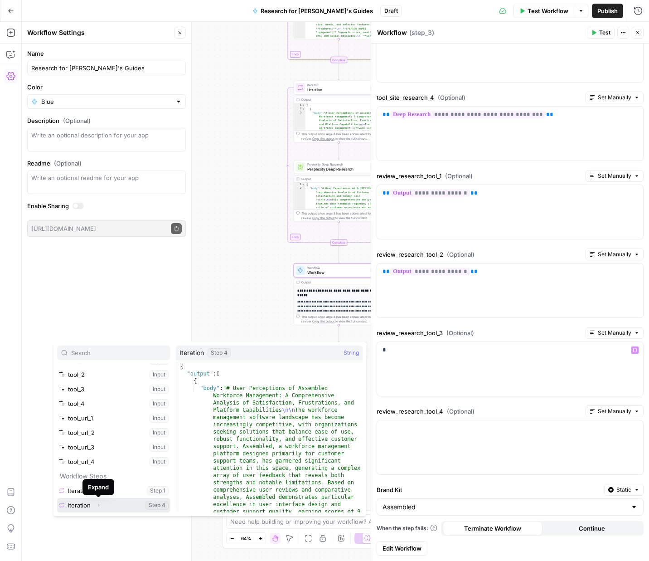
click at [98, 501] on button "Expand" at bounding box center [98, 505] width 12 height 12
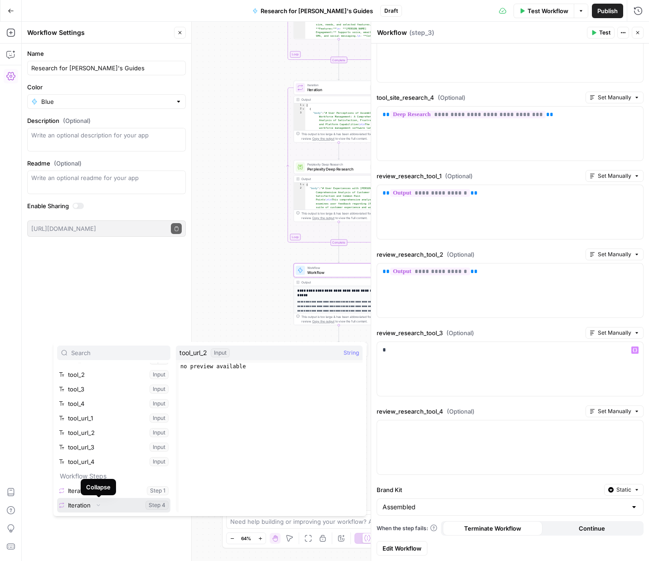
scroll to position [39, 0]
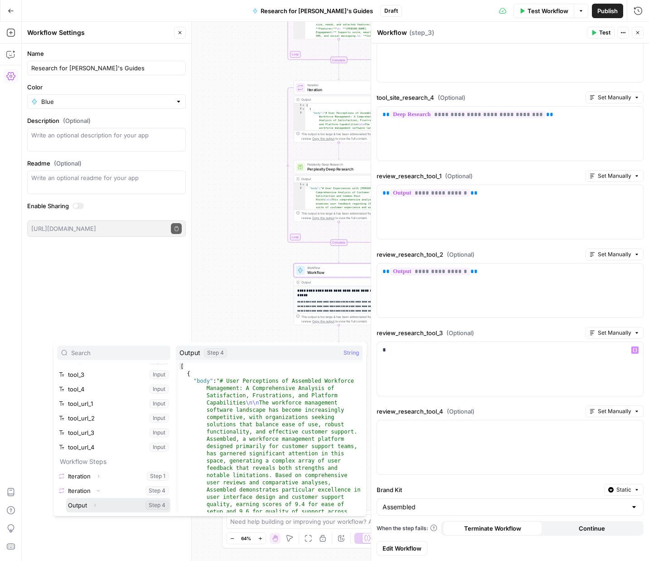
click at [97, 507] on icon "button" at bounding box center [94, 504] width 5 height 5
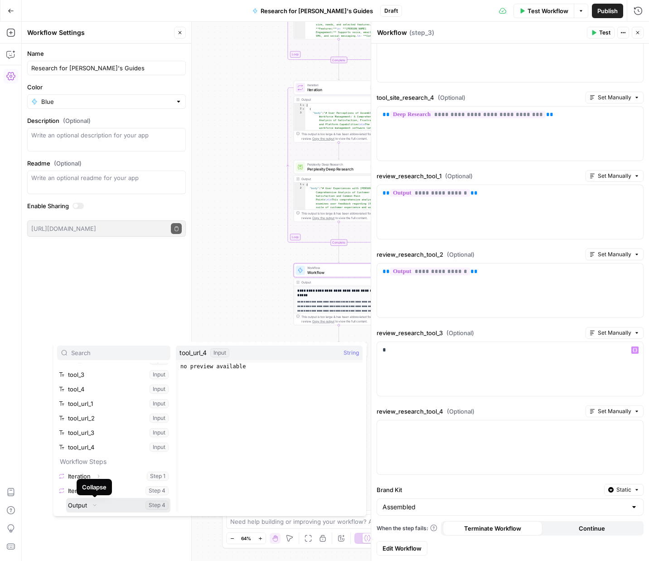
scroll to position [97, 0]
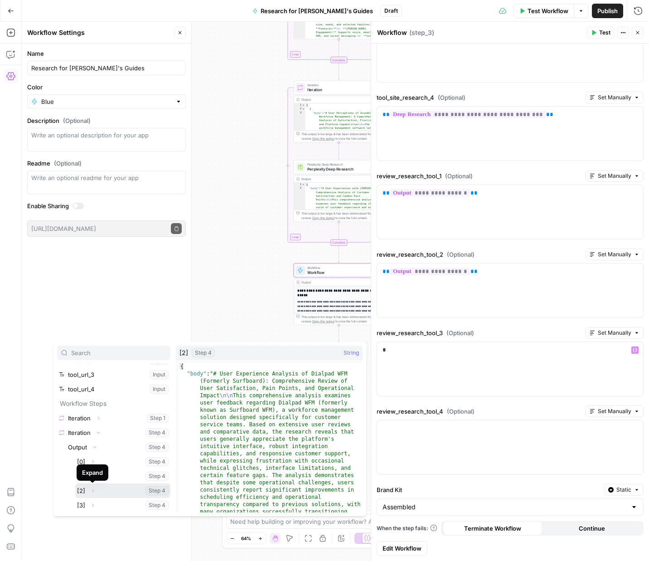
click at [87, 493] on button "Expand" at bounding box center [93, 491] width 12 height 12
click at [90, 447] on icon "button" at bounding box center [92, 446] width 5 height 5
click at [81, 491] on button "Select variable [2]" at bounding box center [122, 490] width 95 height 15
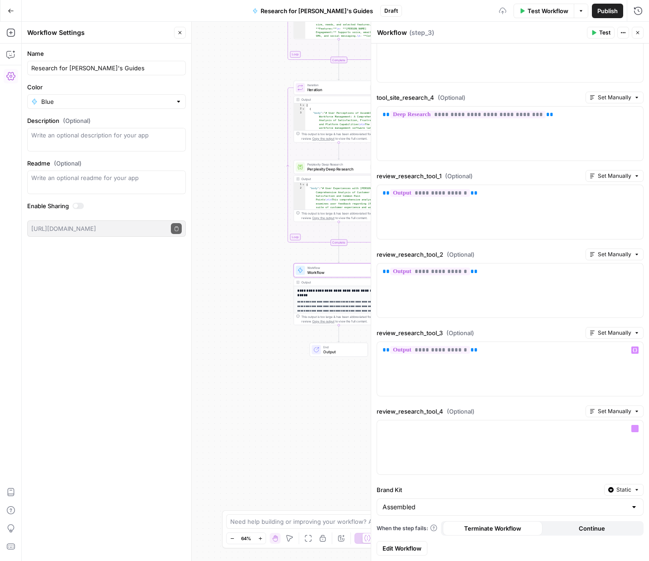
click at [443, 417] on div "review_research_tool_4 (Optional) Set Manually “/” to reference Variables Menu" at bounding box center [510, 441] width 267 height 73
click at [433, 441] on div at bounding box center [510, 447] width 266 height 54
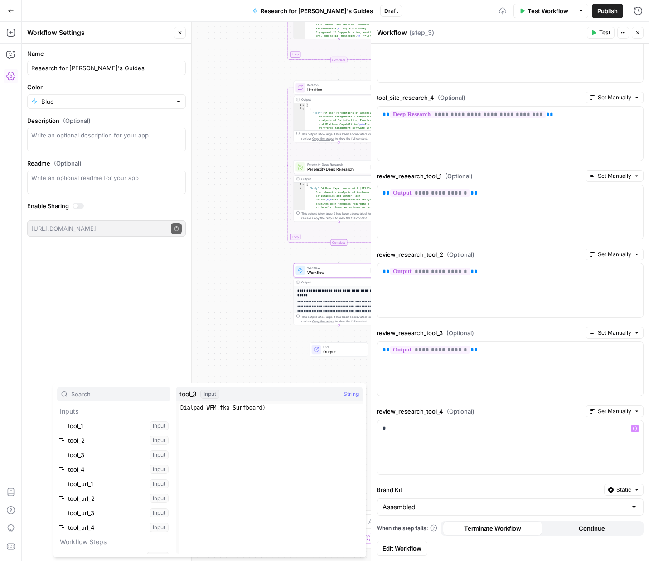
scroll to position [24, 0]
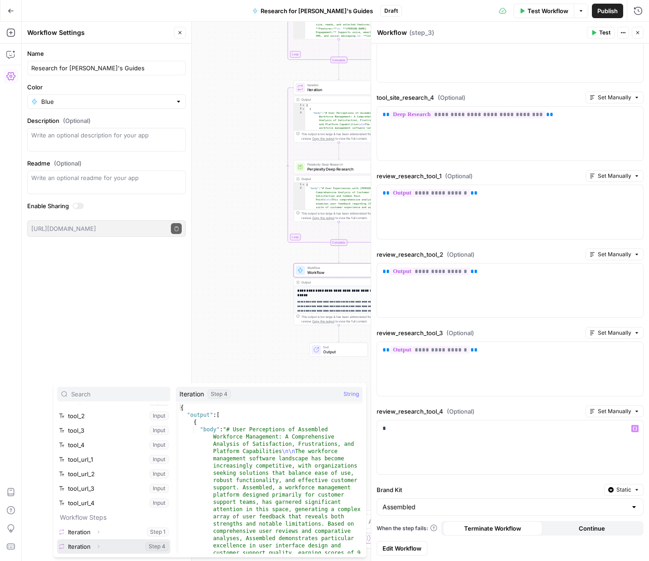
drag, startPoint x: 95, startPoint y: 545, endPoint x: 102, endPoint y: 535, distance: 11.8
click at [96, 545] on button "Expand" at bounding box center [98, 546] width 12 height 12
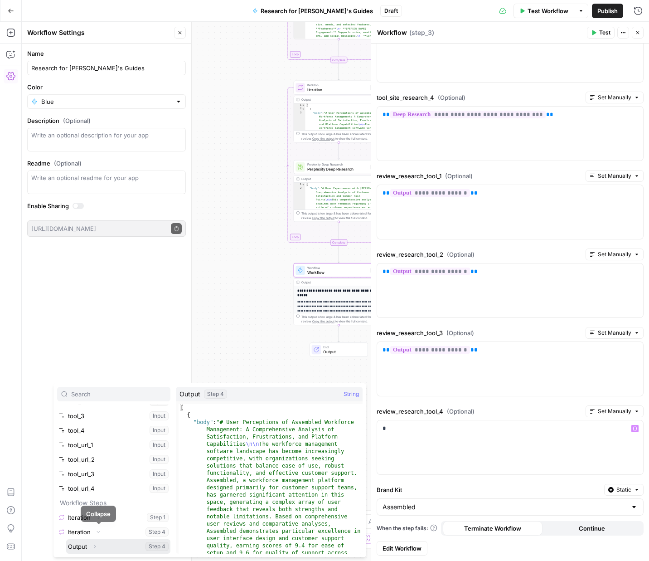
click at [96, 547] on icon "button" at bounding box center [94, 546] width 5 height 5
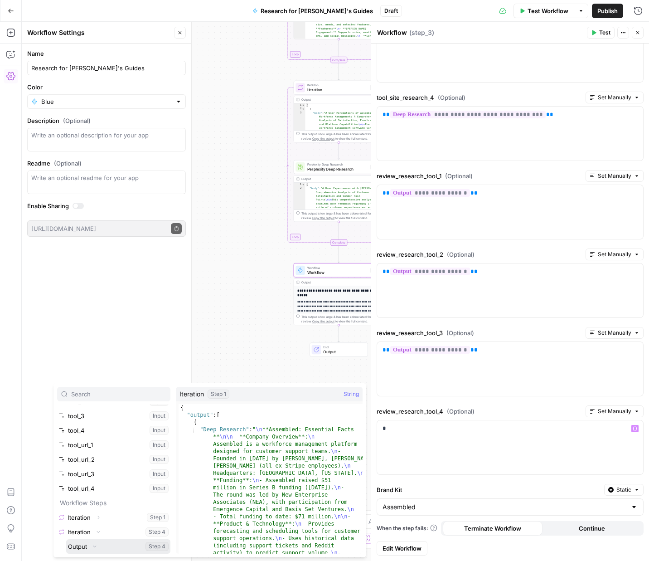
scroll to position [97, 0]
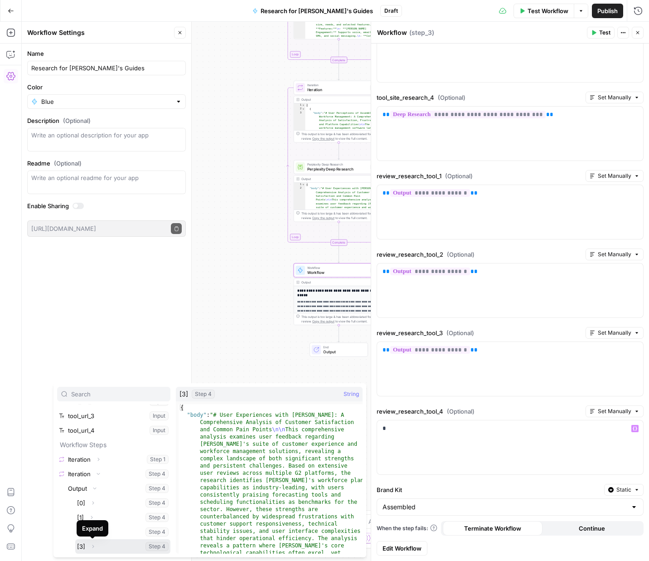
click at [81, 548] on button "Select variable [3]" at bounding box center [122, 546] width 95 height 15
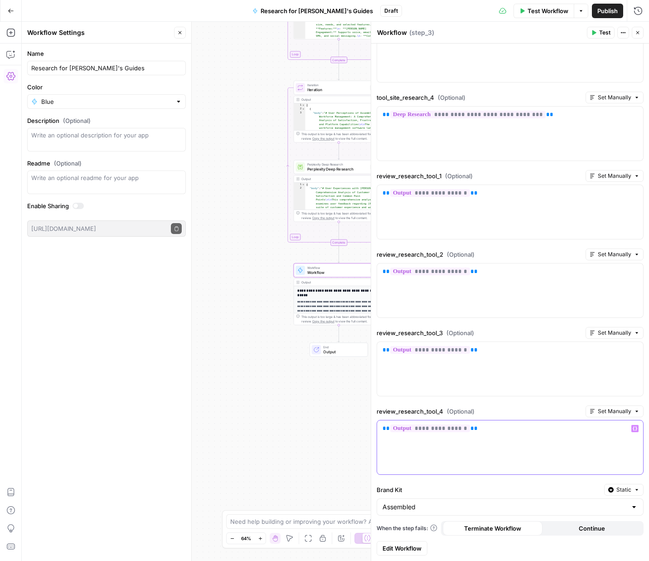
scroll to position [0, 0]
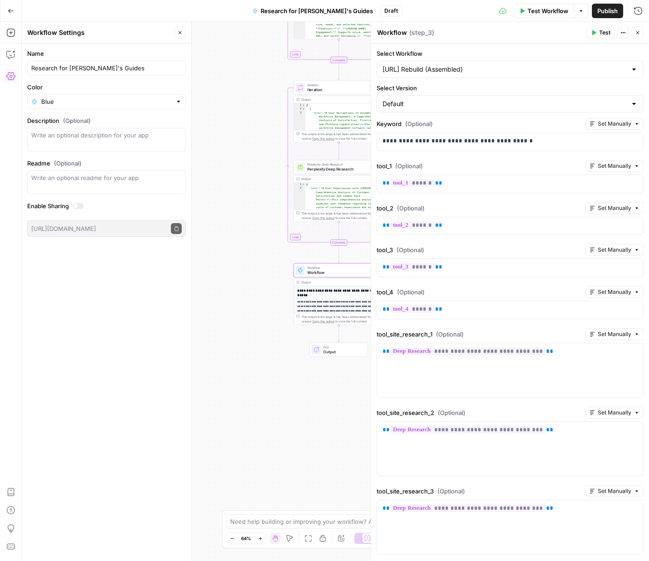
click at [554, 15] on button "Test Workflow" at bounding box center [544, 11] width 61 height 15
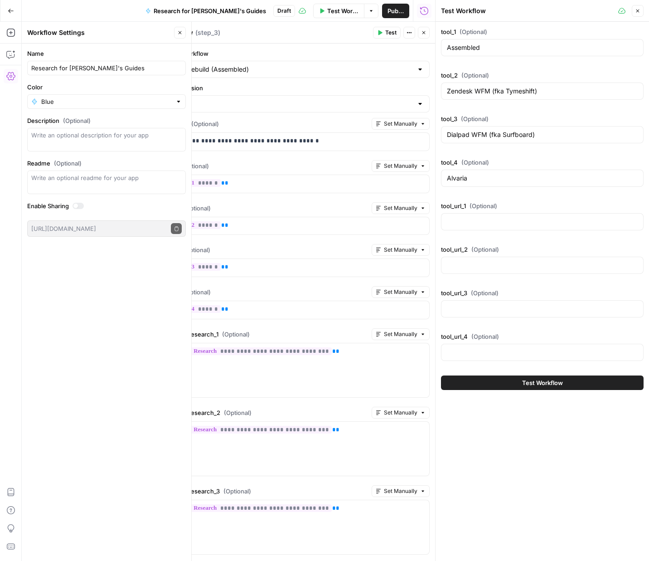
drag, startPoint x: 506, startPoint y: 382, endPoint x: 498, endPoint y: 379, distance: 8.8
click at [506, 381] on button "Test Workflow" at bounding box center [542, 382] width 203 height 15
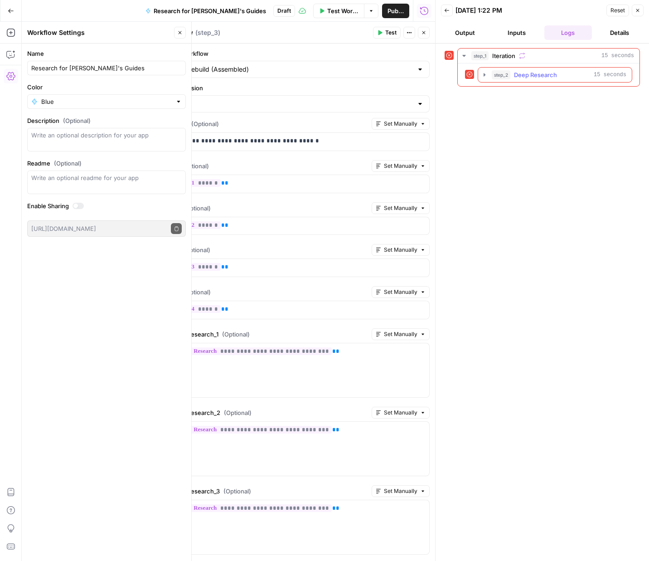
click at [482, 74] on icon "button" at bounding box center [484, 74] width 7 height 7
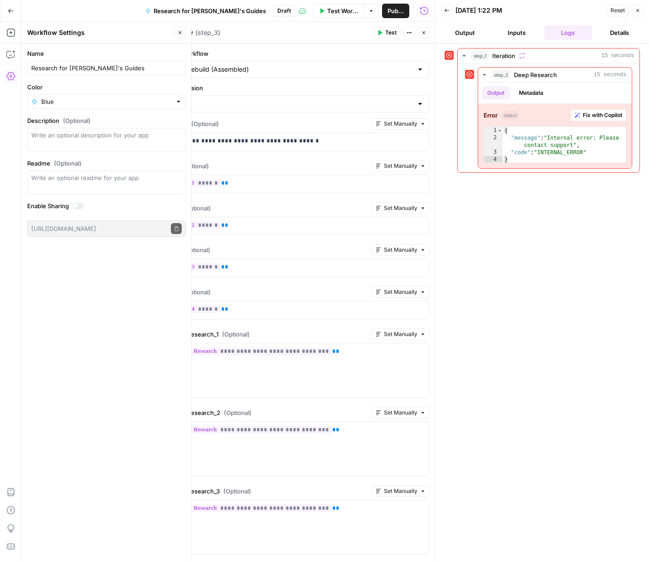
click at [423, 32] on icon "button" at bounding box center [423, 32] width 5 height 5
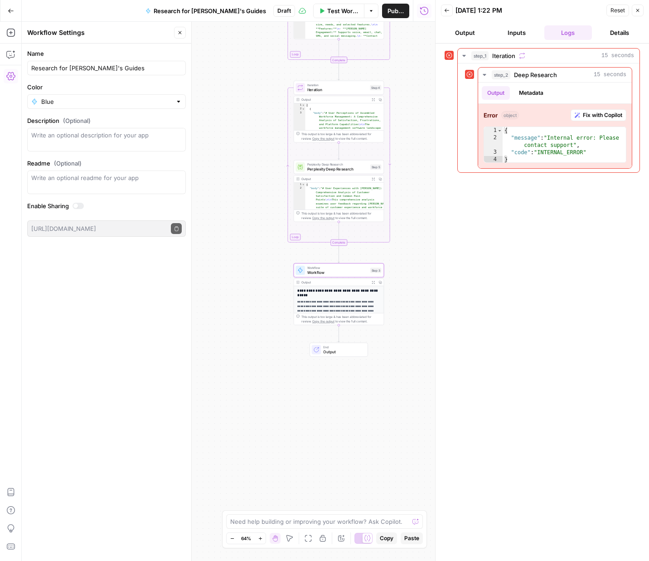
click at [327, 8] on span "Test Workflow" at bounding box center [342, 10] width 31 height 9
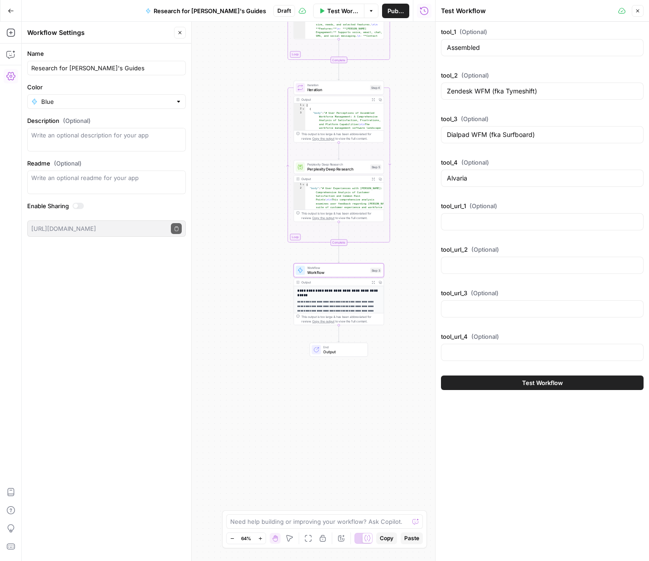
click at [556, 386] on span "Test Workflow" at bounding box center [542, 382] width 41 height 9
